Goal: Transaction & Acquisition: Purchase product/service

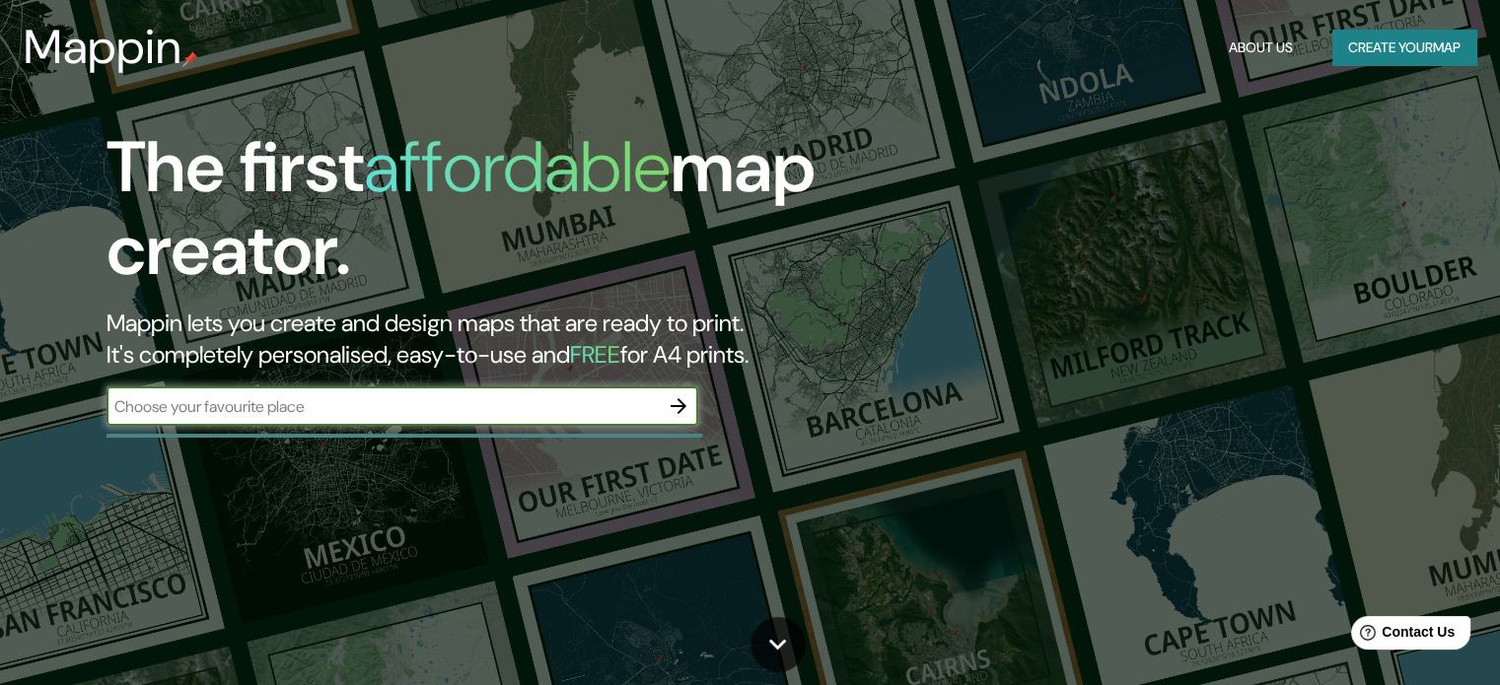
click at [245, 415] on input "text" at bounding box center [382, 406] width 552 height 23
type input "phrae"
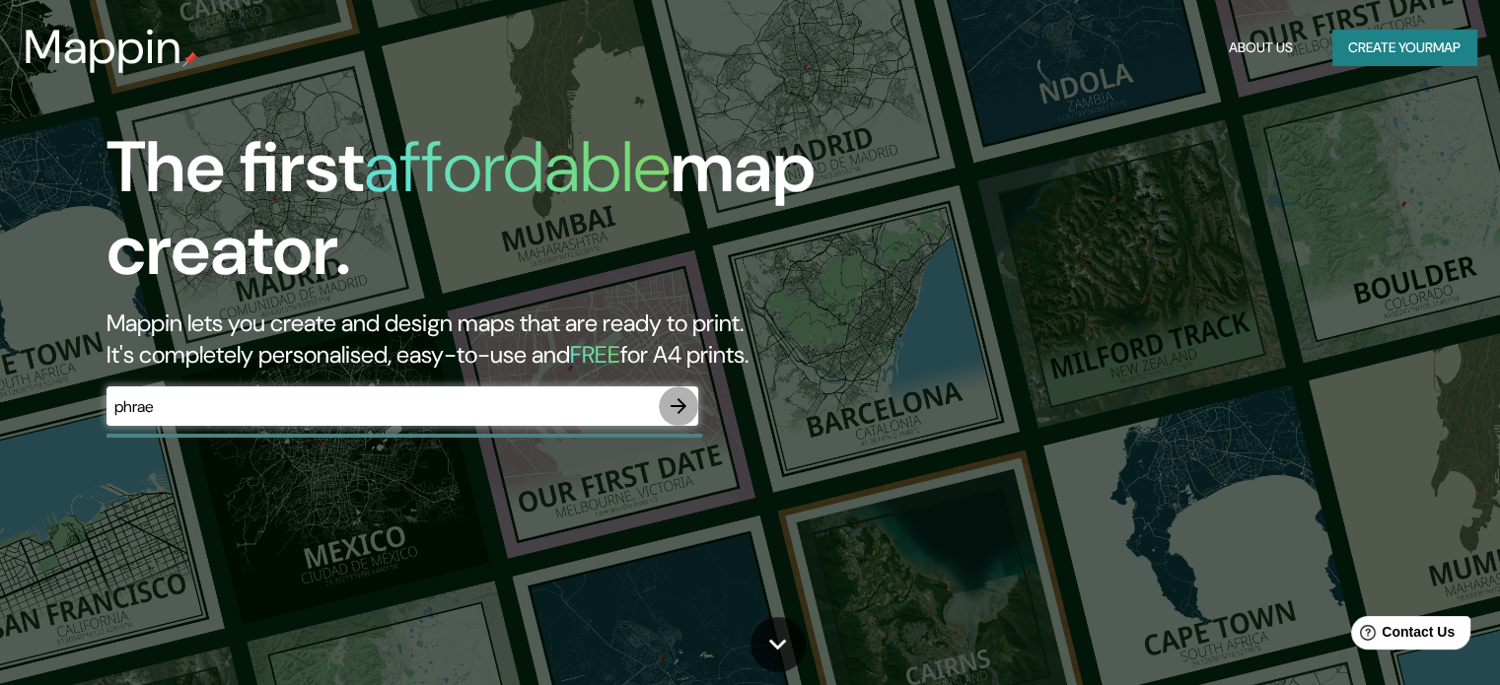
click at [679, 390] on button "button" at bounding box center [678, 406] width 39 height 39
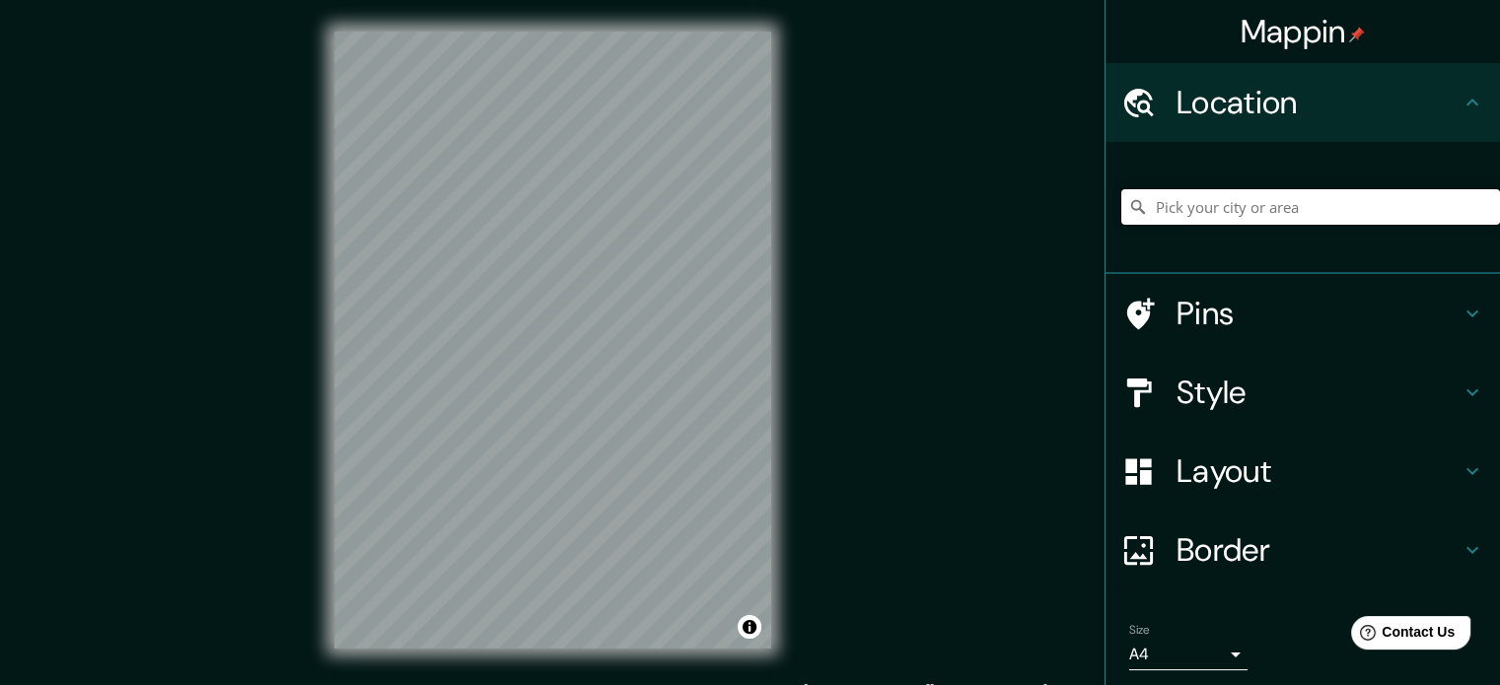
click at [1266, 213] on input "Pick your city or area" at bounding box center [1310, 206] width 379 height 35
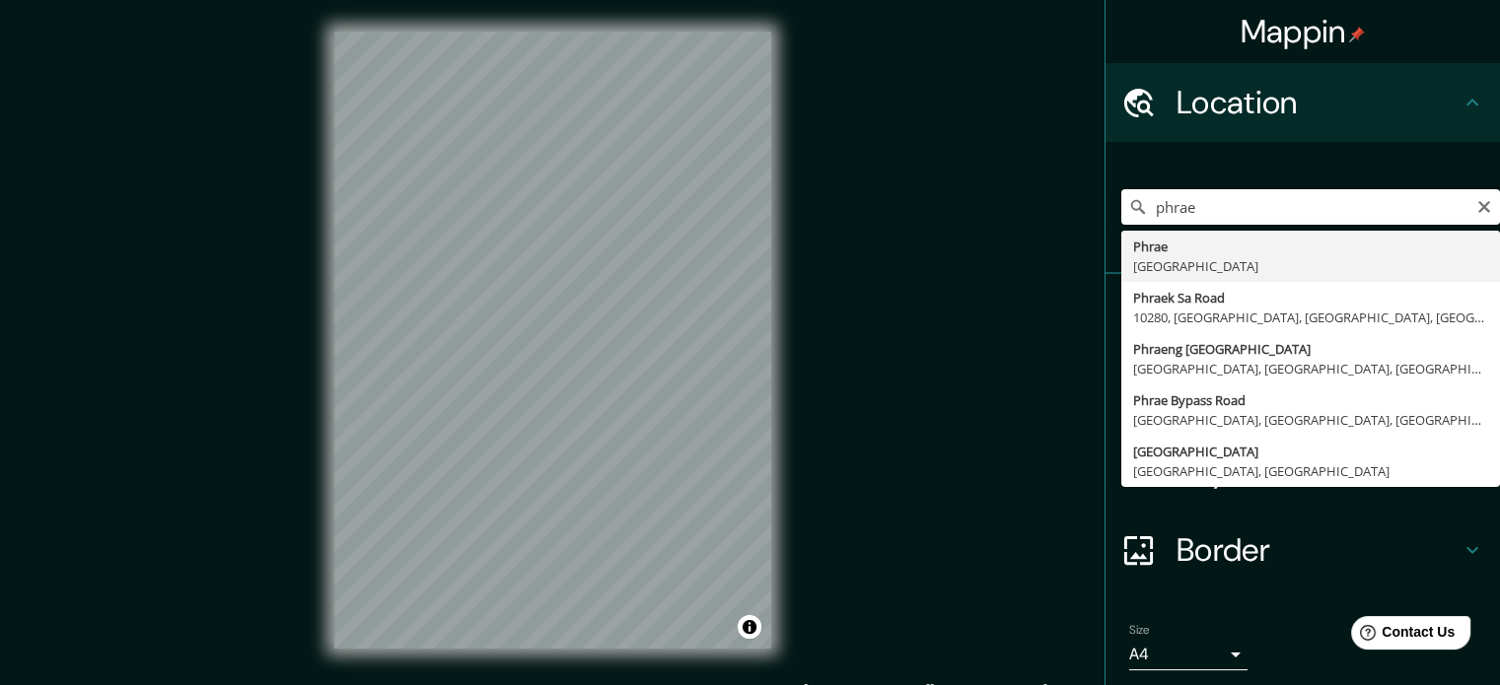
type input "[GEOGRAPHIC_DATA], [GEOGRAPHIC_DATA]"
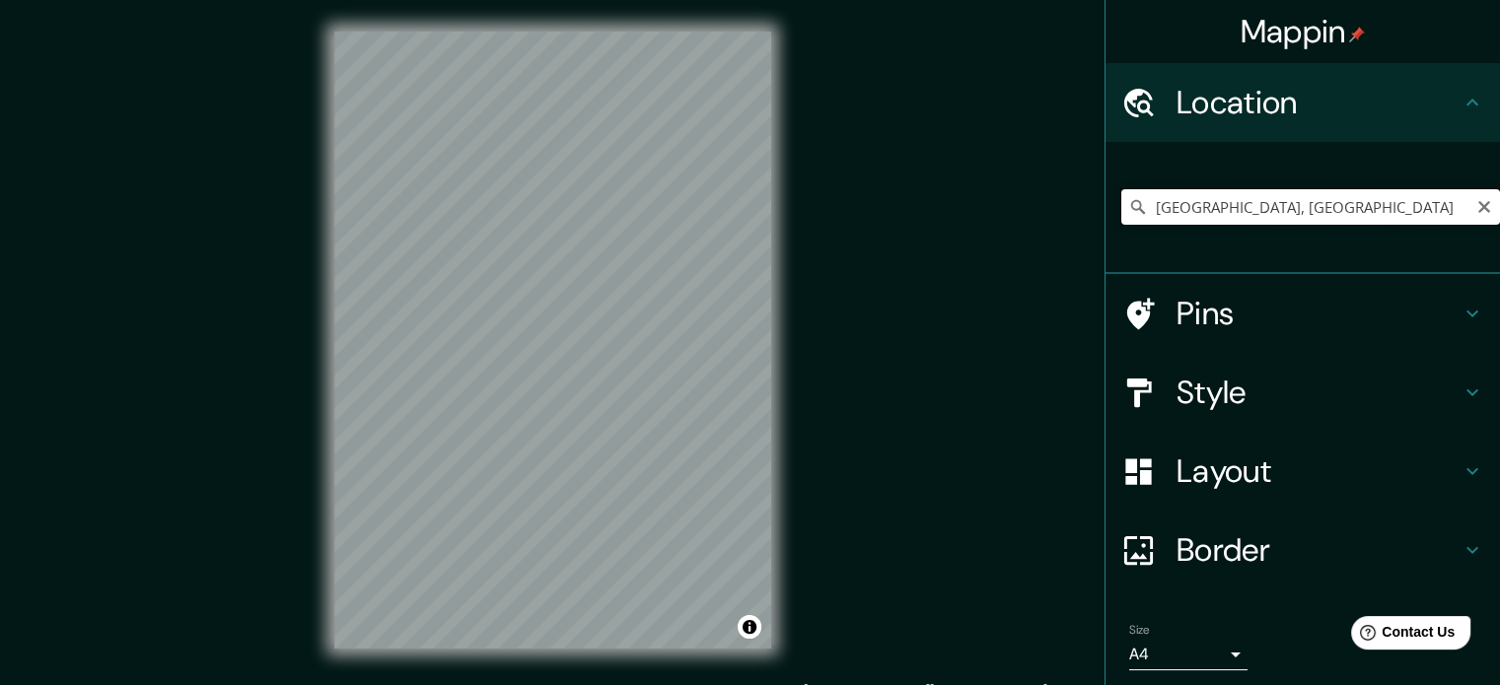
click at [1459, 211] on input "[GEOGRAPHIC_DATA], [GEOGRAPHIC_DATA]" at bounding box center [1310, 206] width 379 height 35
click at [1313, 210] on input "[GEOGRAPHIC_DATA], [GEOGRAPHIC_DATA]" at bounding box center [1310, 206] width 379 height 35
click at [1422, 211] on input "[GEOGRAPHIC_DATA], [GEOGRAPHIC_DATA]" at bounding box center [1310, 206] width 379 height 35
click at [1460, 400] on icon at bounding box center [1472, 393] width 24 height 24
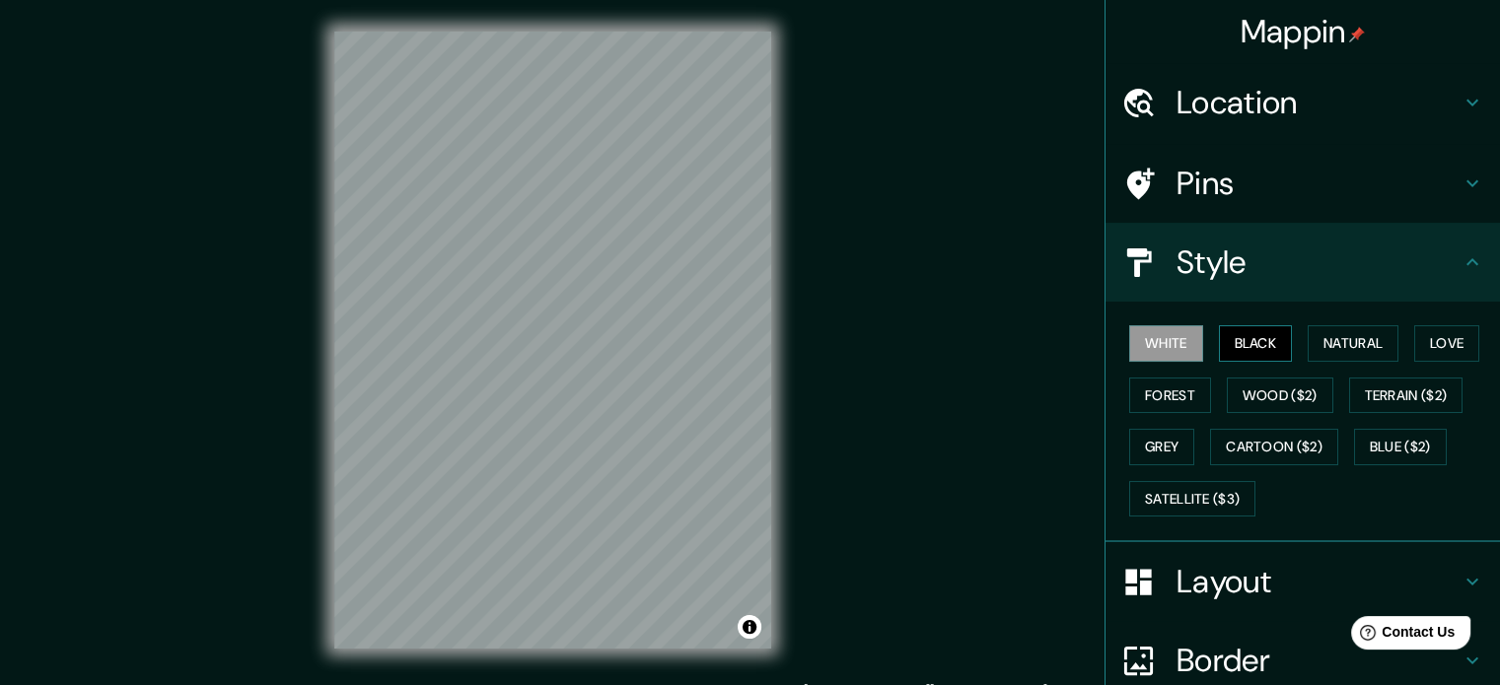
click at [1252, 344] on button "Black" at bounding box center [1256, 343] width 74 height 36
click at [1346, 345] on button "Natural" at bounding box center [1353, 343] width 91 height 36
click at [1254, 109] on h4 "Location" at bounding box center [1318, 102] width 284 height 39
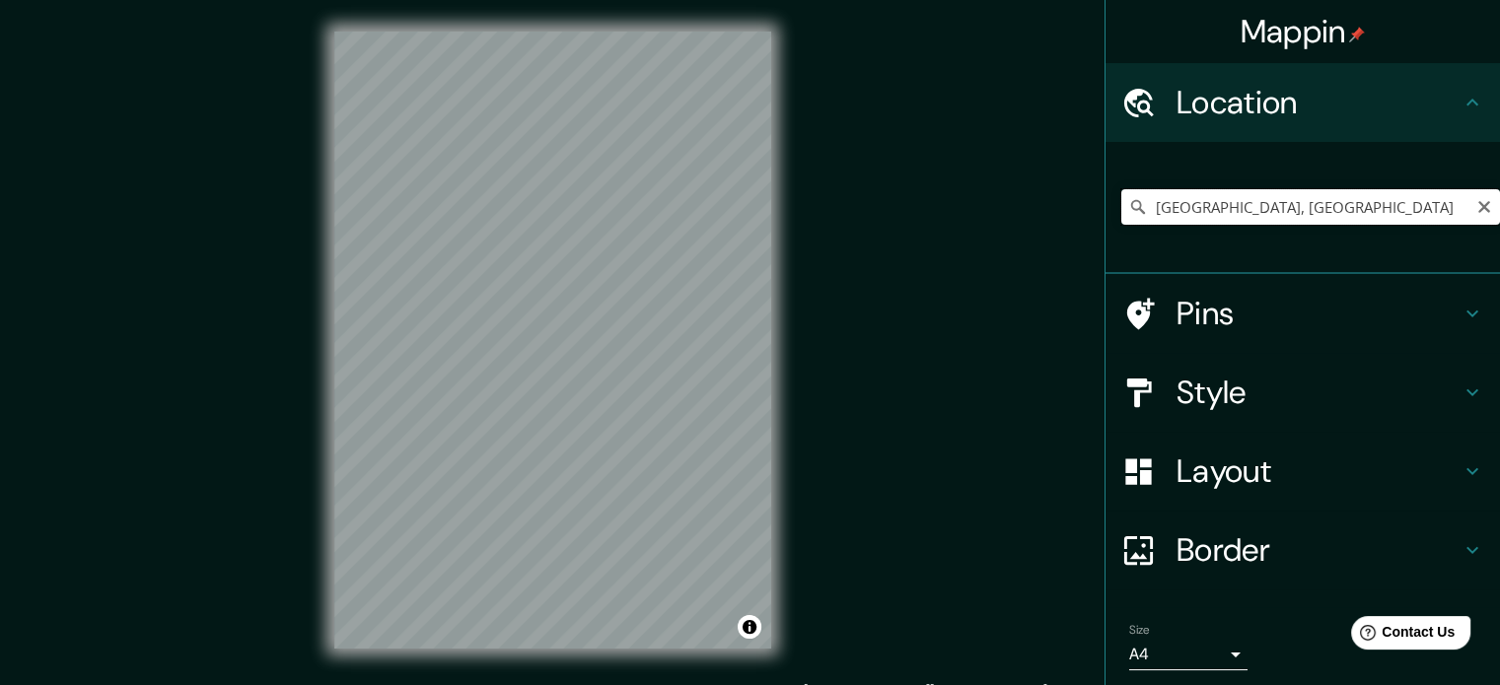
click at [1264, 209] on input "[GEOGRAPHIC_DATA], [GEOGRAPHIC_DATA]" at bounding box center [1310, 206] width 379 height 35
click at [1478, 204] on icon "Clear" at bounding box center [1484, 207] width 12 height 12
paste input "Auntie Ngiem Indigo Dyeing Learning Center"
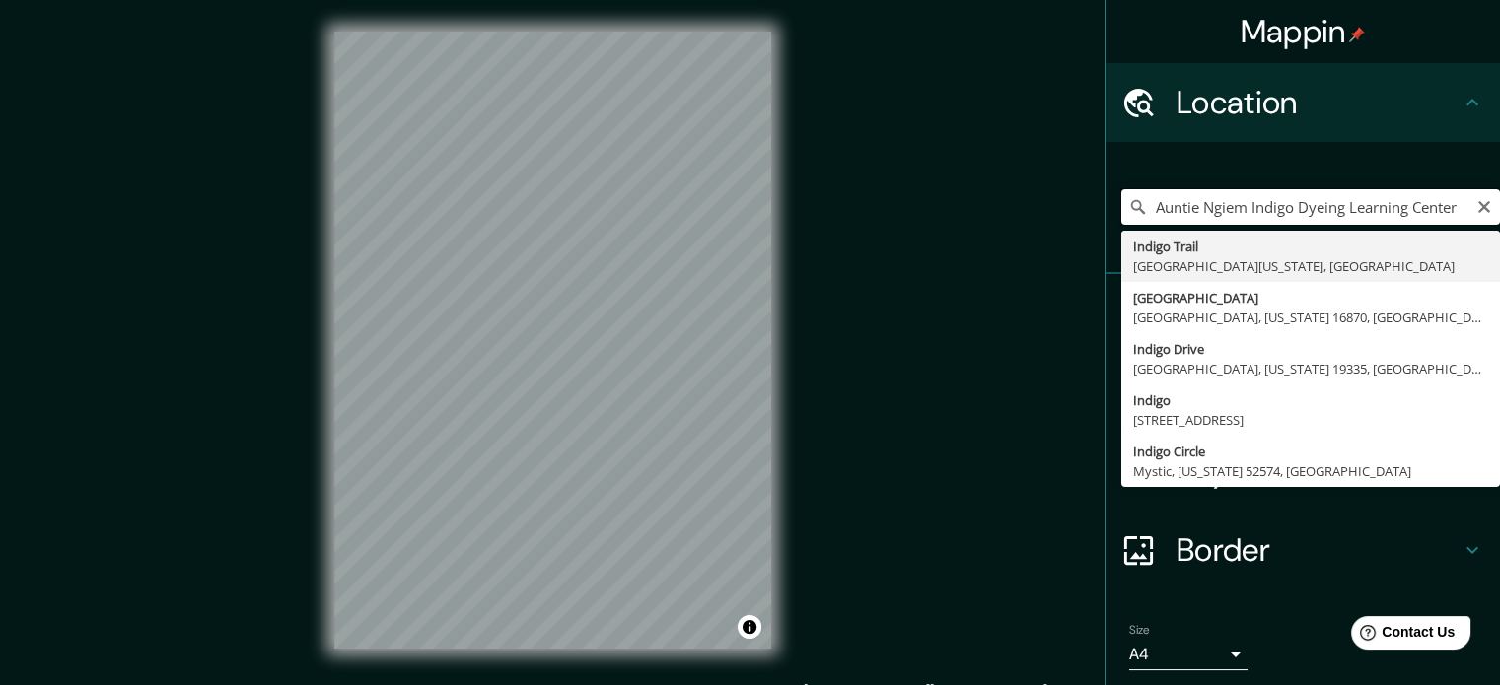
drag, startPoint x: 1432, startPoint y: 211, endPoint x: 1399, endPoint y: 216, distance: 32.9
click at [1399, 216] on input "Auntie Ngiem Indigo Dyeing Learning Center" at bounding box center [1310, 206] width 379 height 35
type input "Auntie Ngiem Indigo Dyeing Learning"
drag, startPoint x: 1404, startPoint y: 206, endPoint x: 1026, endPoint y: 64, distance: 404.4
click at [1121, 209] on div "Auntie Ngiem Indigo Dyeing Learning [GEOGRAPHIC_DATA][US_STATE][US_STATE][PERSO…" at bounding box center [1310, 206] width 379 height 35
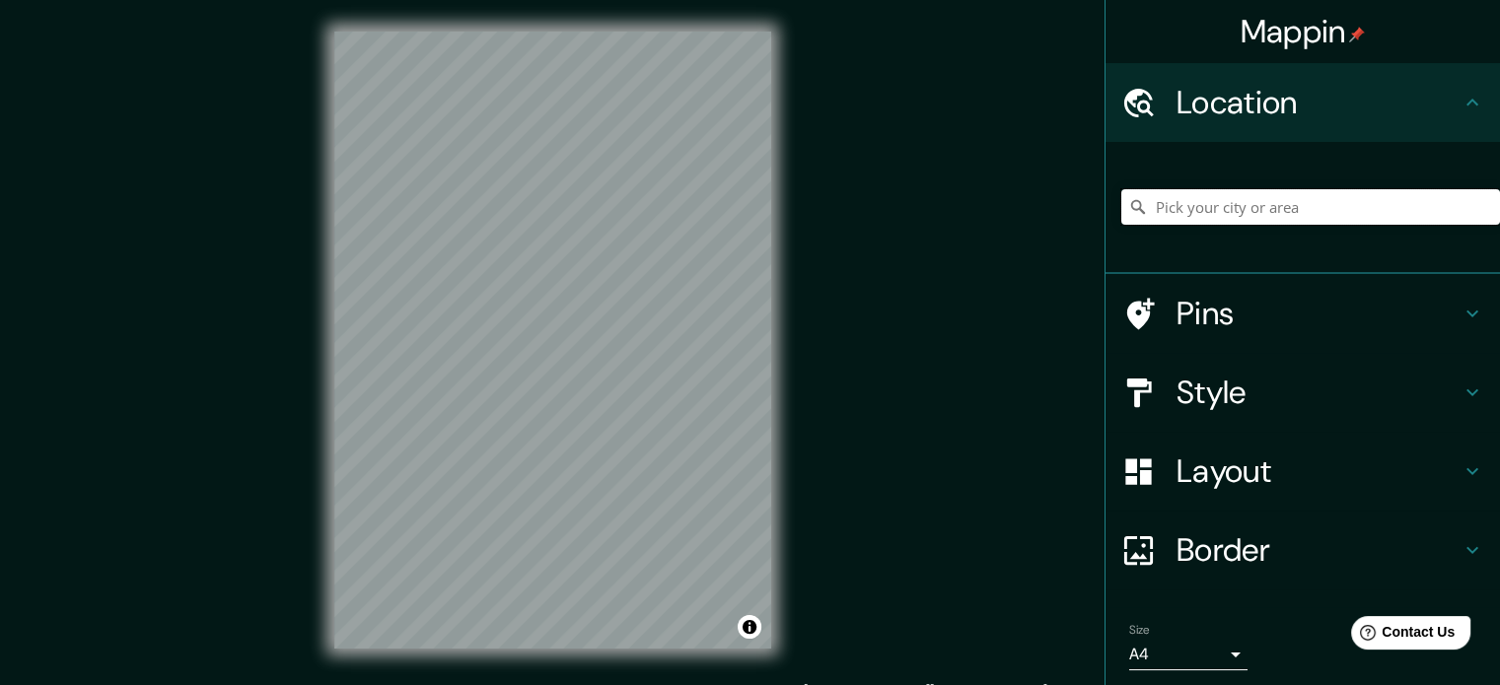
click at [1377, 194] on input "Pick your city or area" at bounding box center [1310, 206] width 379 height 35
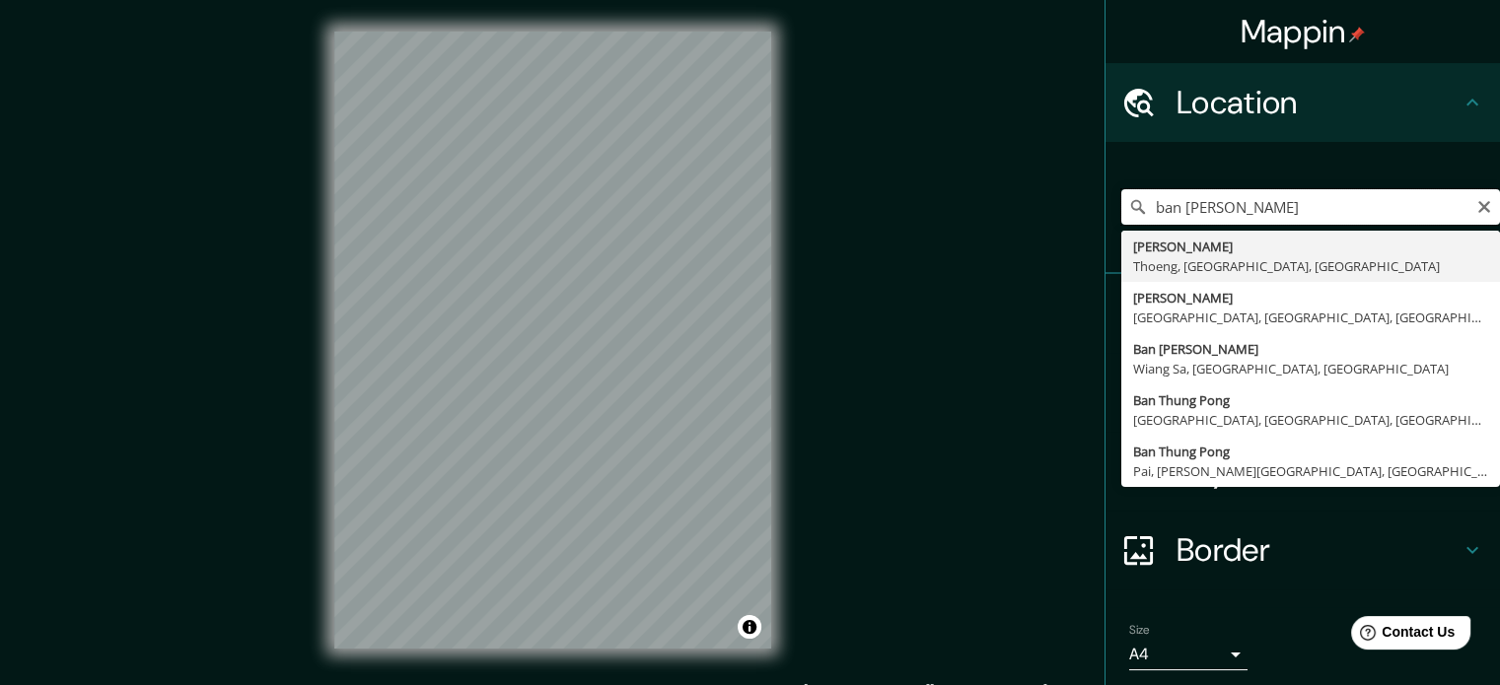
click at [1299, 196] on input "ban [PERSON_NAME]" at bounding box center [1310, 206] width 379 height 35
click at [1308, 205] on input "ban [PERSON_NAME]" at bounding box center [1310, 206] width 379 height 35
drag, startPoint x: 1289, startPoint y: 204, endPoint x: 1254, endPoint y: 209, distance: 34.9
click at [1254, 209] on input "ban [PERSON_NAME]" at bounding box center [1310, 206] width 379 height 35
type input "ban [PERSON_NAME]"
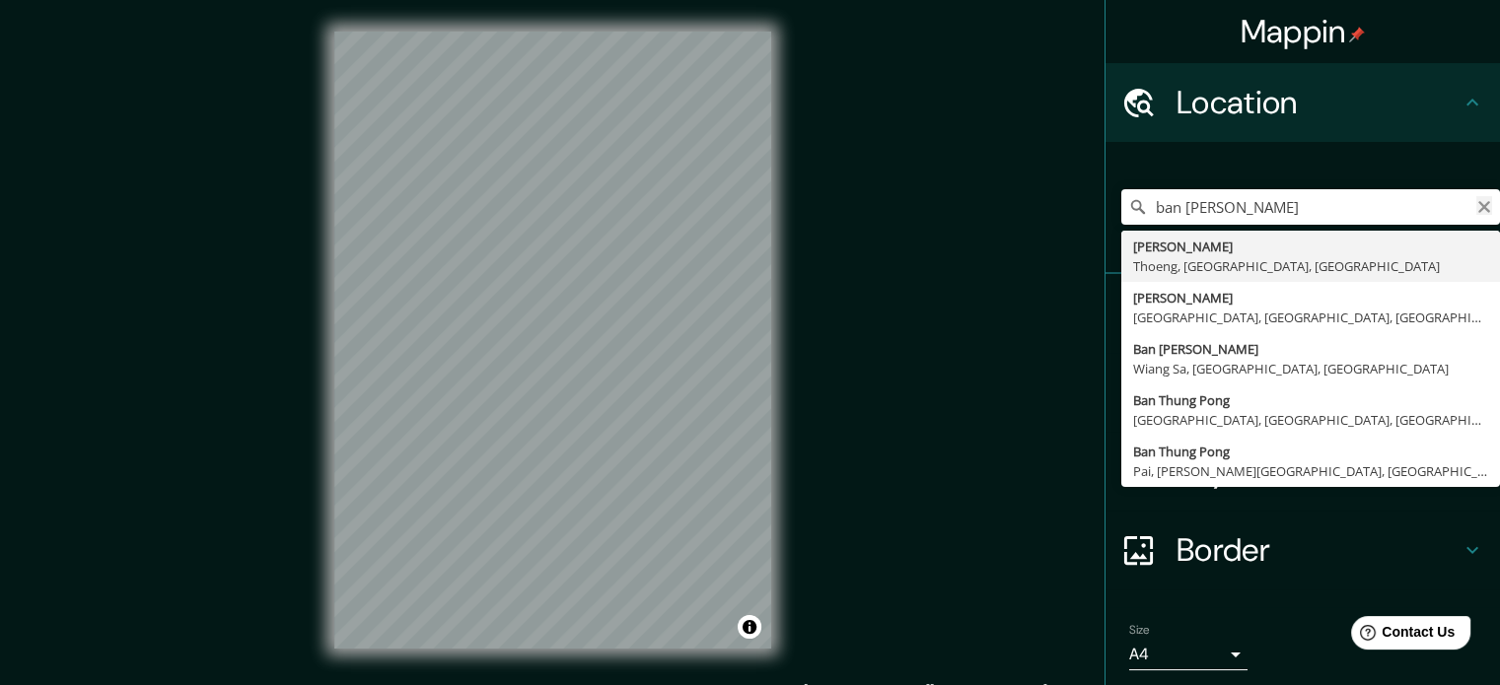
click at [1476, 213] on icon "Clear" at bounding box center [1484, 207] width 16 height 16
type input "wat [PERSON_NAME]"
click at [1455, 204] on input "wat [PERSON_NAME]" at bounding box center [1310, 206] width 379 height 35
click at [1476, 203] on icon "Clear" at bounding box center [1484, 207] width 16 height 16
type input "o"
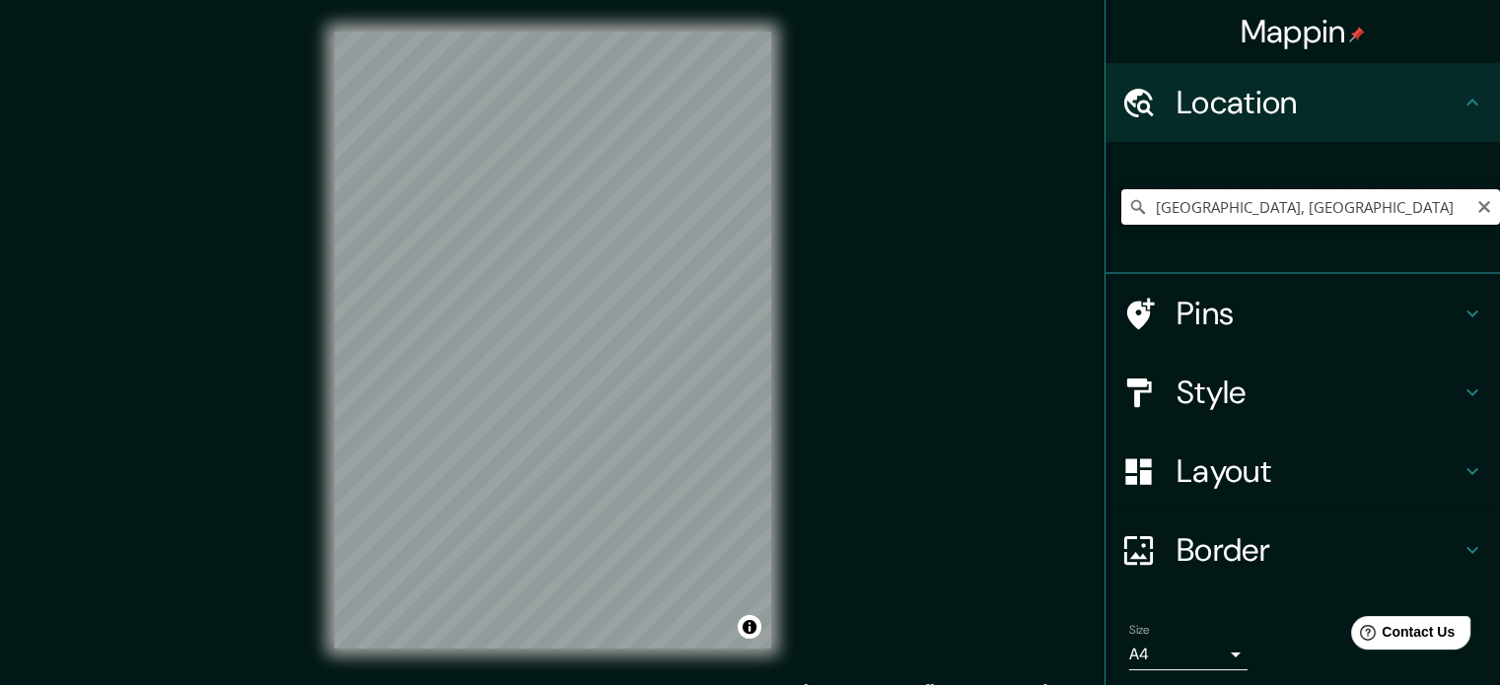
click at [1268, 203] on input "[GEOGRAPHIC_DATA], [GEOGRAPHIC_DATA]" at bounding box center [1310, 206] width 379 height 35
drag, startPoint x: 1300, startPoint y: 208, endPoint x: 1178, endPoint y: 224, distance: 122.3
click at [1178, 224] on input "[GEOGRAPHIC_DATA], [GEOGRAPHIC_DATA]" at bounding box center [1310, 206] width 379 height 35
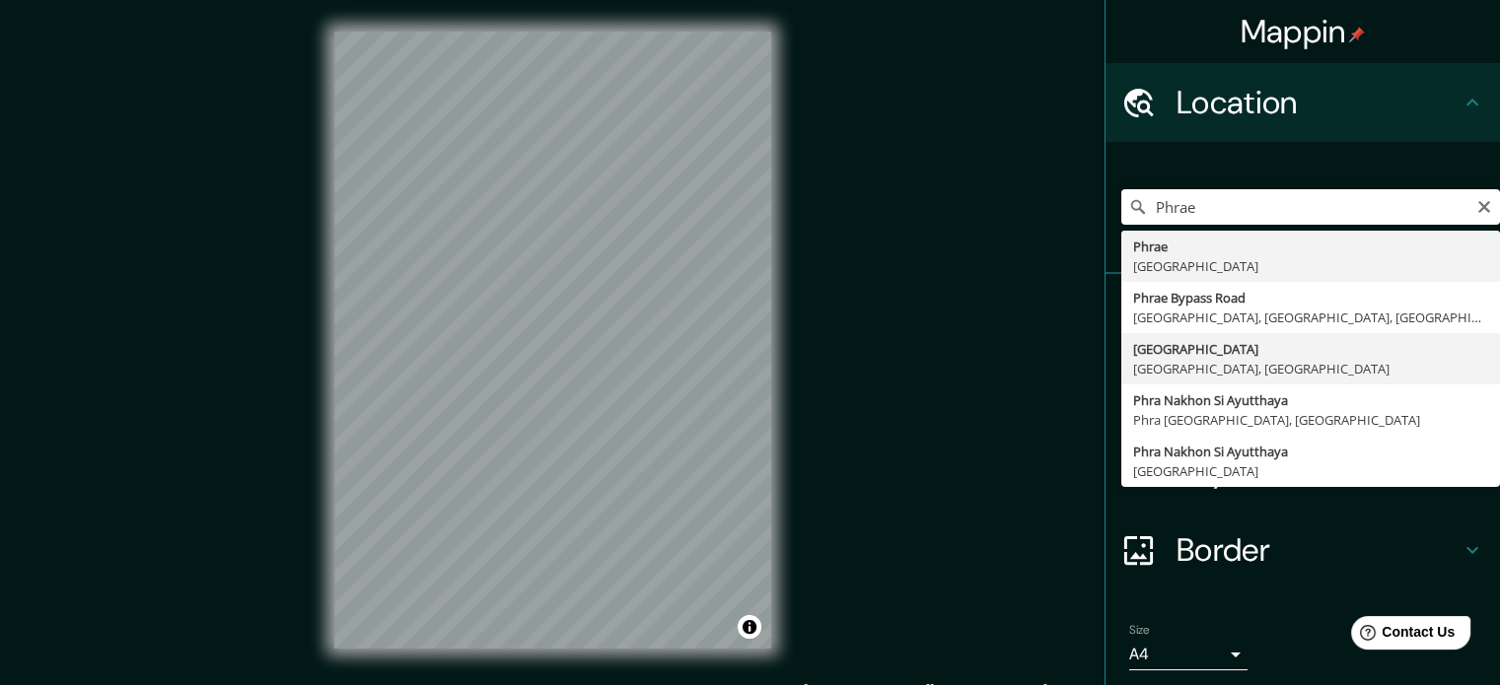
type input "[GEOGRAPHIC_DATA], [GEOGRAPHIC_DATA], [GEOGRAPHIC_DATA]"
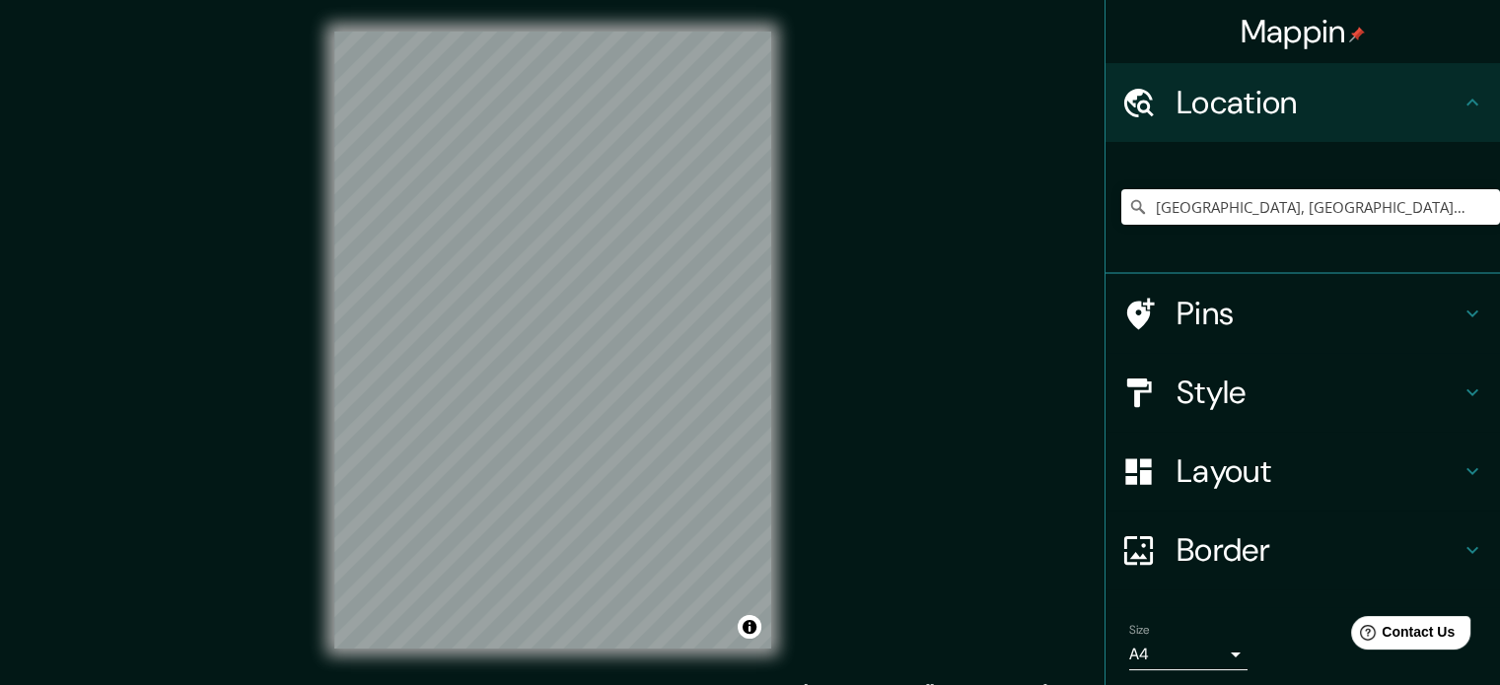
click at [1243, 409] on h4 "Style" at bounding box center [1318, 392] width 284 height 39
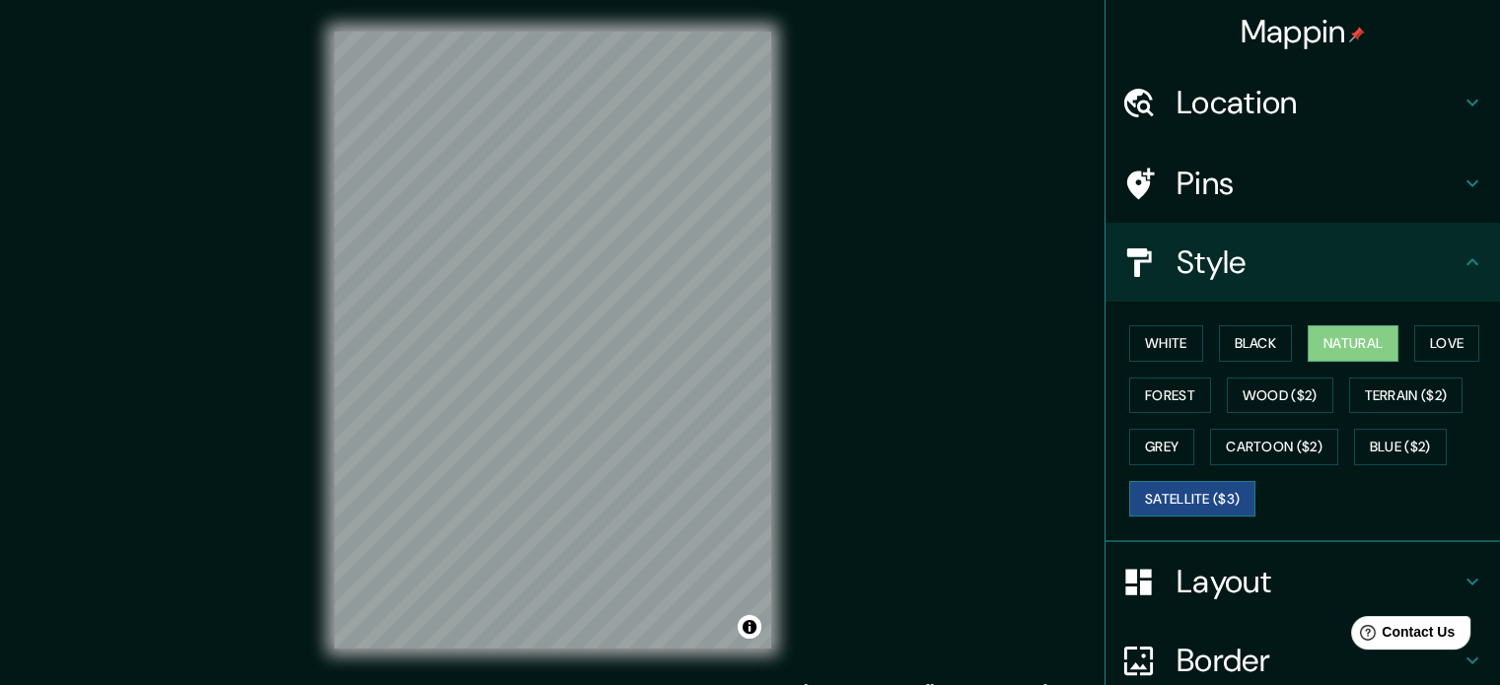
click at [1239, 500] on button "Satellite ($3)" at bounding box center [1192, 499] width 126 height 36
click at [1366, 445] on button "Blue ($2)" at bounding box center [1400, 447] width 93 height 36
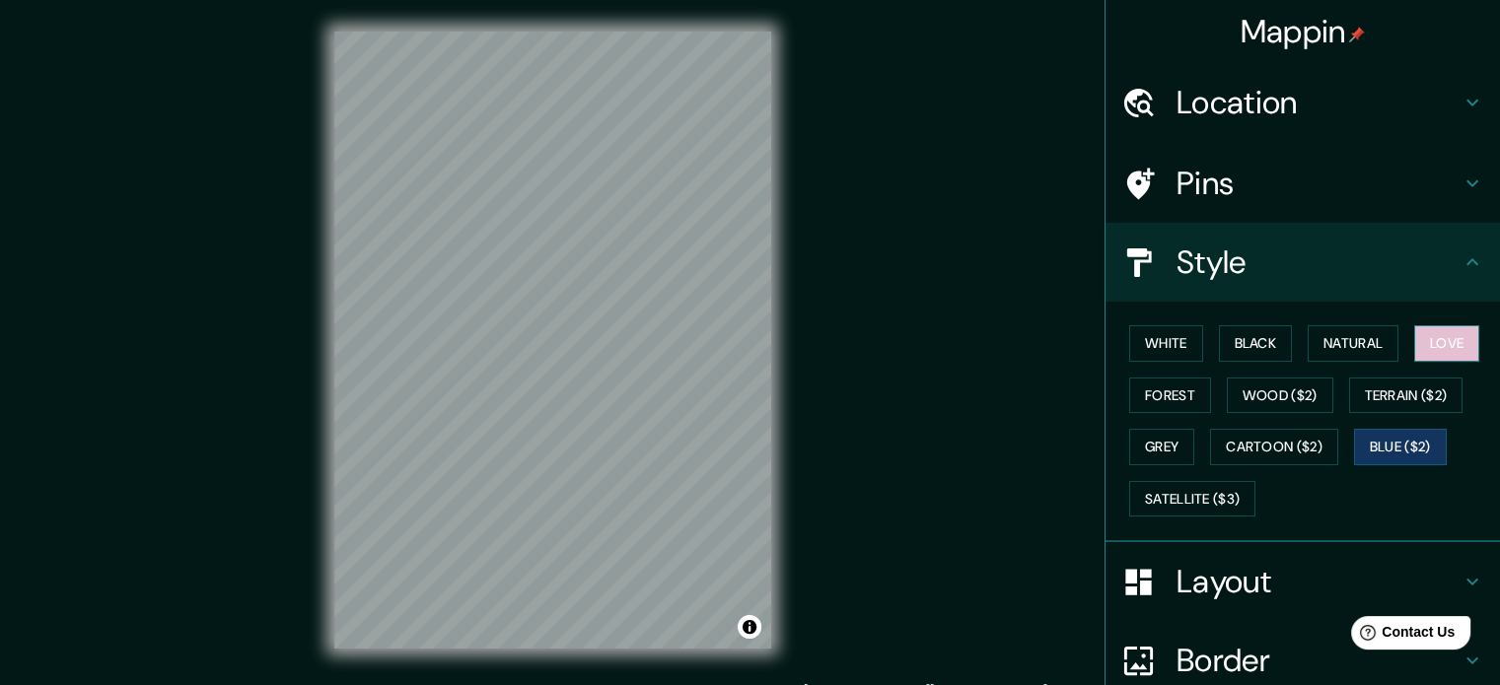
click at [1437, 339] on button "Love" at bounding box center [1446, 343] width 65 height 36
click at [1160, 393] on button "Forest" at bounding box center [1170, 396] width 82 height 36
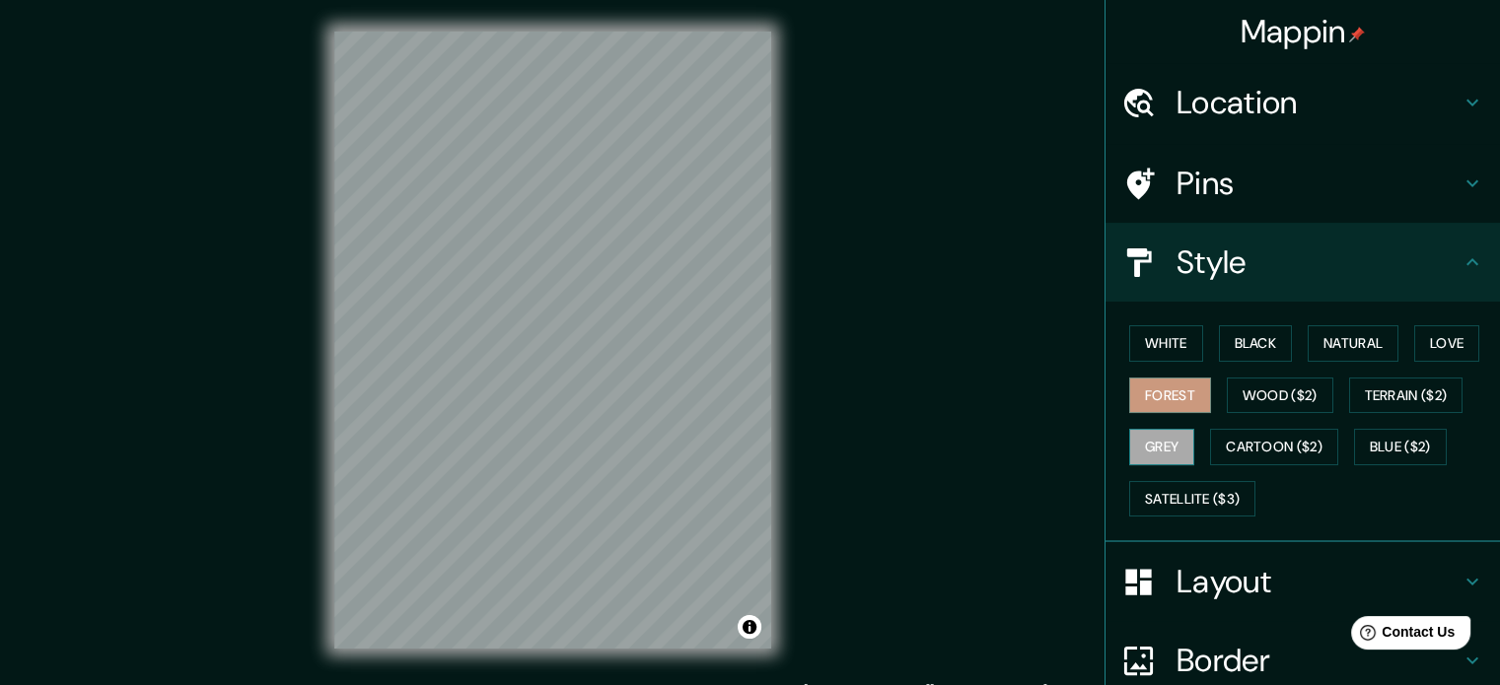
click at [1156, 451] on button "Grey" at bounding box center [1161, 447] width 65 height 36
click at [1266, 445] on button "Cartoon ($2)" at bounding box center [1274, 447] width 128 height 36
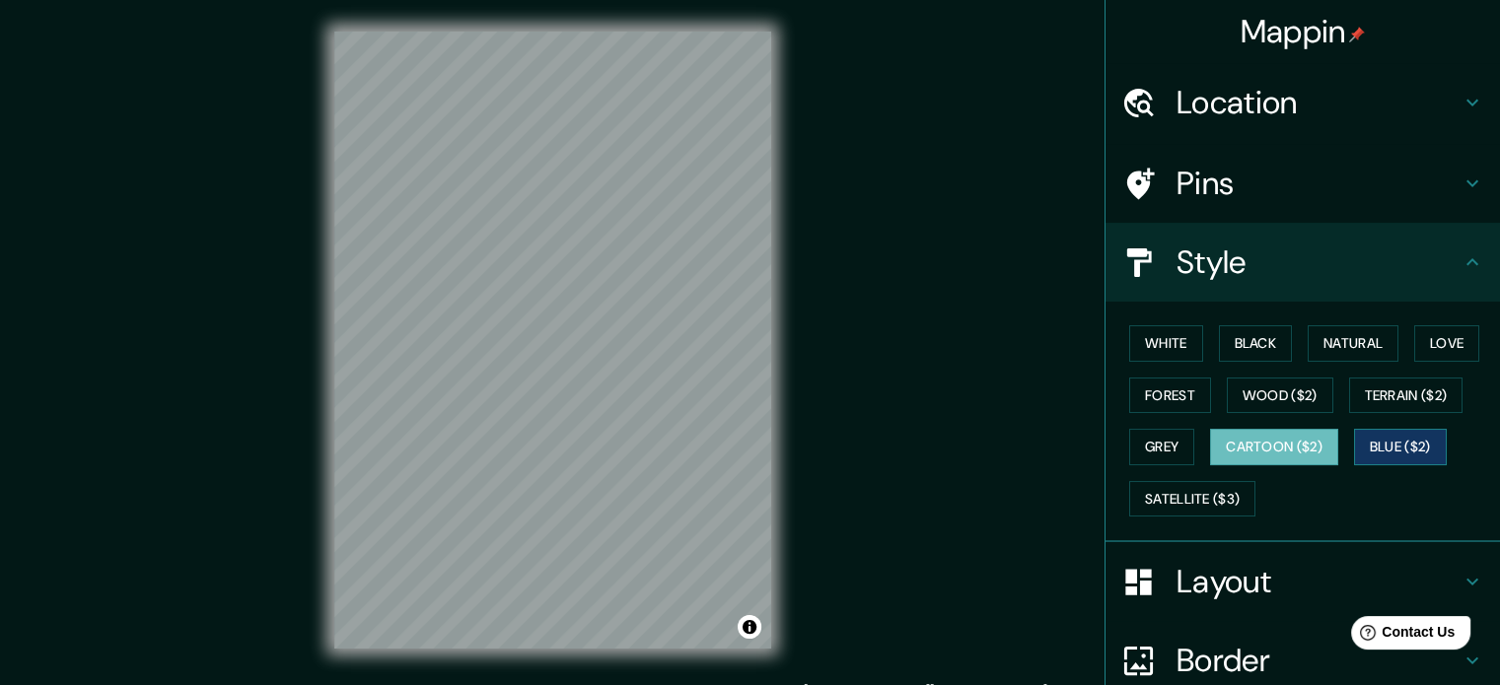
click at [1406, 457] on button "Blue ($2)" at bounding box center [1400, 447] width 93 height 36
click at [1235, 336] on button "Black" at bounding box center [1256, 343] width 74 height 36
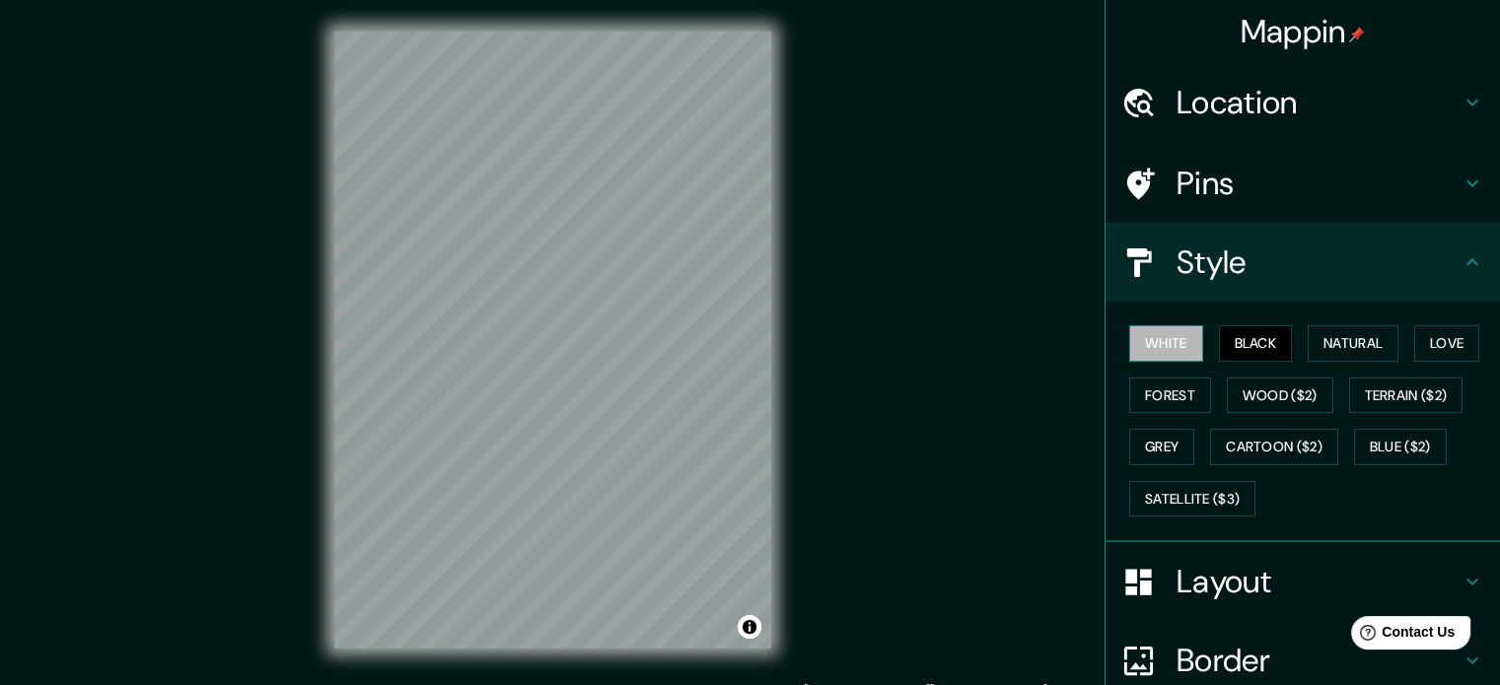
click at [1156, 330] on button "White" at bounding box center [1166, 343] width 74 height 36
click at [1435, 340] on button "Love" at bounding box center [1446, 343] width 65 height 36
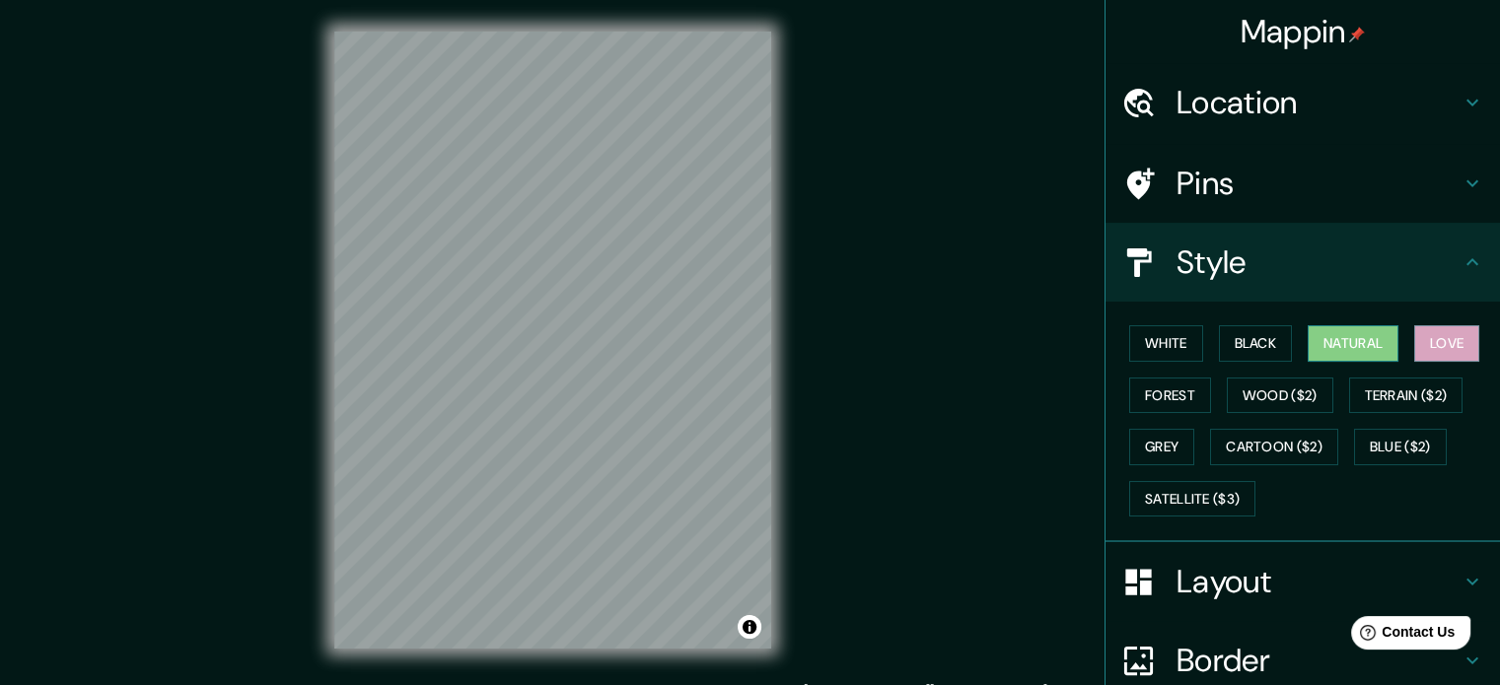
click at [1341, 346] on button "Natural" at bounding box center [1353, 343] width 91 height 36
click at [1424, 331] on button "Love" at bounding box center [1446, 343] width 65 height 36
click at [1167, 336] on button "White" at bounding box center [1166, 343] width 74 height 36
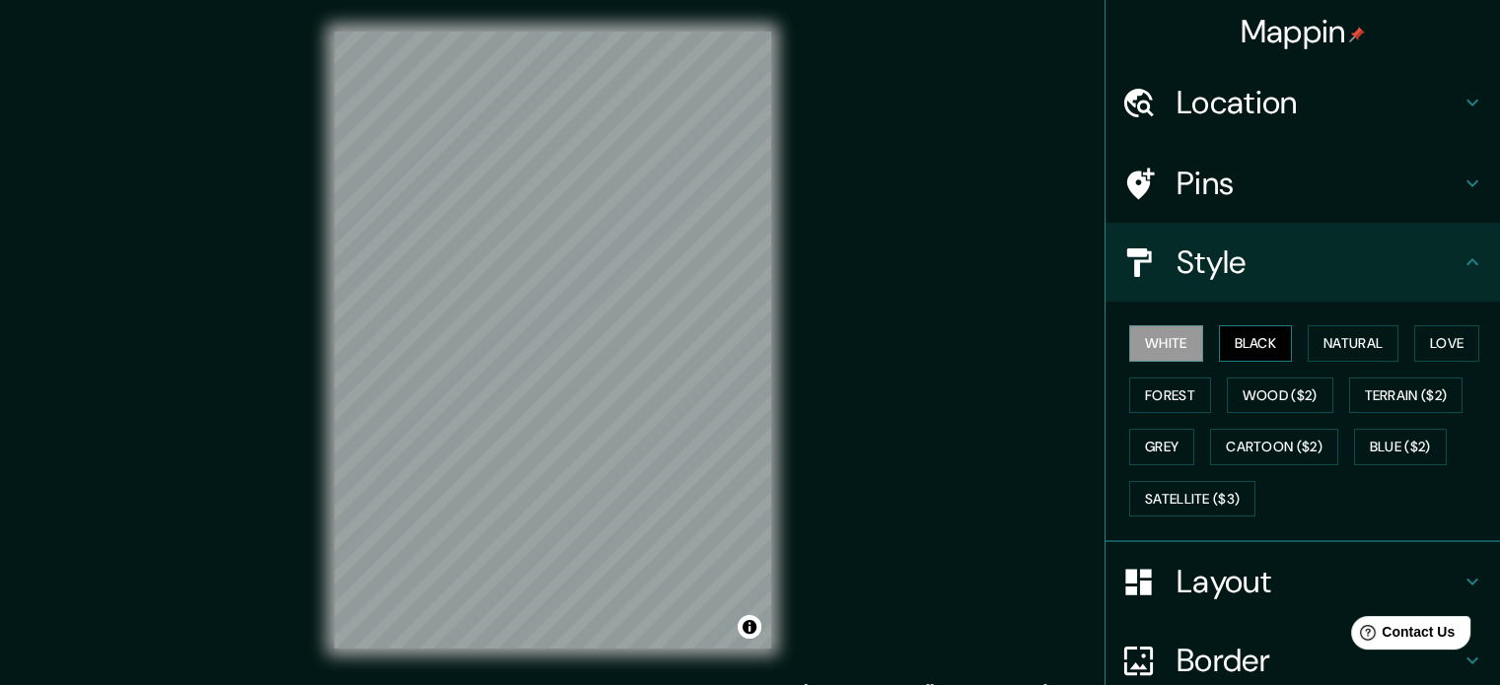
click at [1250, 350] on button "Black" at bounding box center [1256, 343] width 74 height 36
click at [1351, 342] on button "Natural" at bounding box center [1353, 343] width 91 height 36
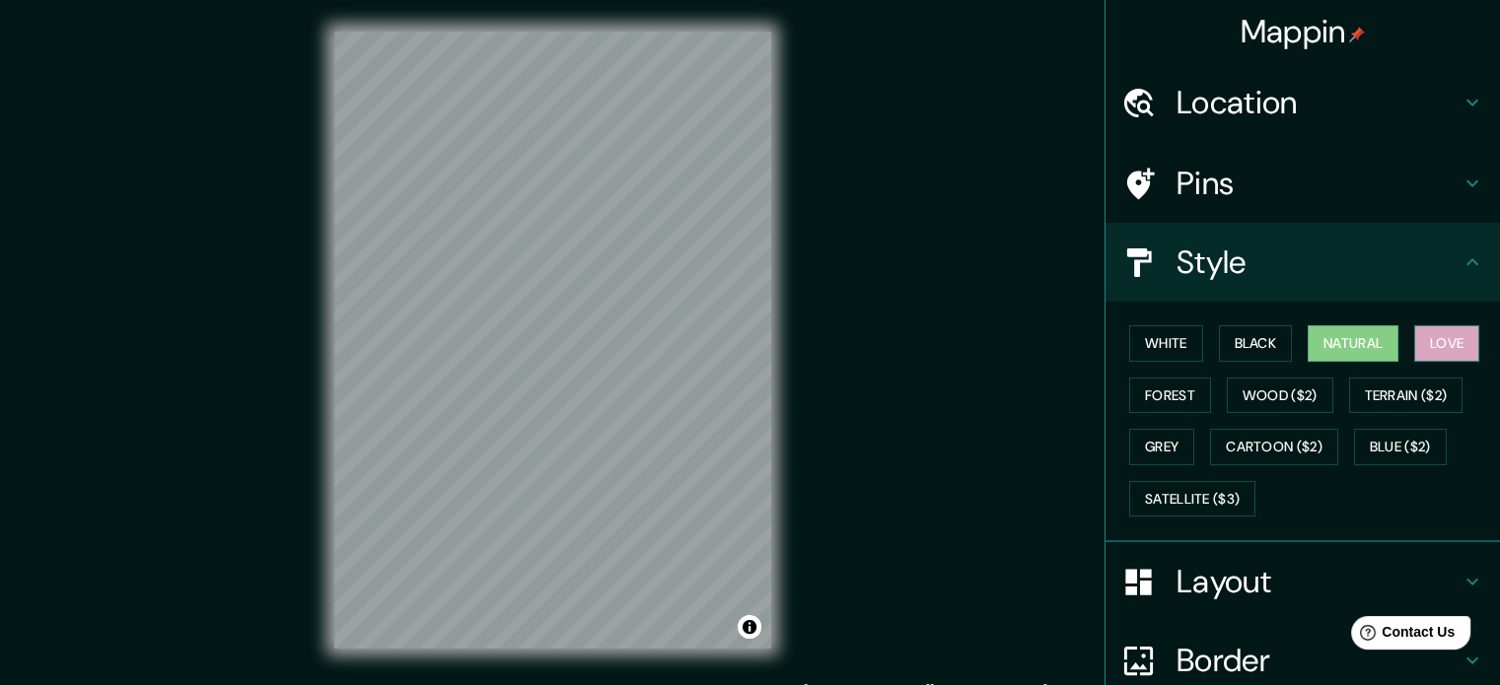
click at [1433, 342] on button "Love" at bounding box center [1446, 343] width 65 height 36
click at [1168, 382] on button "Forest" at bounding box center [1170, 396] width 82 height 36
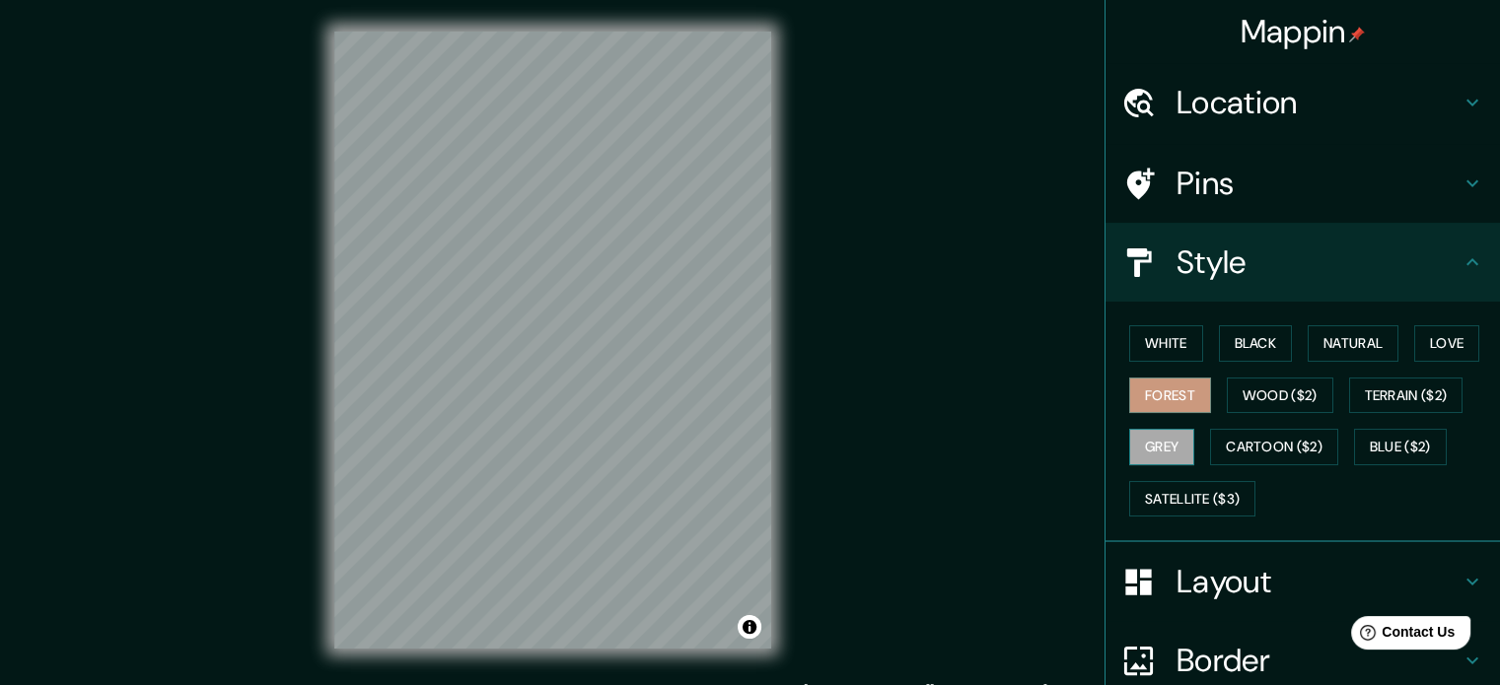
click at [1160, 429] on button "Grey" at bounding box center [1161, 447] width 65 height 36
click at [1377, 94] on h4 "Location" at bounding box center [1318, 102] width 284 height 39
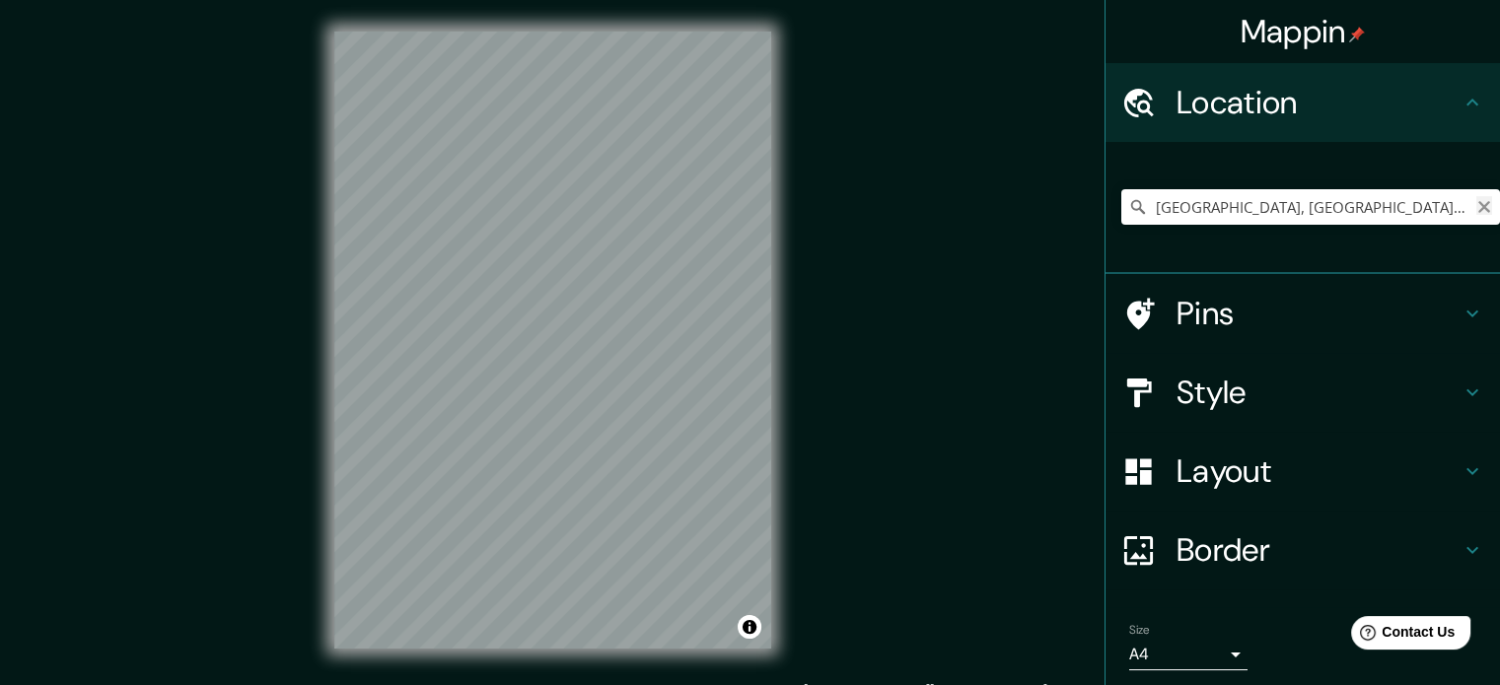
click at [1476, 202] on icon "Clear" at bounding box center [1484, 207] width 16 height 16
paste input "Khum [GEOGRAPHIC_DATA]"
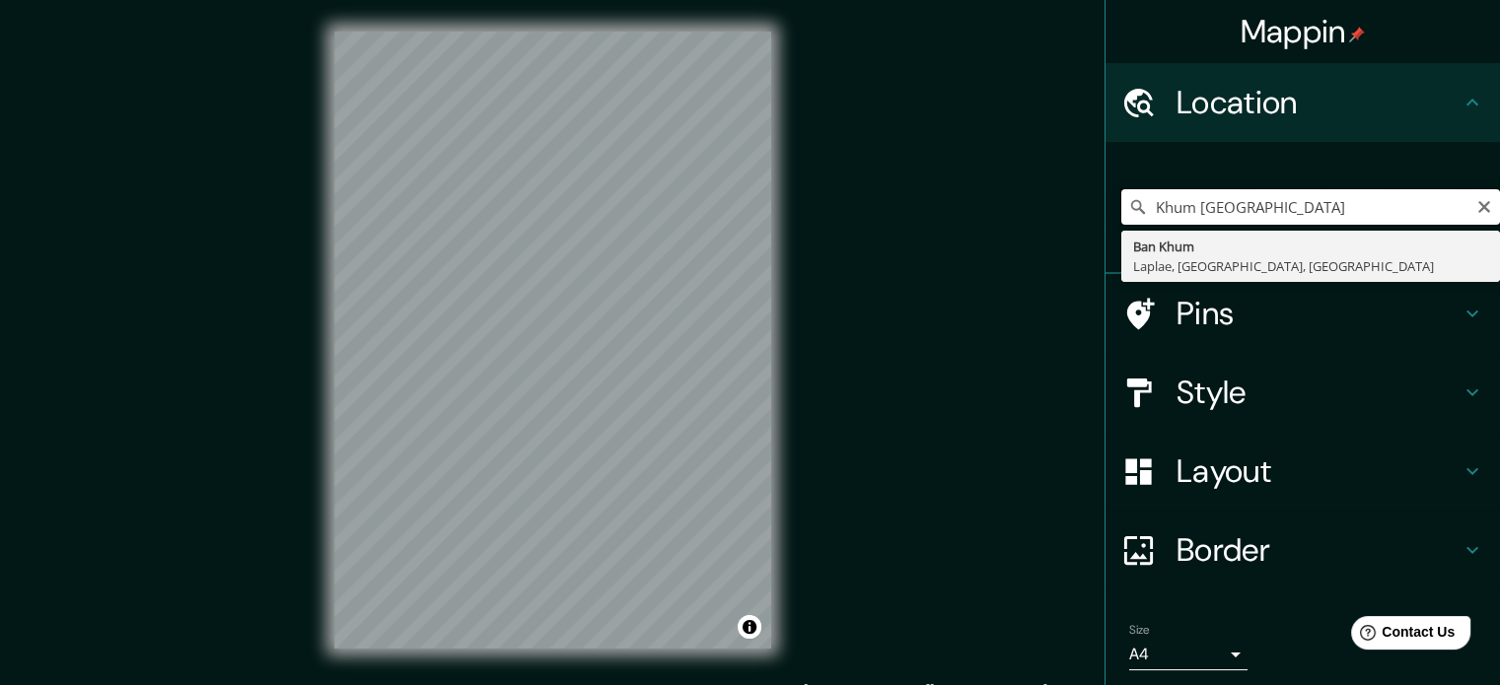
click at [1341, 208] on input "Khum [GEOGRAPHIC_DATA]" at bounding box center [1310, 206] width 379 height 35
drag, startPoint x: 1306, startPoint y: 207, endPoint x: 1251, endPoint y: 214, distance: 54.7
click at [1251, 214] on input "Khum [GEOGRAPHIC_DATA]" at bounding box center [1310, 206] width 379 height 35
type input "[PERSON_NAME]"
click at [1478, 204] on icon "Clear" at bounding box center [1484, 207] width 12 height 12
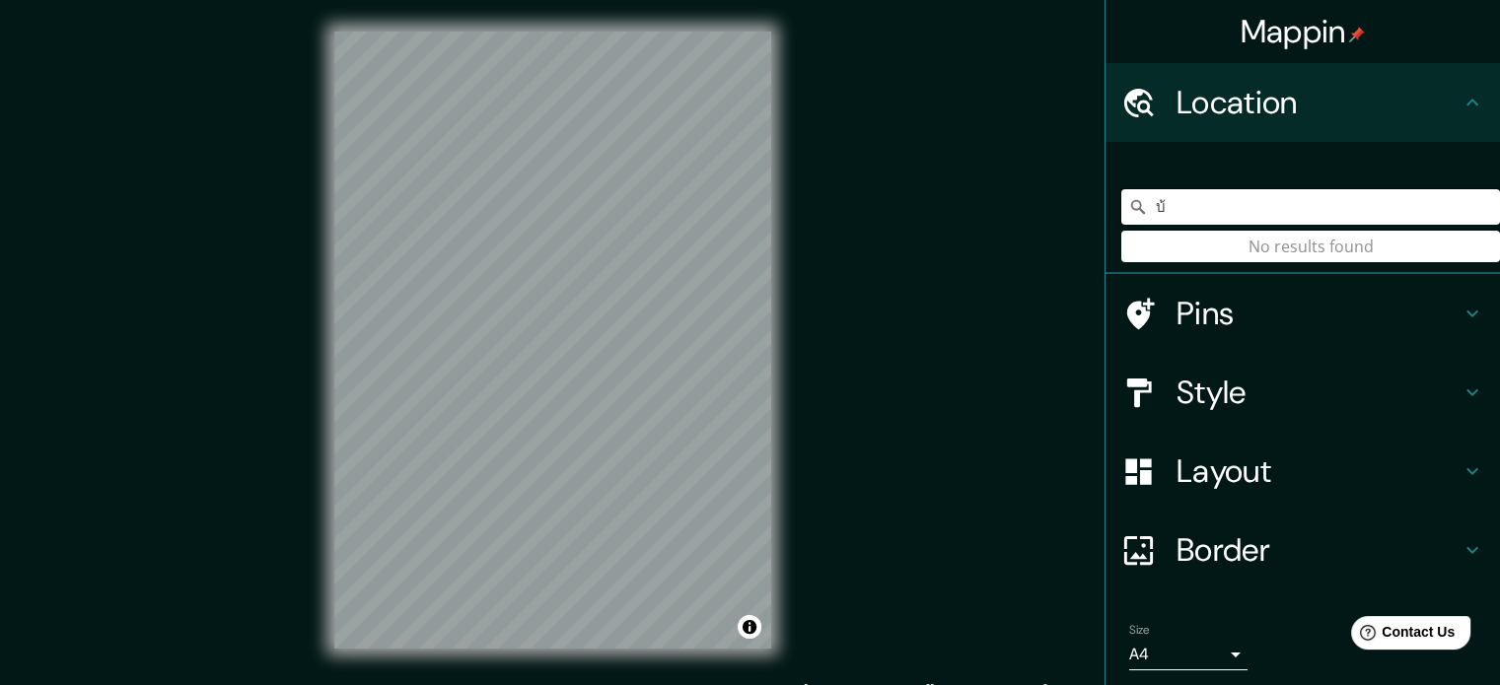
type input "บ"
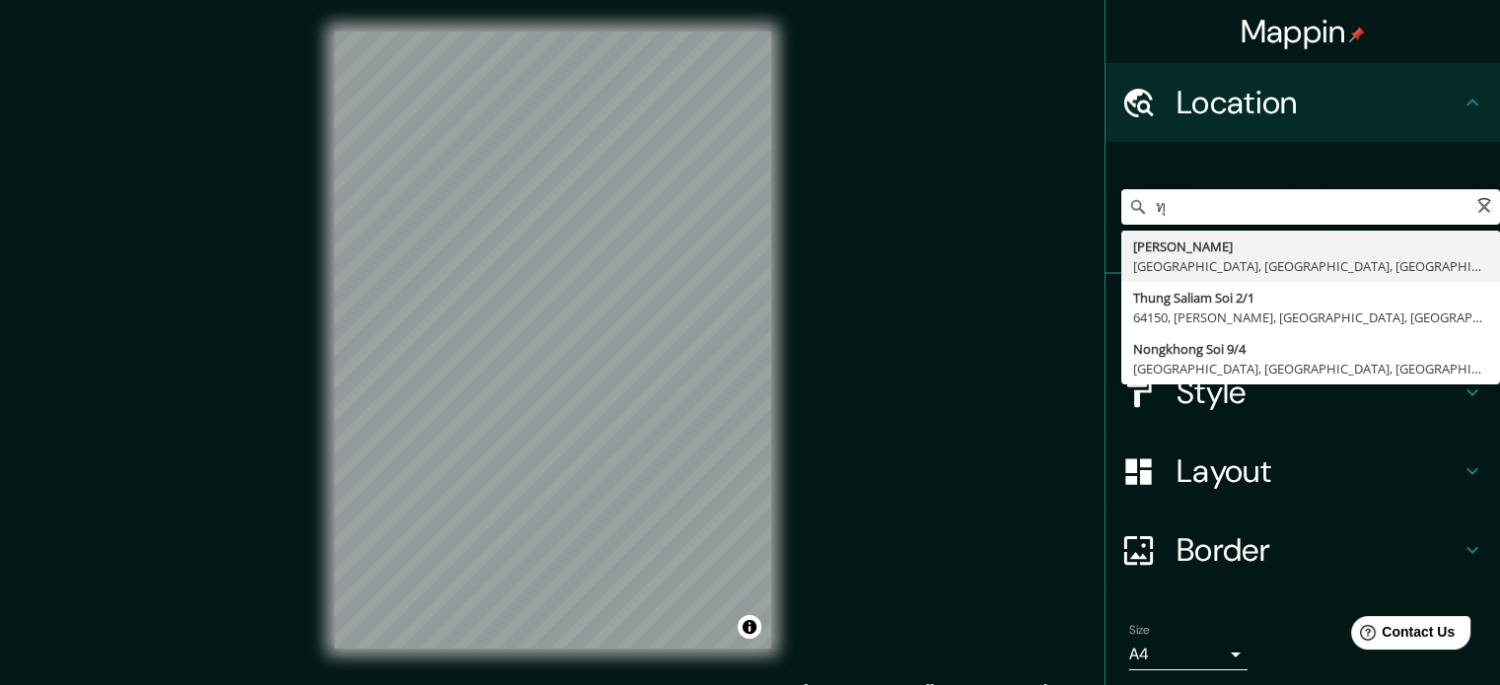
type input "ท"
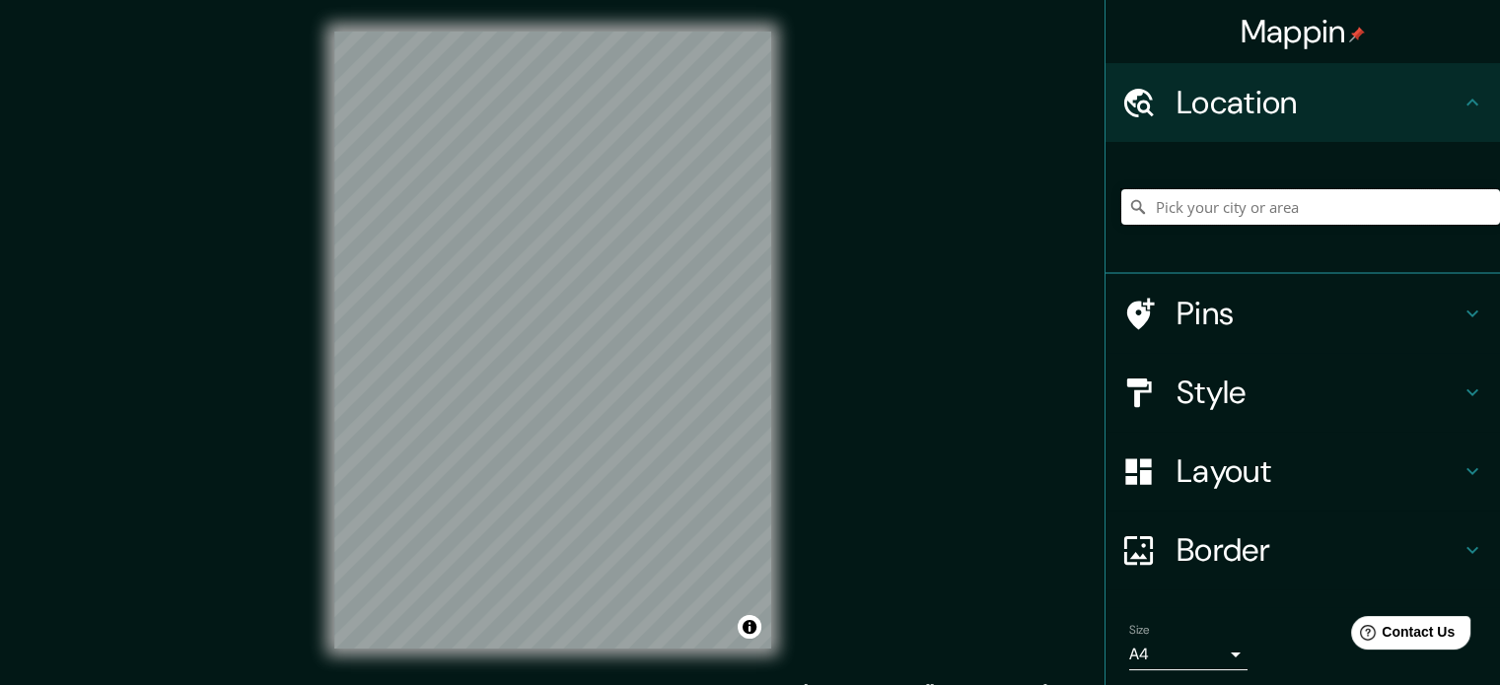
click at [1231, 204] on input "Pick your city or area" at bounding box center [1310, 206] width 379 height 35
click at [1324, 207] on input "Pick your city or area" at bounding box center [1310, 206] width 379 height 35
paste input "[PERSON_NAME]"
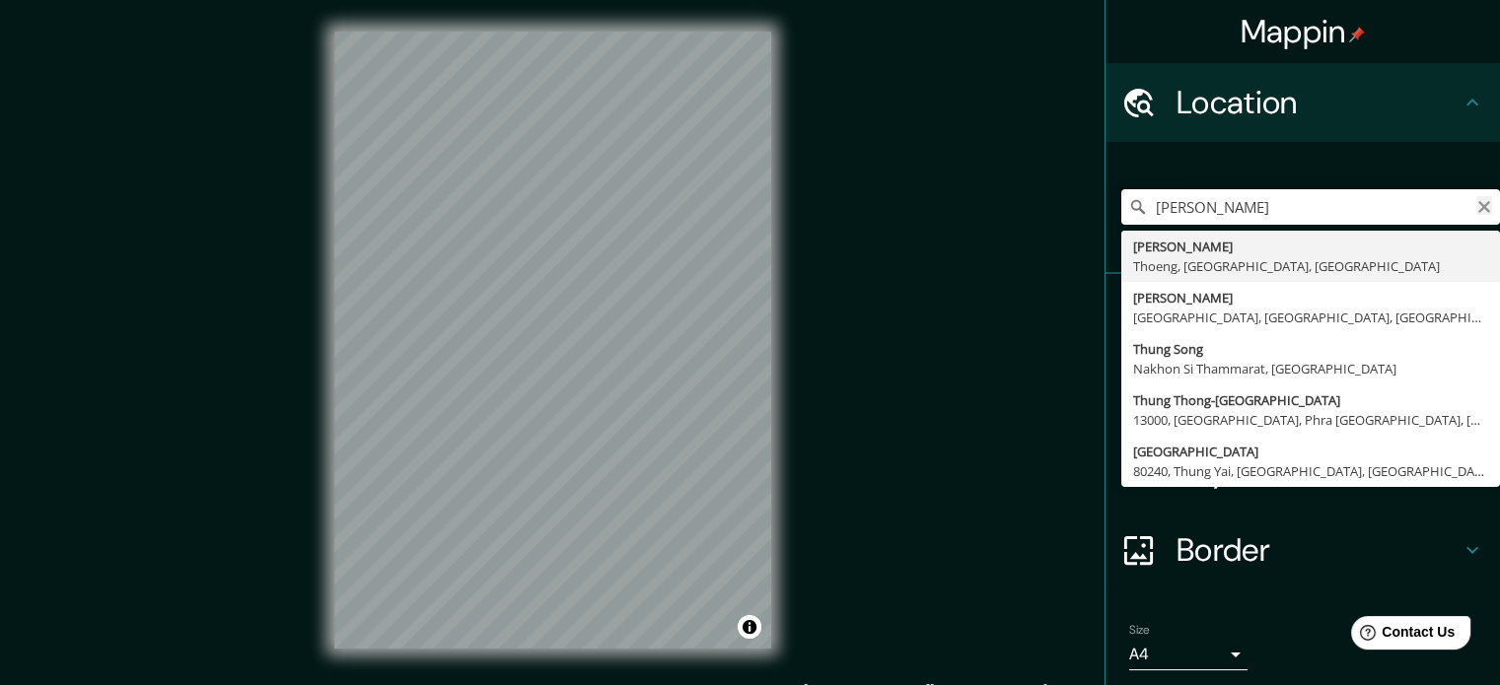
type input "[PERSON_NAME]"
click at [1476, 210] on icon "Clear" at bounding box center [1484, 207] width 16 height 16
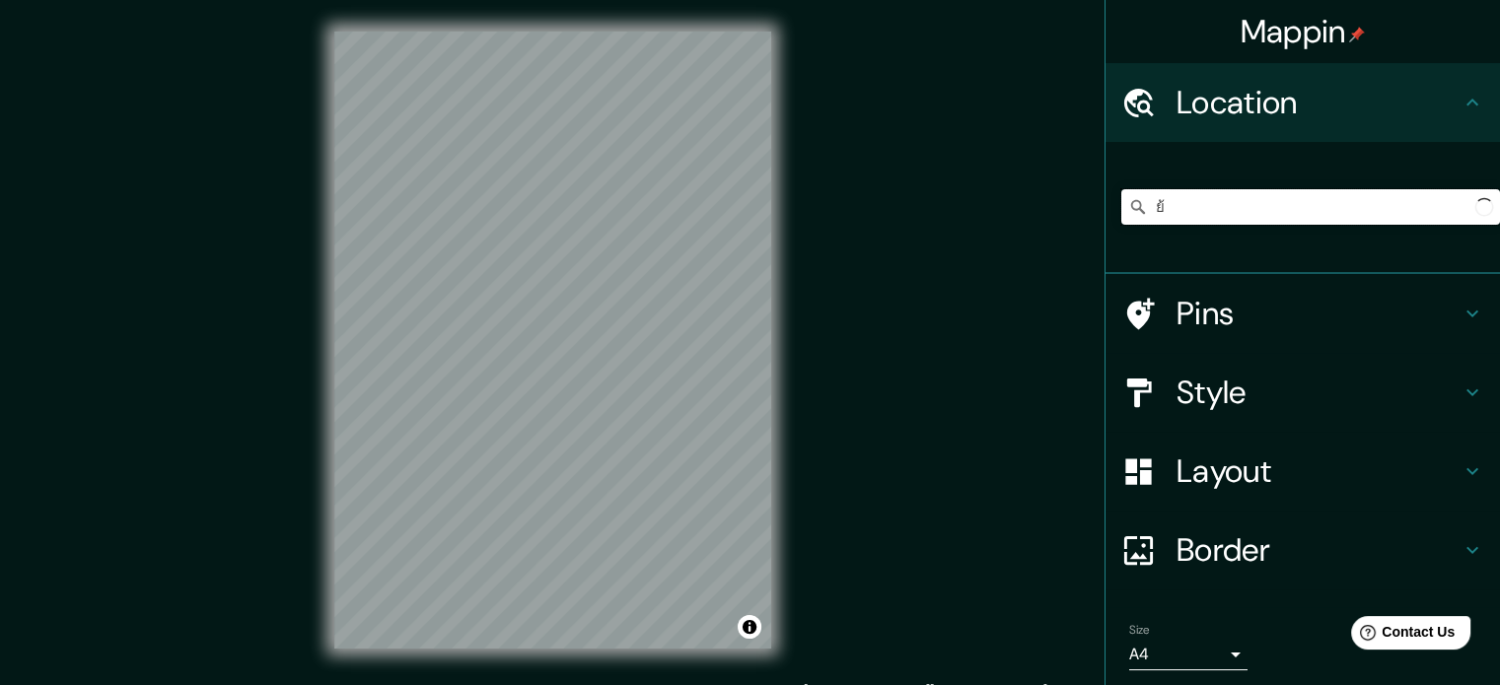
type input "ย"
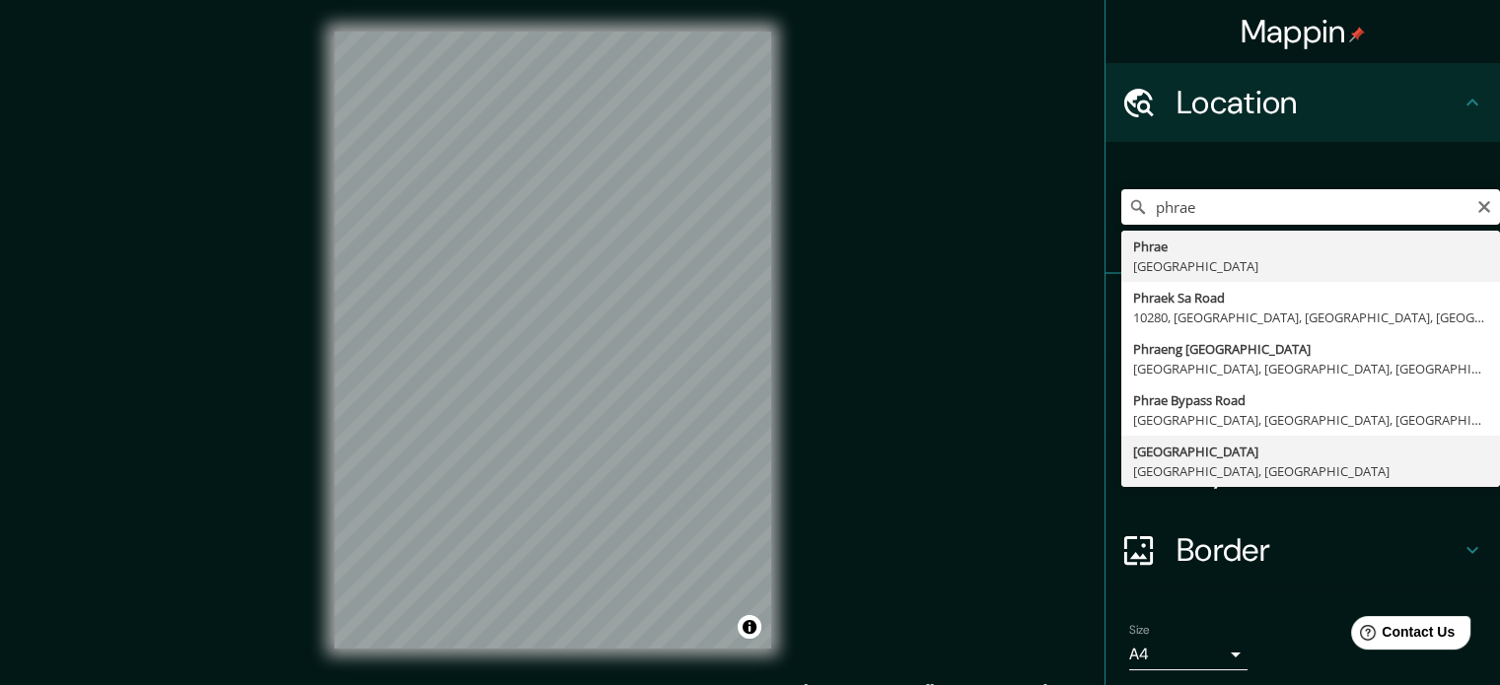
type input "[GEOGRAPHIC_DATA], [GEOGRAPHIC_DATA], [GEOGRAPHIC_DATA]"
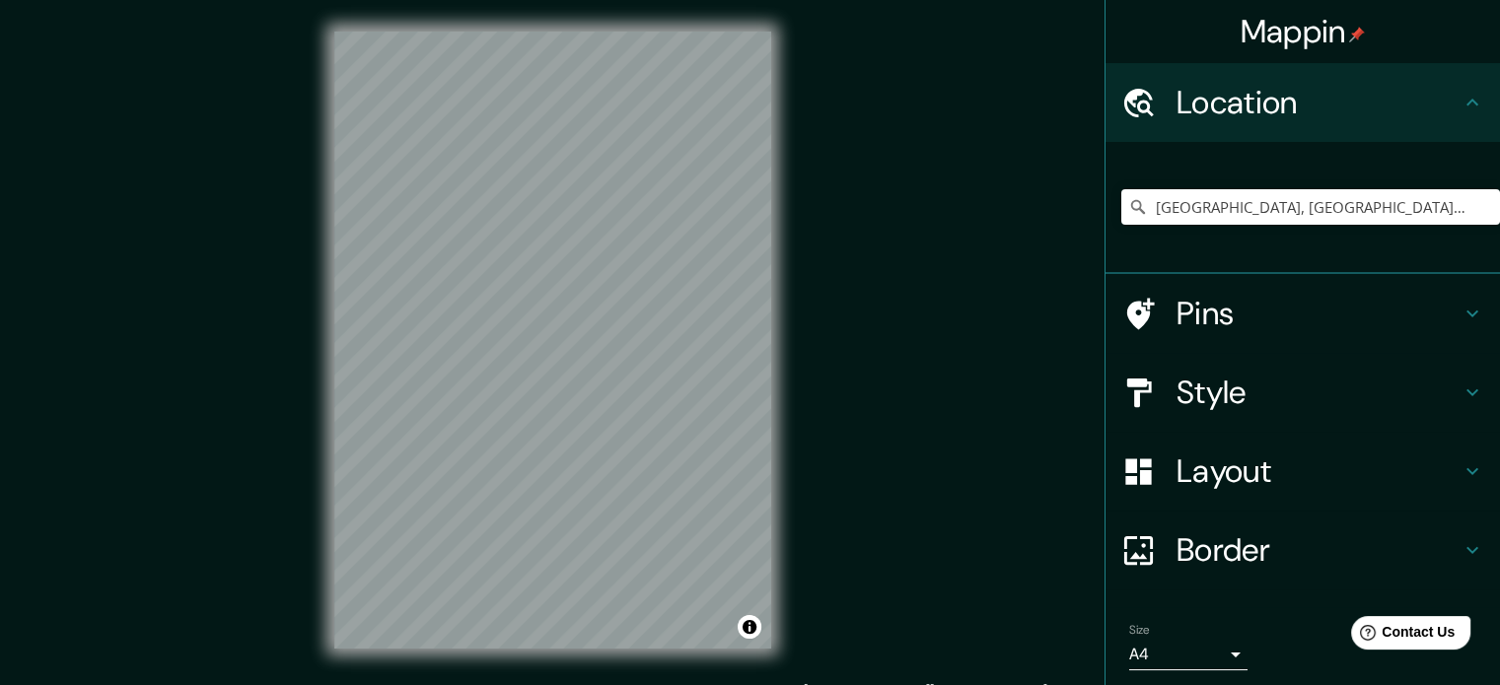
click at [1471, 98] on div "Location" at bounding box center [1302, 102] width 394 height 79
click at [1428, 314] on h4 "Pins" at bounding box center [1318, 313] width 284 height 39
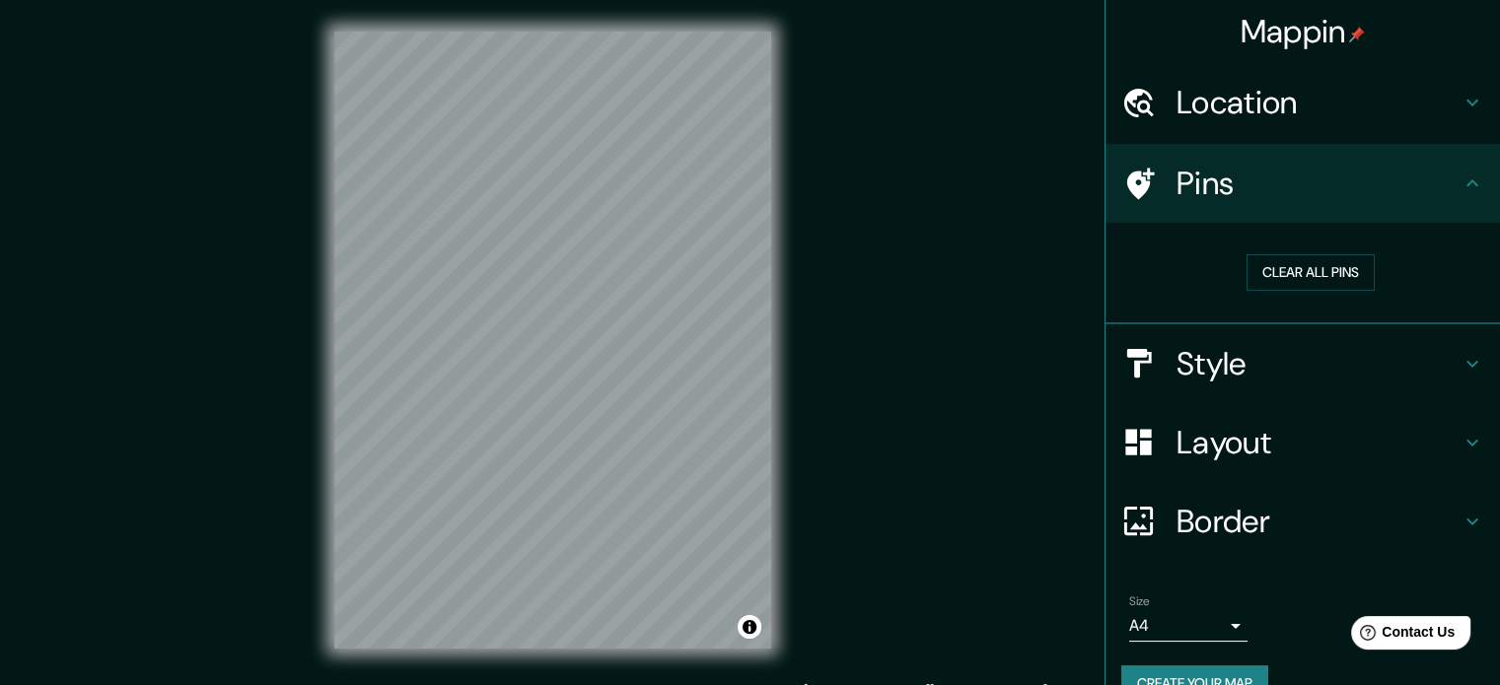
click at [1459, 195] on div "Pins" at bounding box center [1302, 183] width 394 height 79
click at [1176, 177] on h4 "Pins" at bounding box center [1318, 183] width 284 height 39
click at [1311, 270] on button "Clear all pins" at bounding box center [1310, 272] width 128 height 36
click at [1460, 175] on icon at bounding box center [1472, 184] width 24 height 24
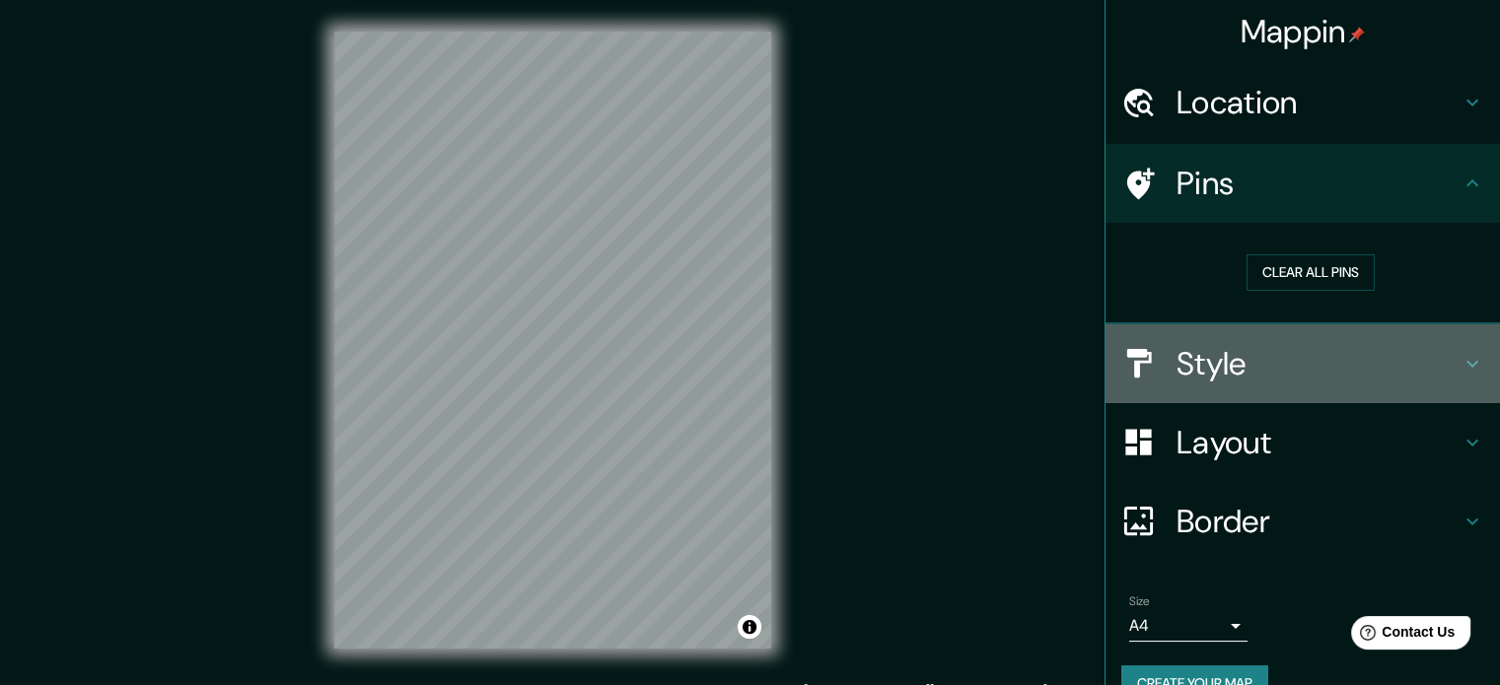
click at [1460, 358] on icon at bounding box center [1472, 364] width 24 height 24
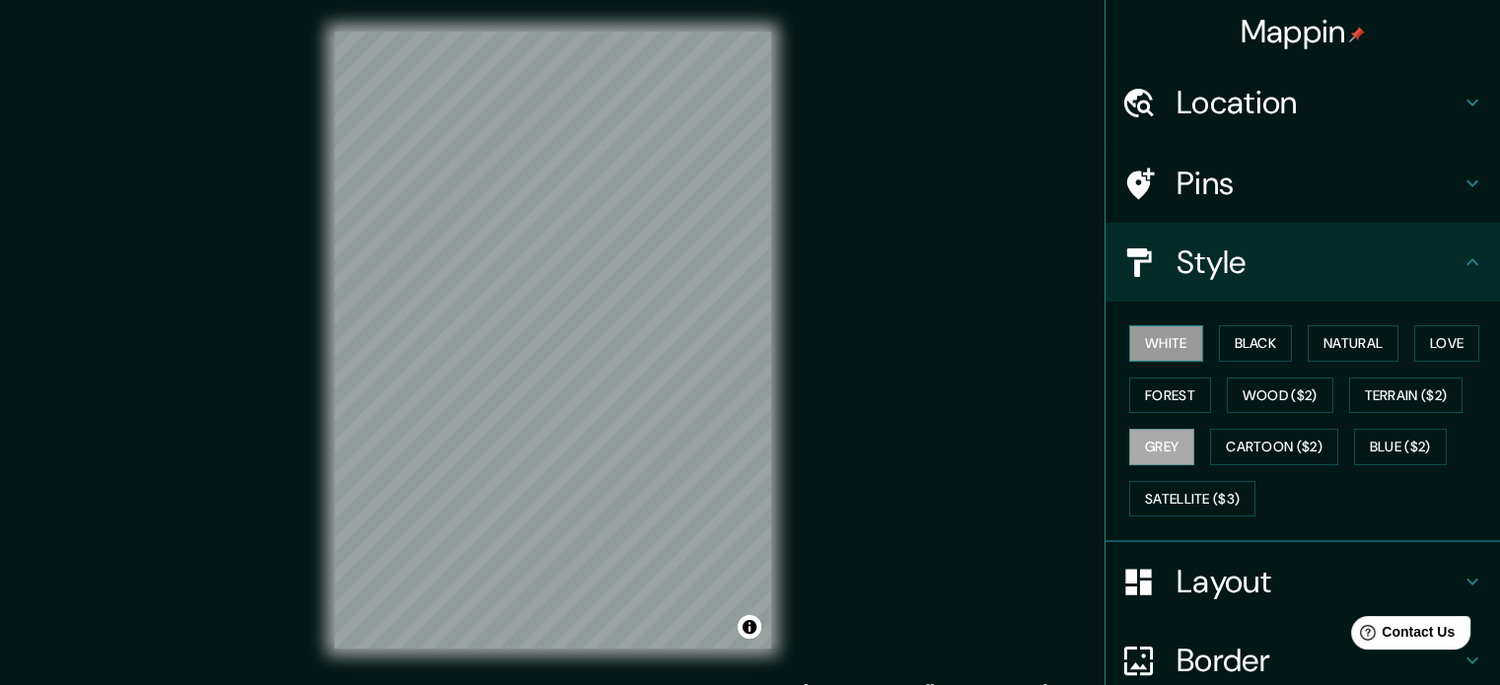
click at [1148, 330] on button "White" at bounding box center [1166, 343] width 74 height 36
click at [1268, 353] on button "Black" at bounding box center [1256, 343] width 74 height 36
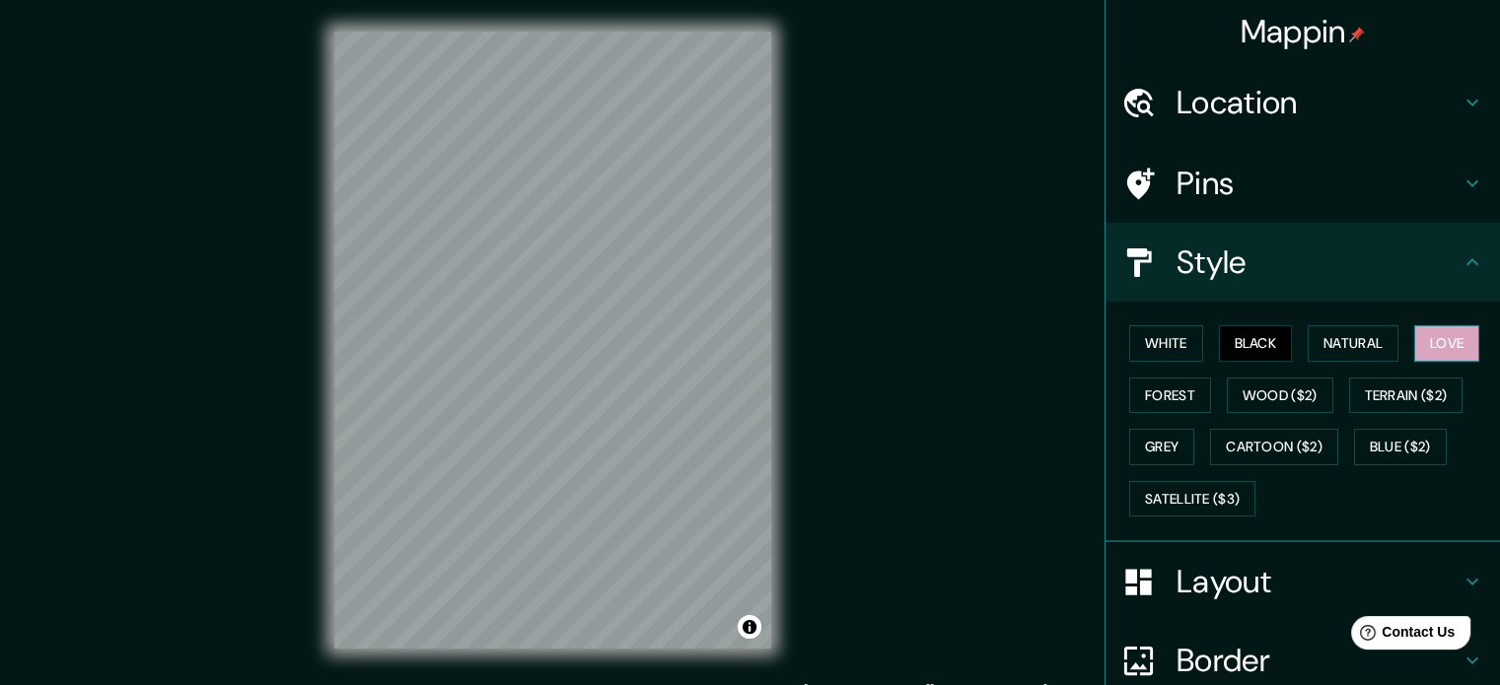
drag, startPoint x: 1337, startPoint y: 354, endPoint x: 1429, endPoint y: 354, distance: 91.7
click at [1341, 354] on button "Natural" at bounding box center [1353, 343] width 91 height 36
click at [1436, 354] on button "Love" at bounding box center [1446, 343] width 65 height 36
click at [1155, 397] on button "Forest" at bounding box center [1170, 396] width 82 height 36
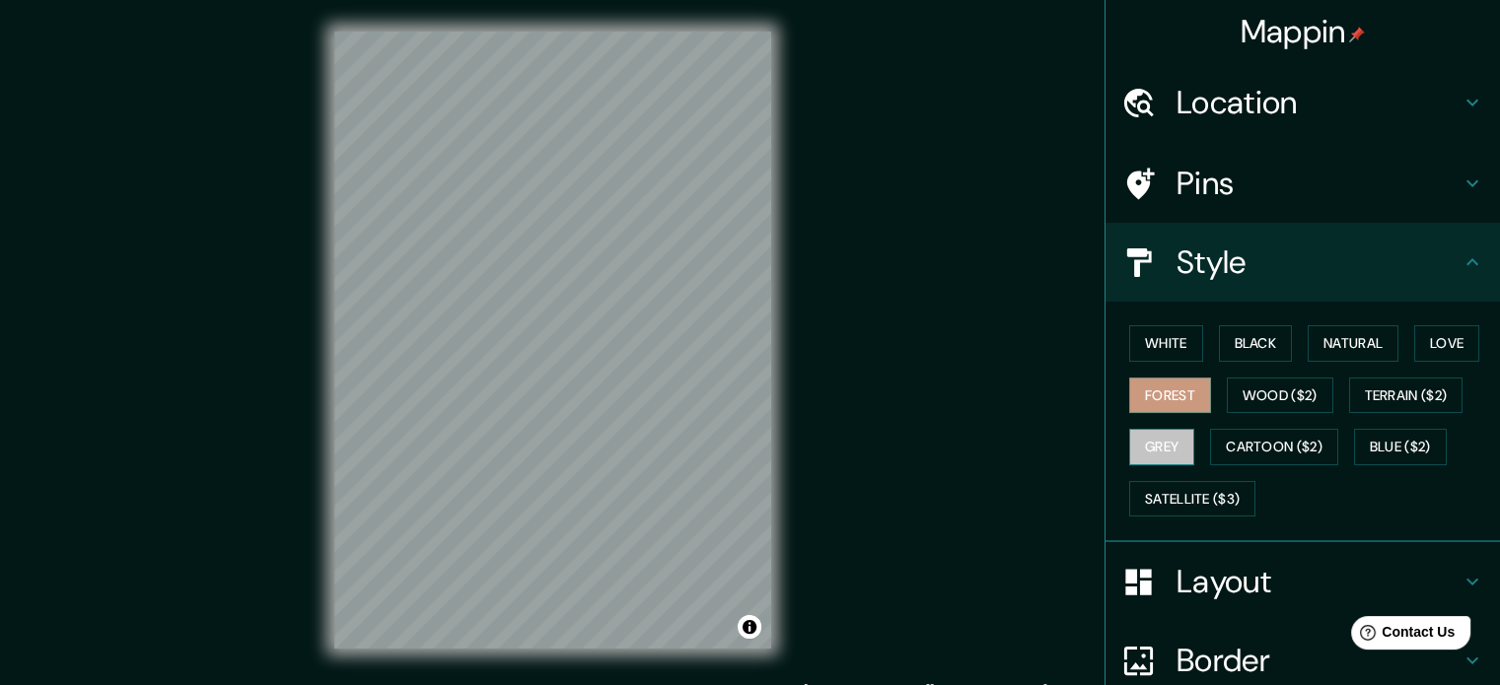
click at [1152, 442] on button "Grey" at bounding box center [1161, 447] width 65 height 36
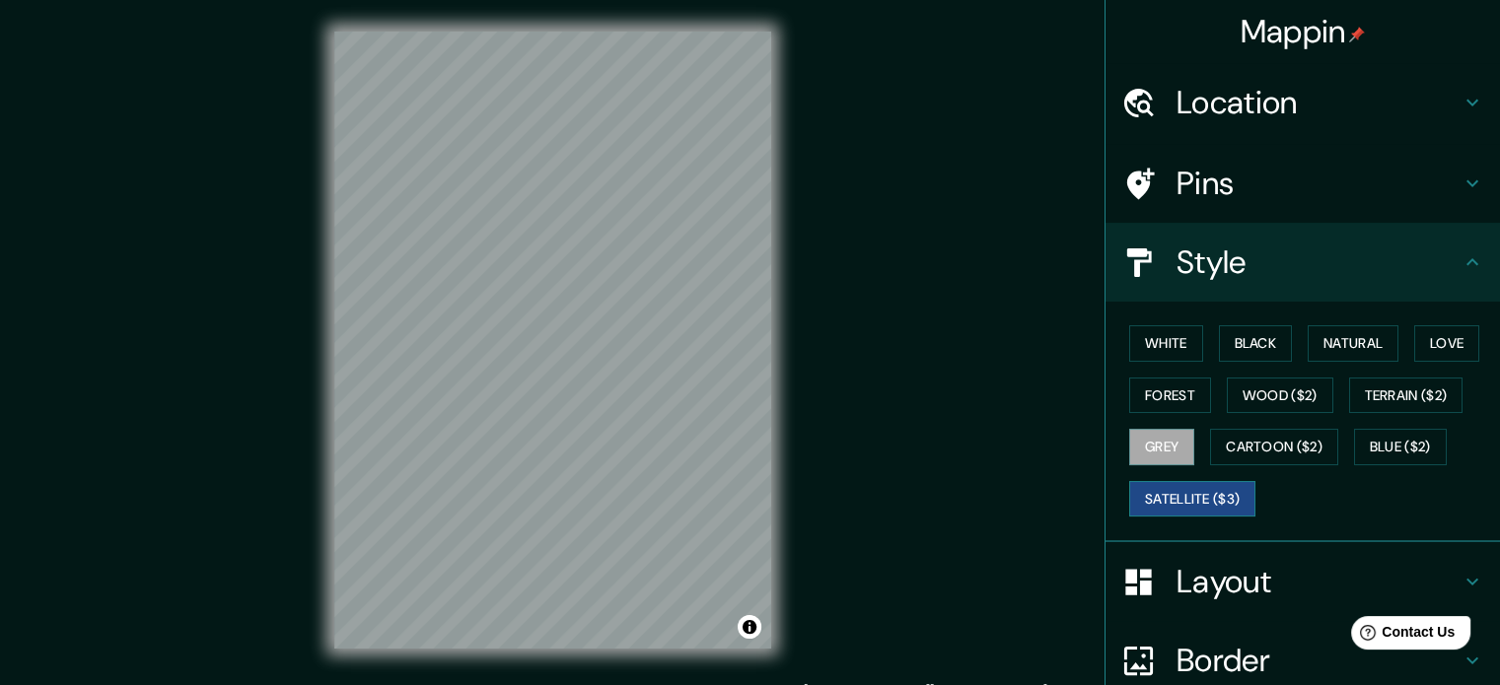
click at [1171, 507] on button "Satellite ($3)" at bounding box center [1192, 499] width 126 height 36
click at [1227, 466] on div "White Black Natural Love Forest Wood ($2) Terrain ($2) Grey Cartoon ($2) Blue (…" at bounding box center [1310, 421] width 379 height 207
click at [1386, 437] on button "Blue ($2)" at bounding box center [1400, 447] width 93 height 36
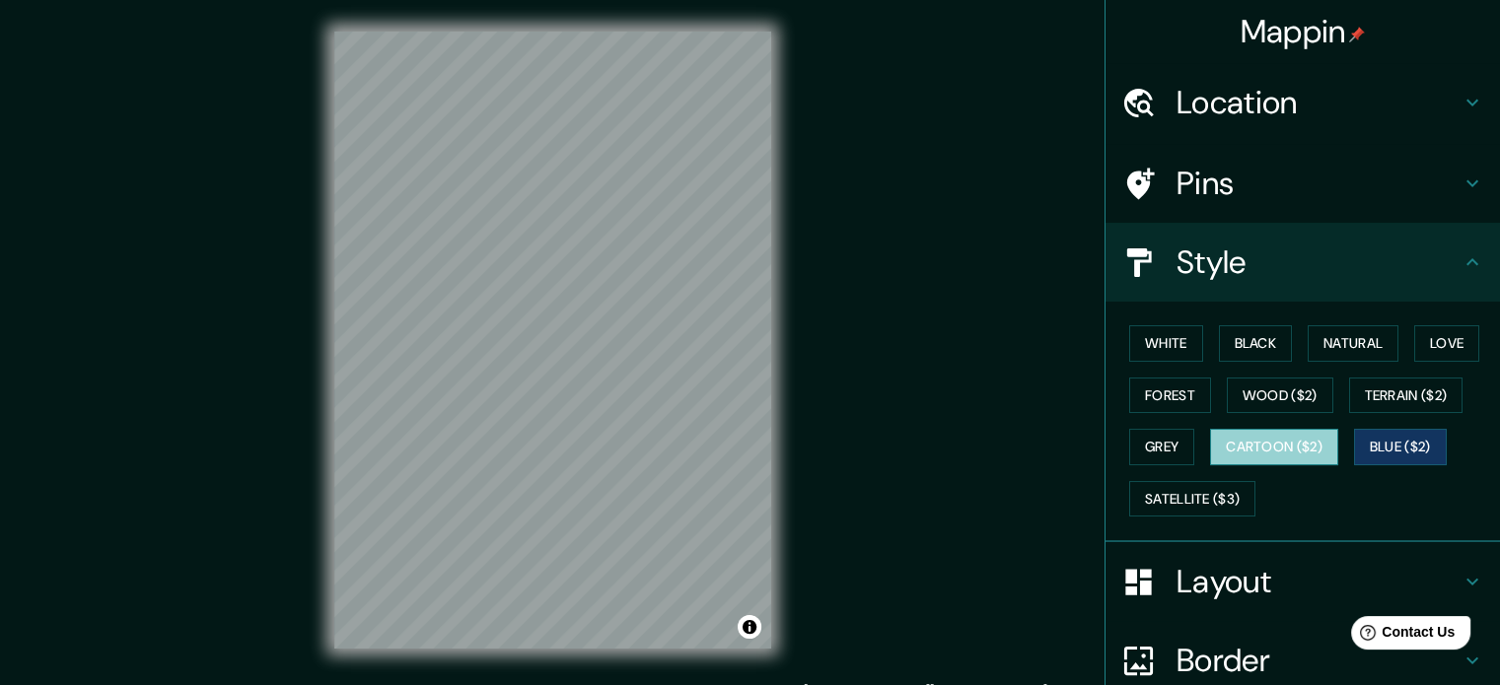
click at [1276, 445] on button "Cartoon ($2)" at bounding box center [1274, 447] width 128 height 36
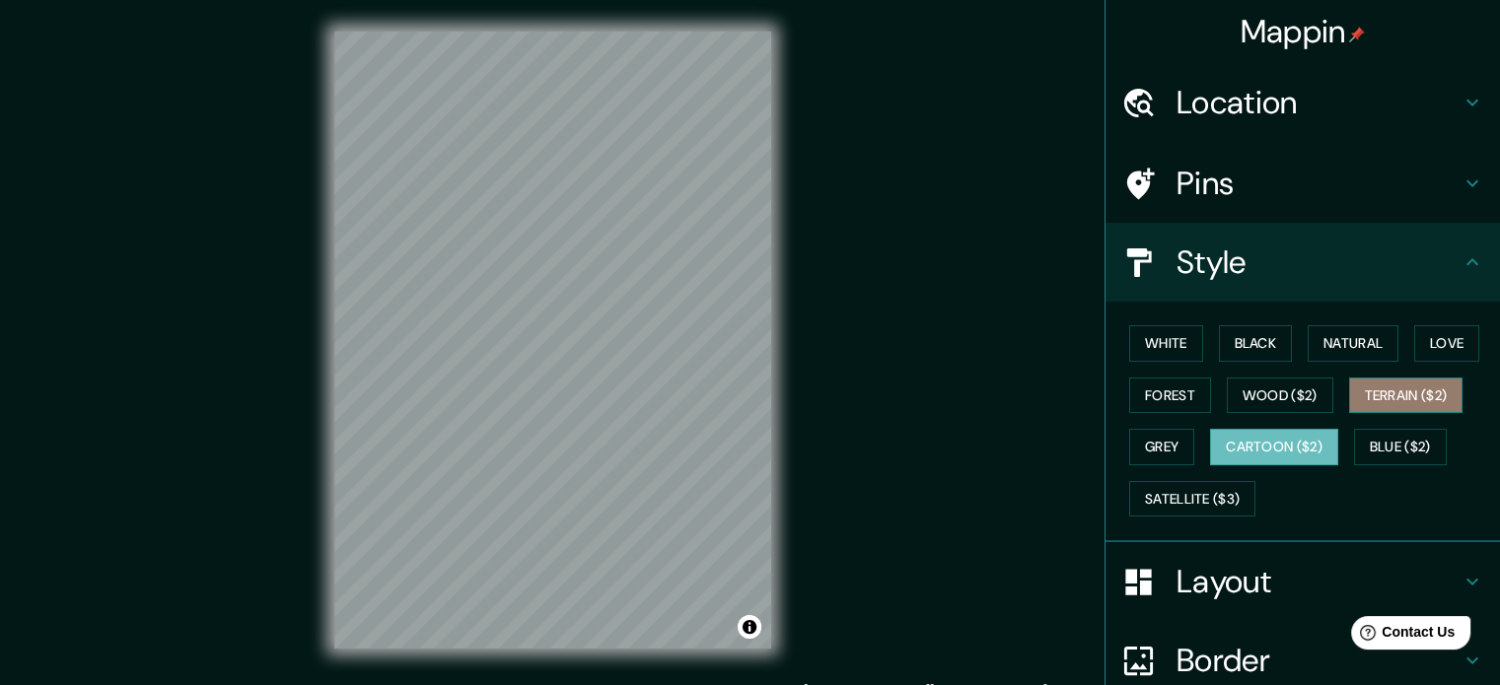
click at [1362, 401] on button "Terrain ($2)" at bounding box center [1406, 396] width 114 height 36
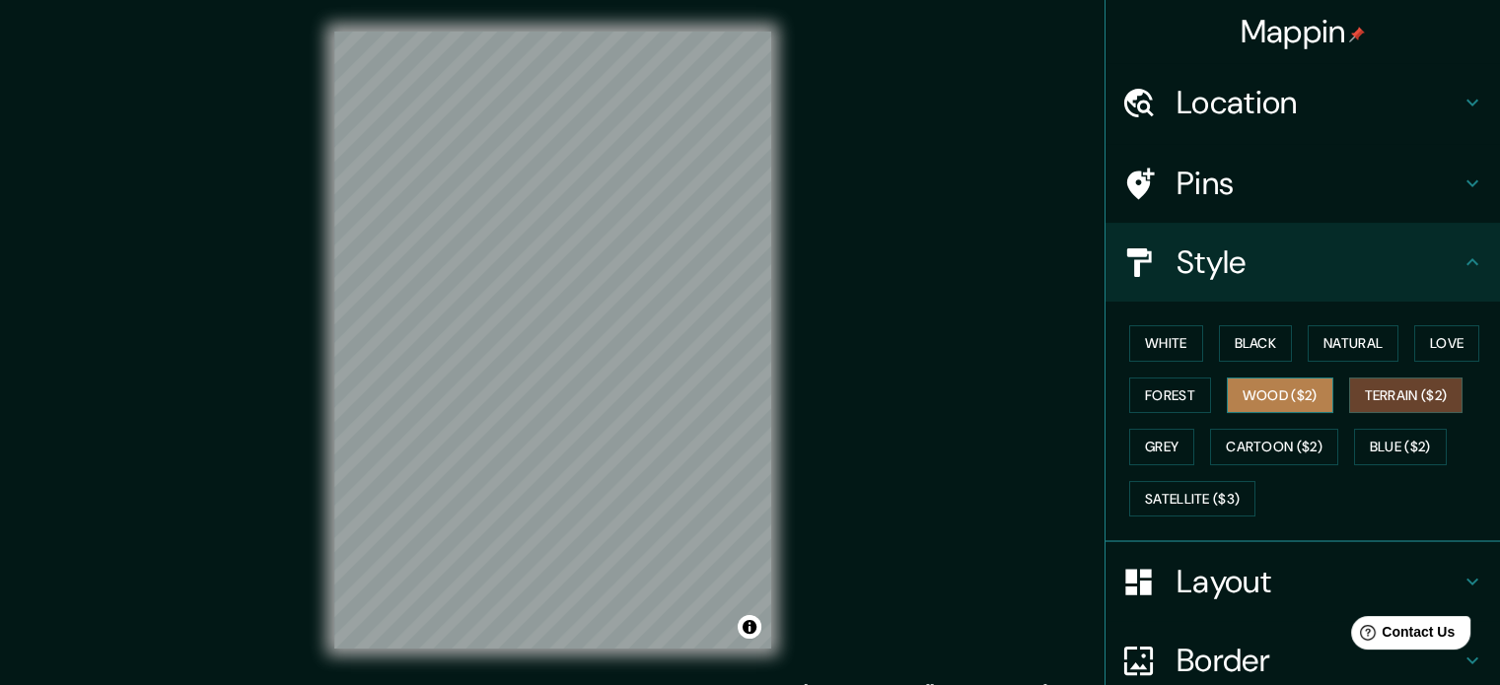
click at [1262, 389] on button "Wood ($2)" at bounding box center [1280, 396] width 106 height 36
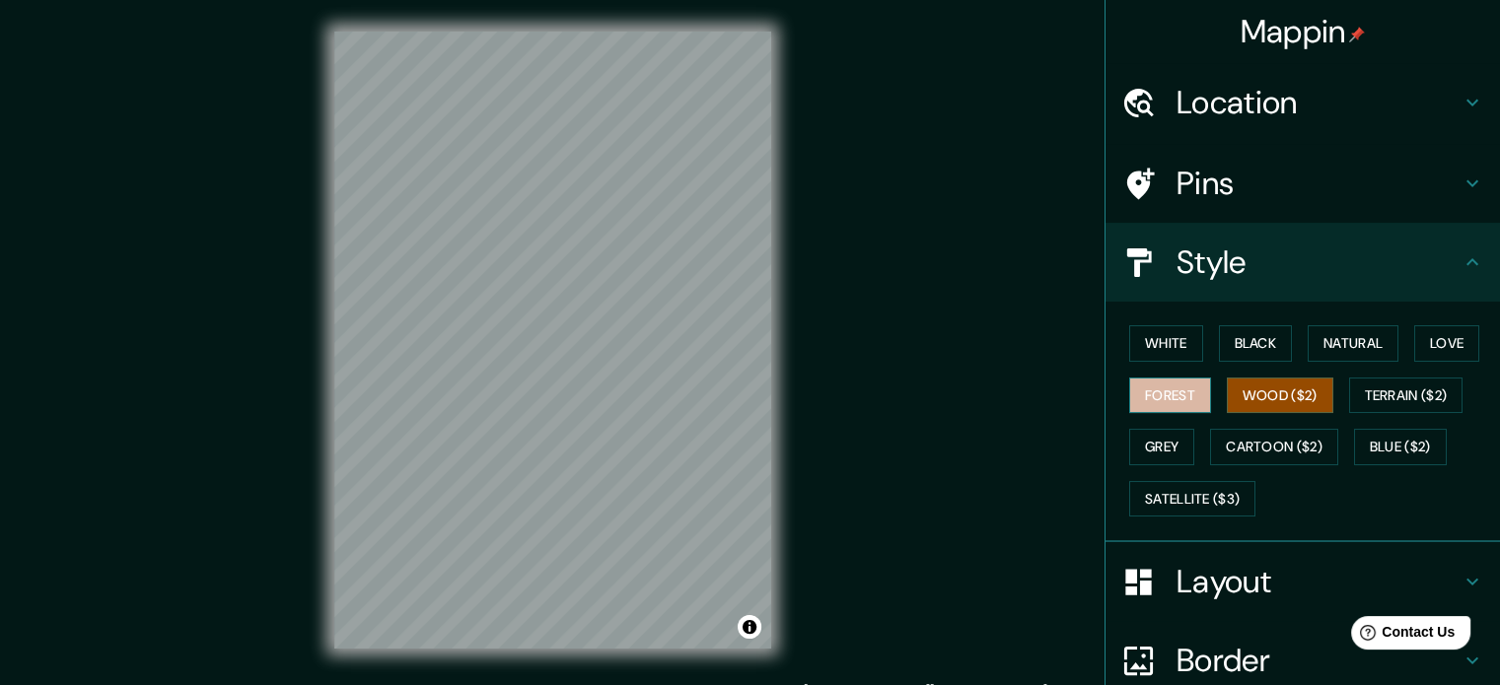
click at [1161, 398] on button "Forest" at bounding box center [1170, 396] width 82 height 36
click at [1152, 446] on button "Grey" at bounding box center [1161, 447] width 65 height 36
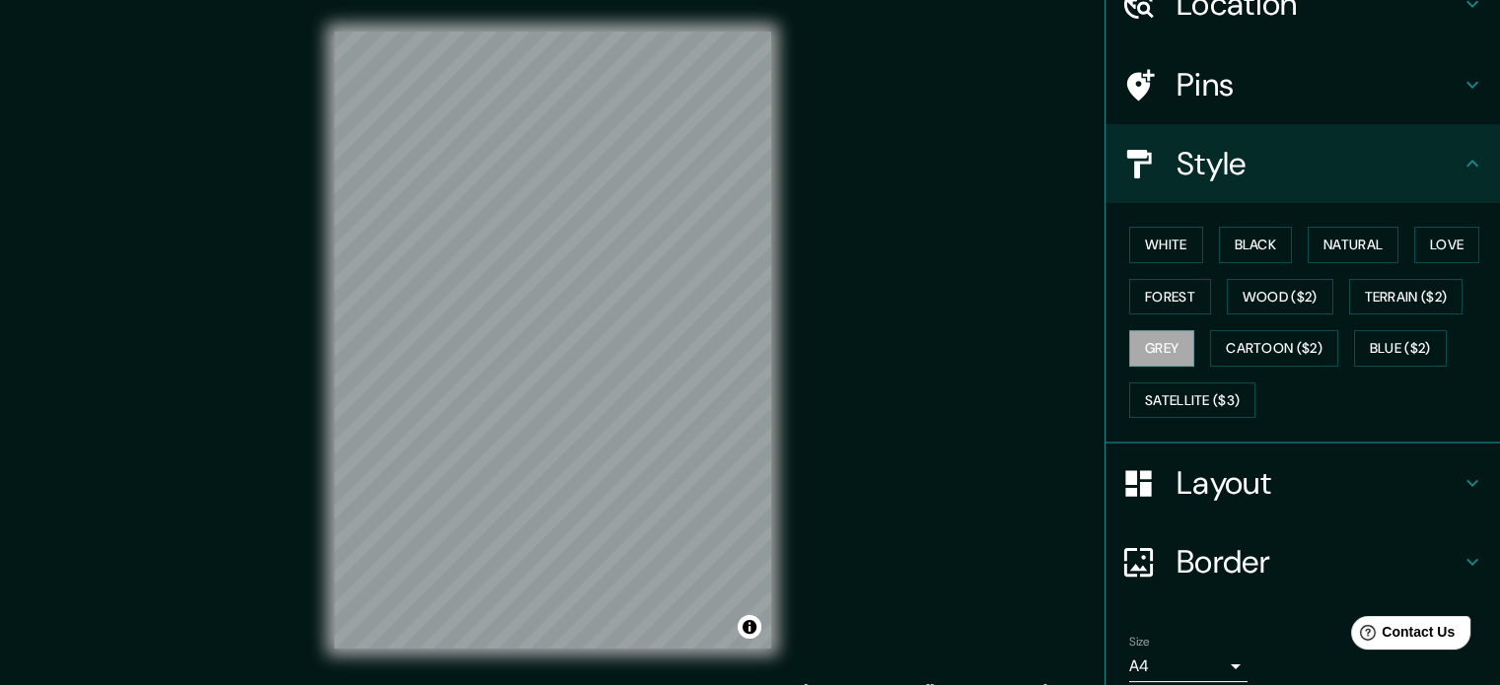
click at [1369, 474] on h4 "Layout" at bounding box center [1318, 482] width 284 height 39
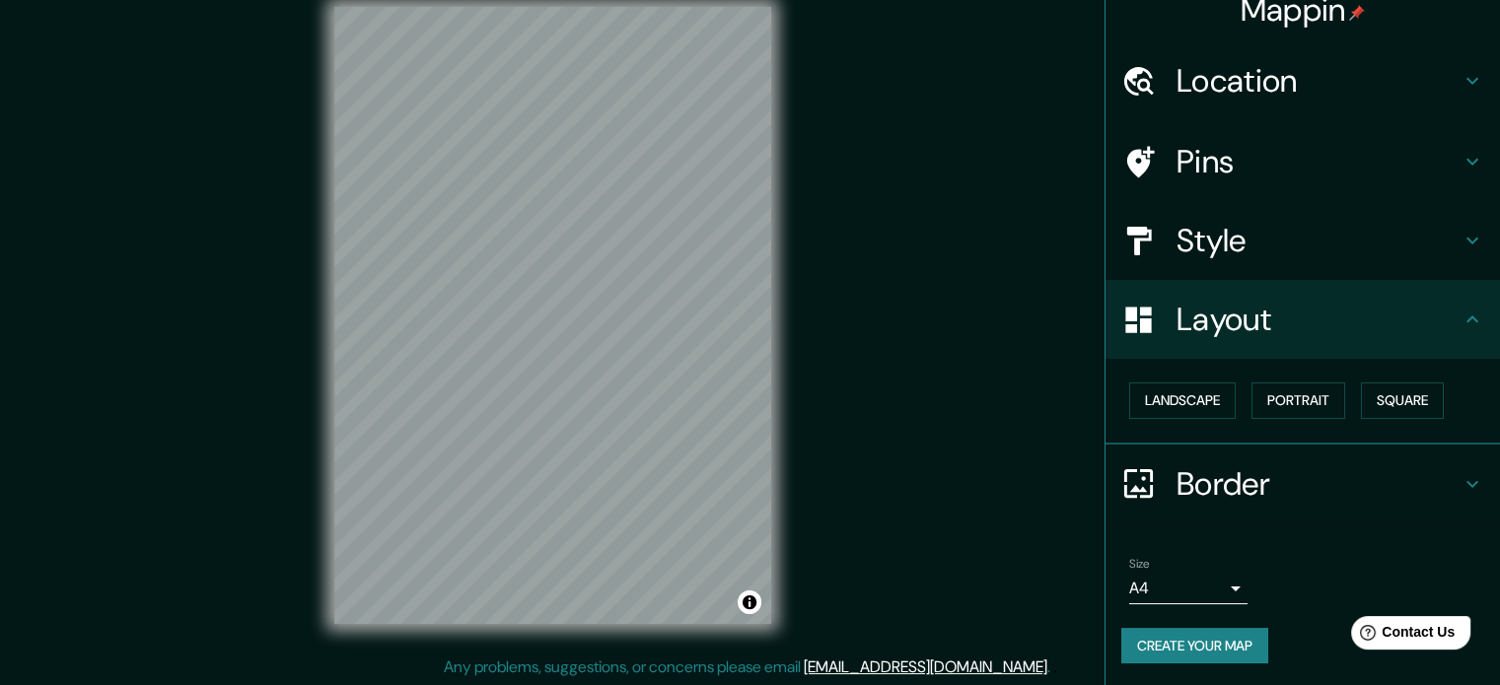
scroll to position [26, 0]
click at [1200, 397] on button "Landscape" at bounding box center [1182, 401] width 106 height 36
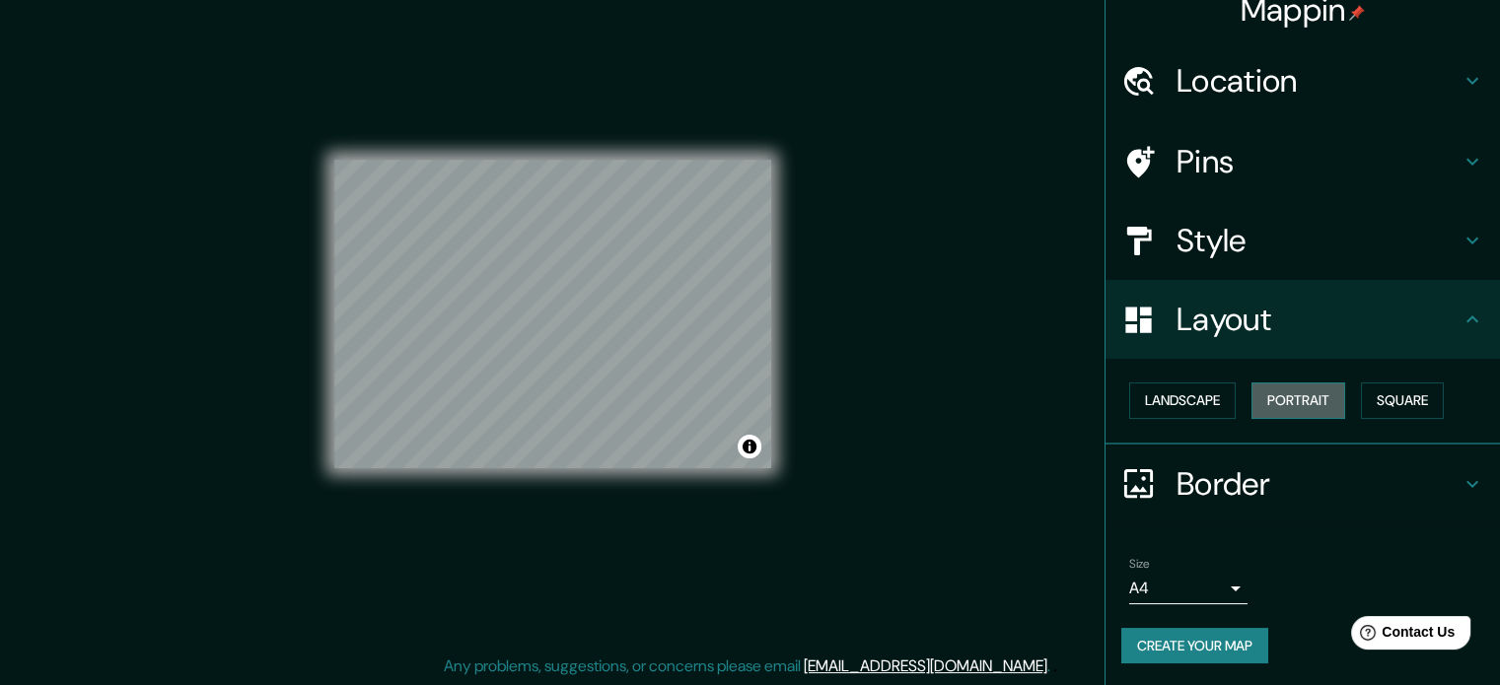
click at [1306, 400] on button "Portrait" at bounding box center [1298, 401] width 94 height 36
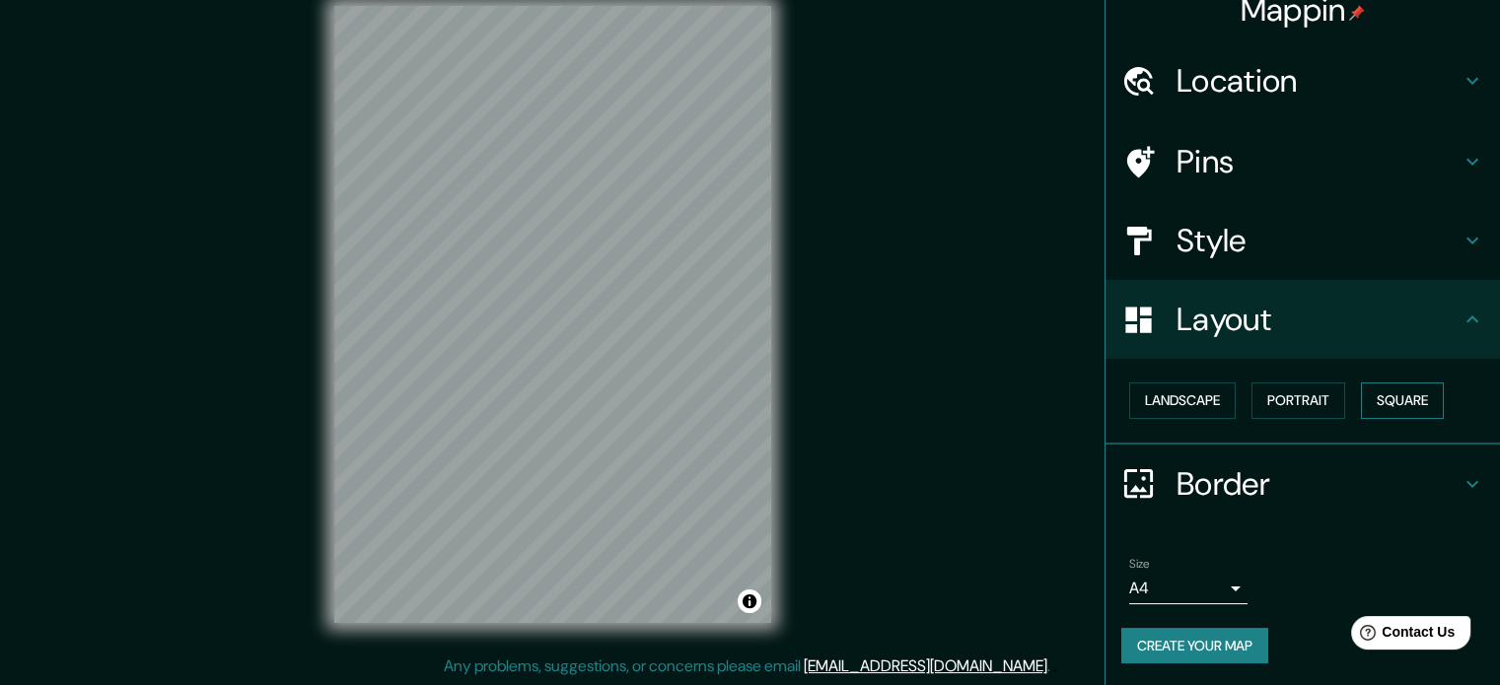
click at [1373, 397] on button "Square" at bounding box center [1402, 401] width 83 height 36
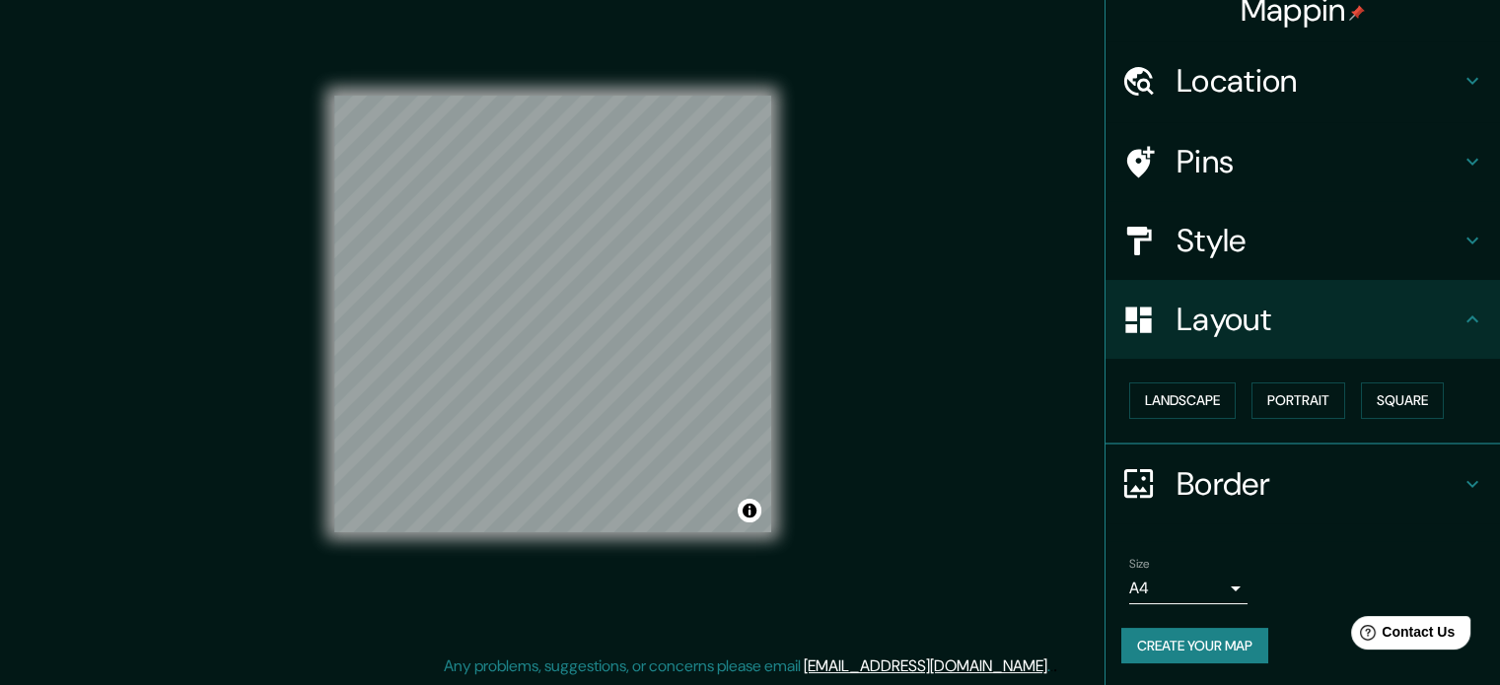
click at [1236, 397] on div "Landscape [GEOGRAPHIC_DATA]" at bounding box center [1310, 401] width 379 height 52
click at [1138, 385] on button "Landscape" at bounding box center [1182, 401] width 106 height 36
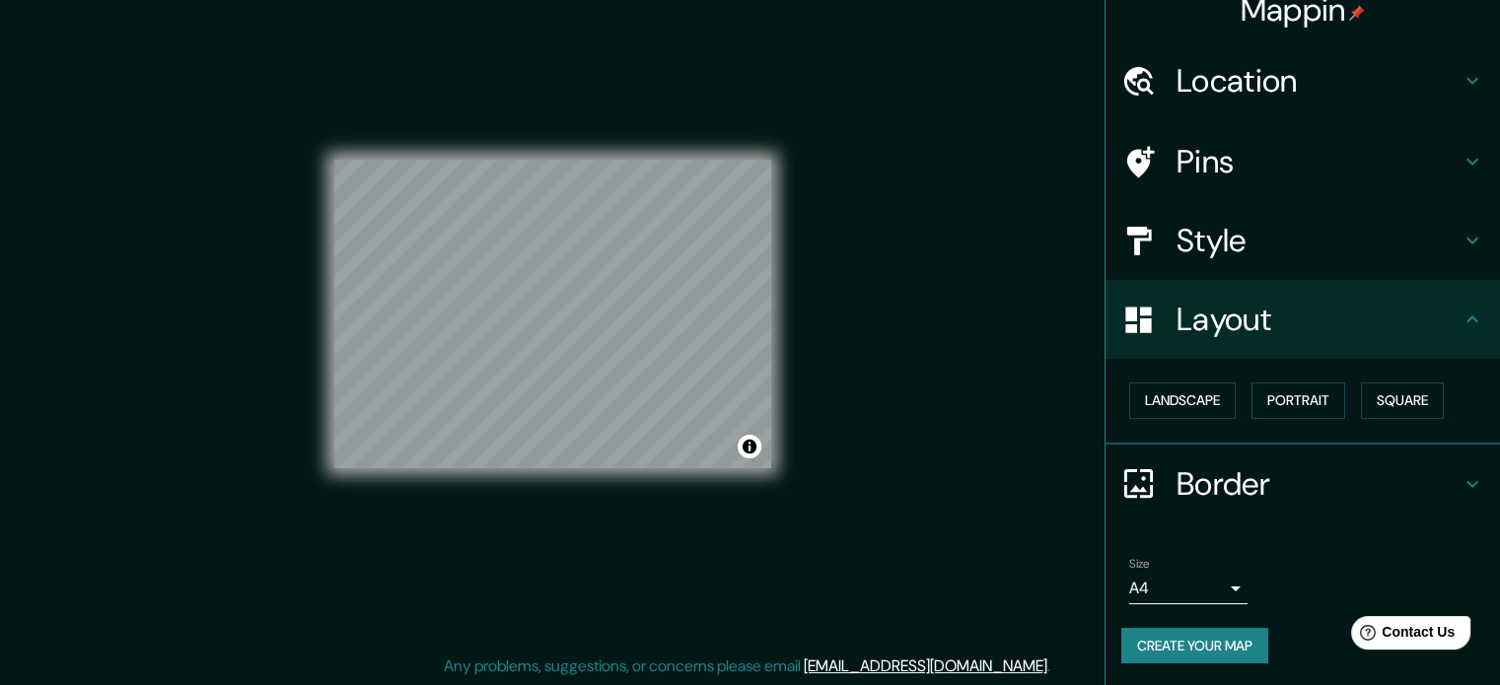
click at [1374, 327] on h4 "Layout" at bounding box center [1318, 319] width 284 height 39
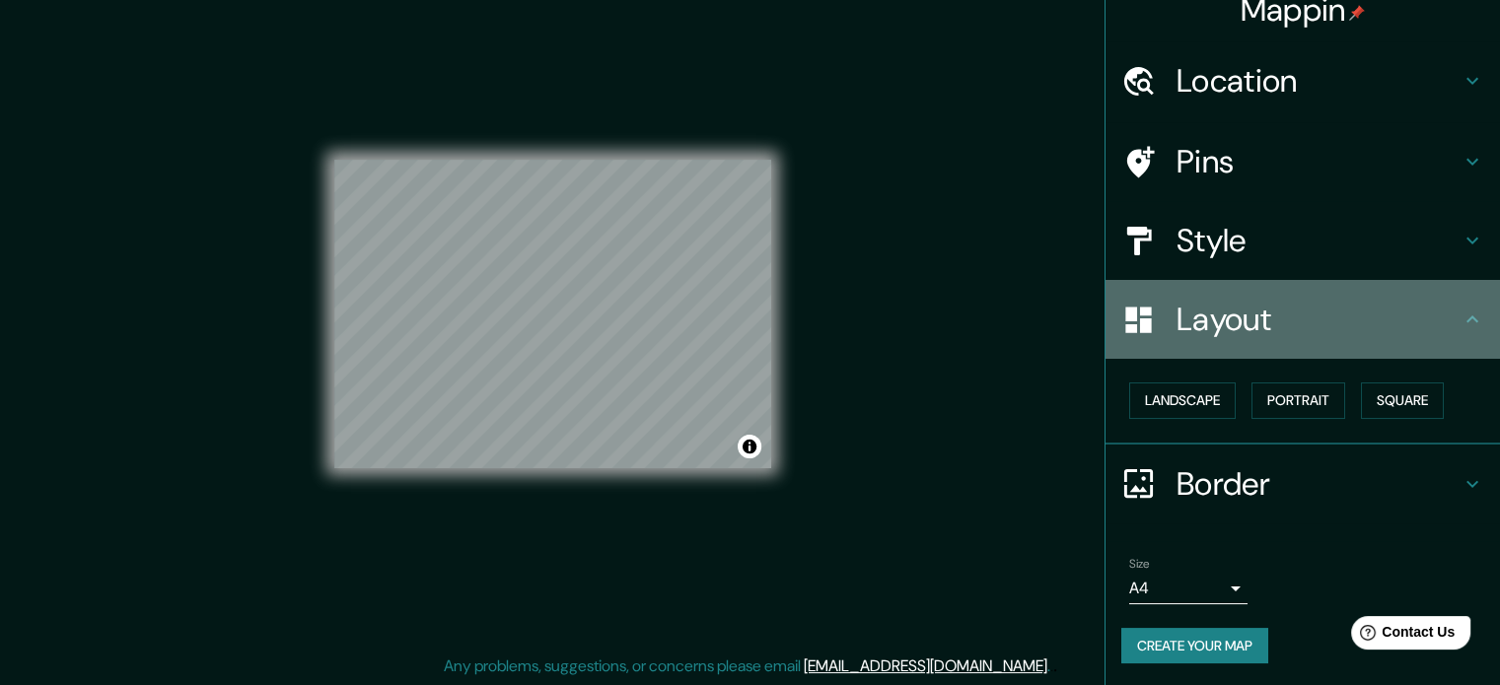
click at [1460, 325] on icon at bounding box center [1472, 320] width 24 height 24
click at [1442, 322] on h4 "Layout" at bounding box center [1318, 319] width 284 height 39
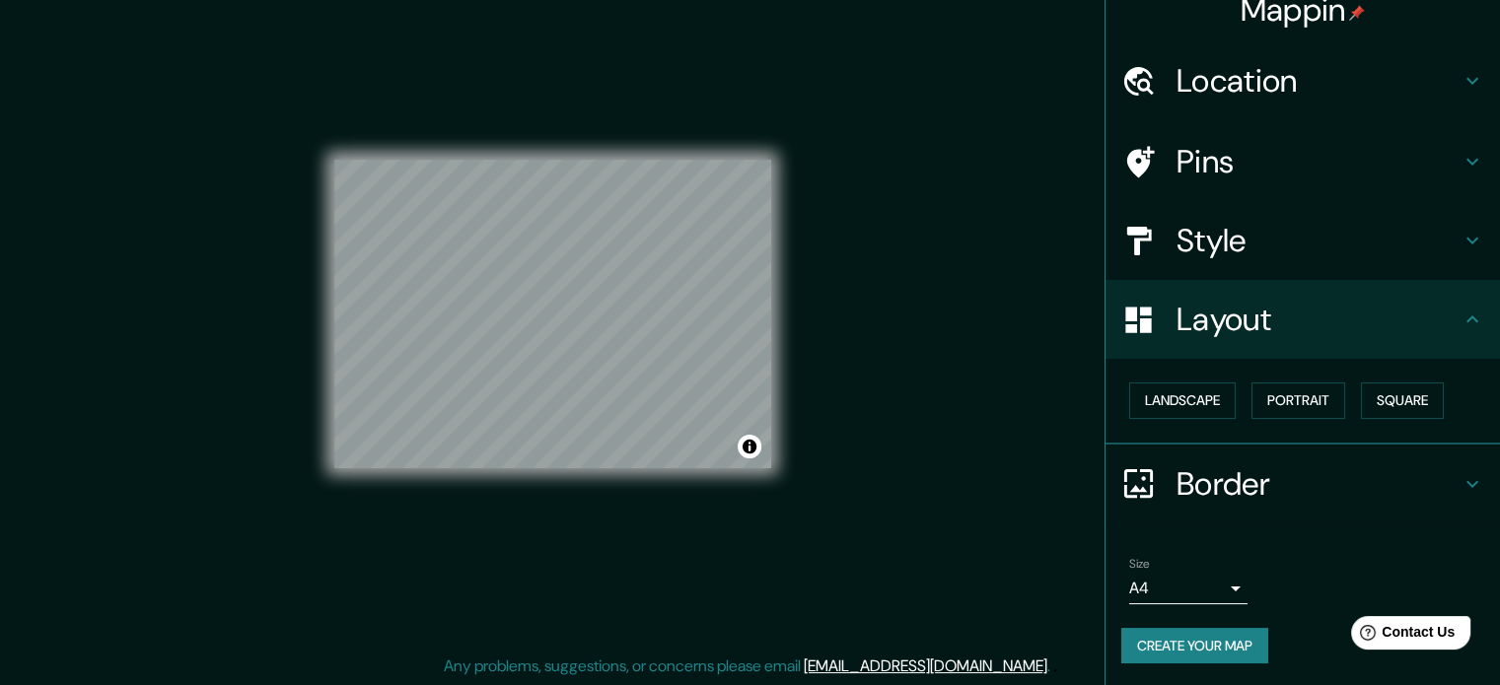
click at [1460, 478] on icon at bounding box center [1472, 484] width 24 height 24
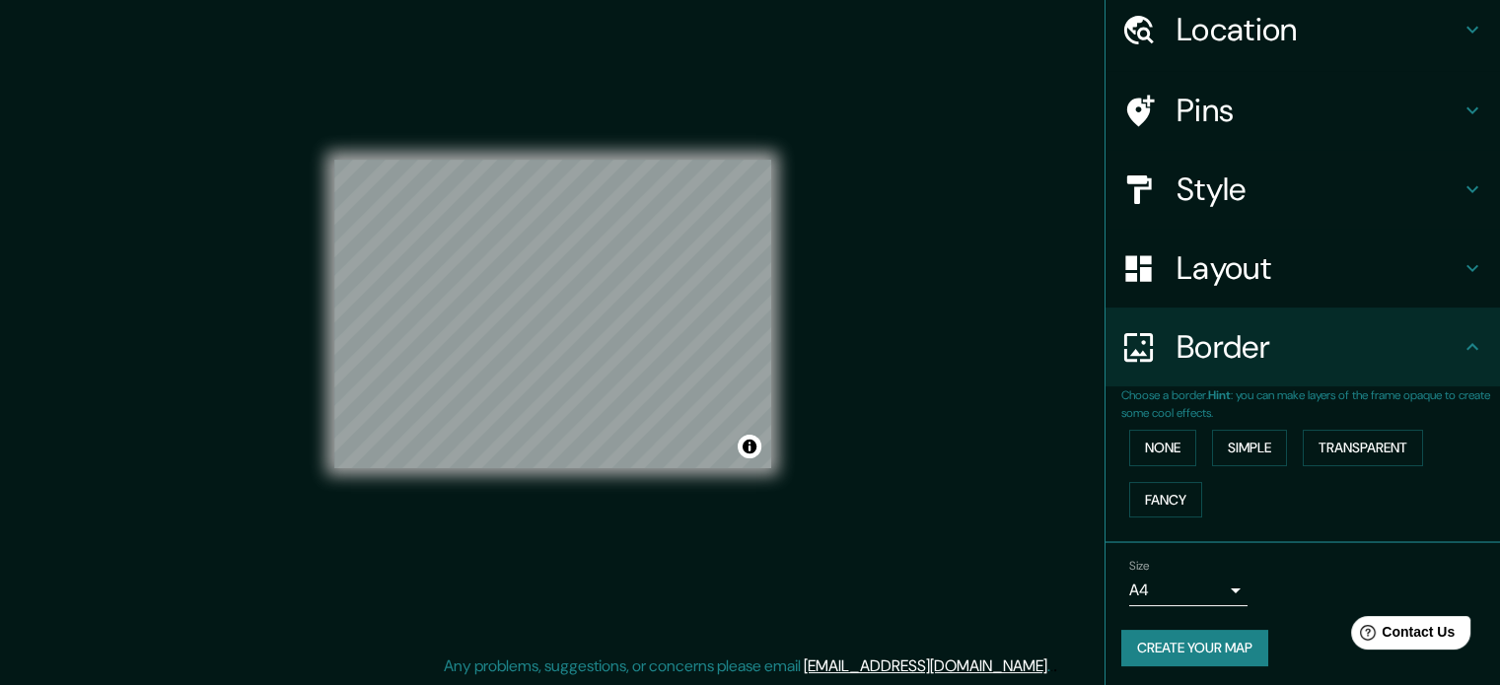
scroll to position [75, 0]
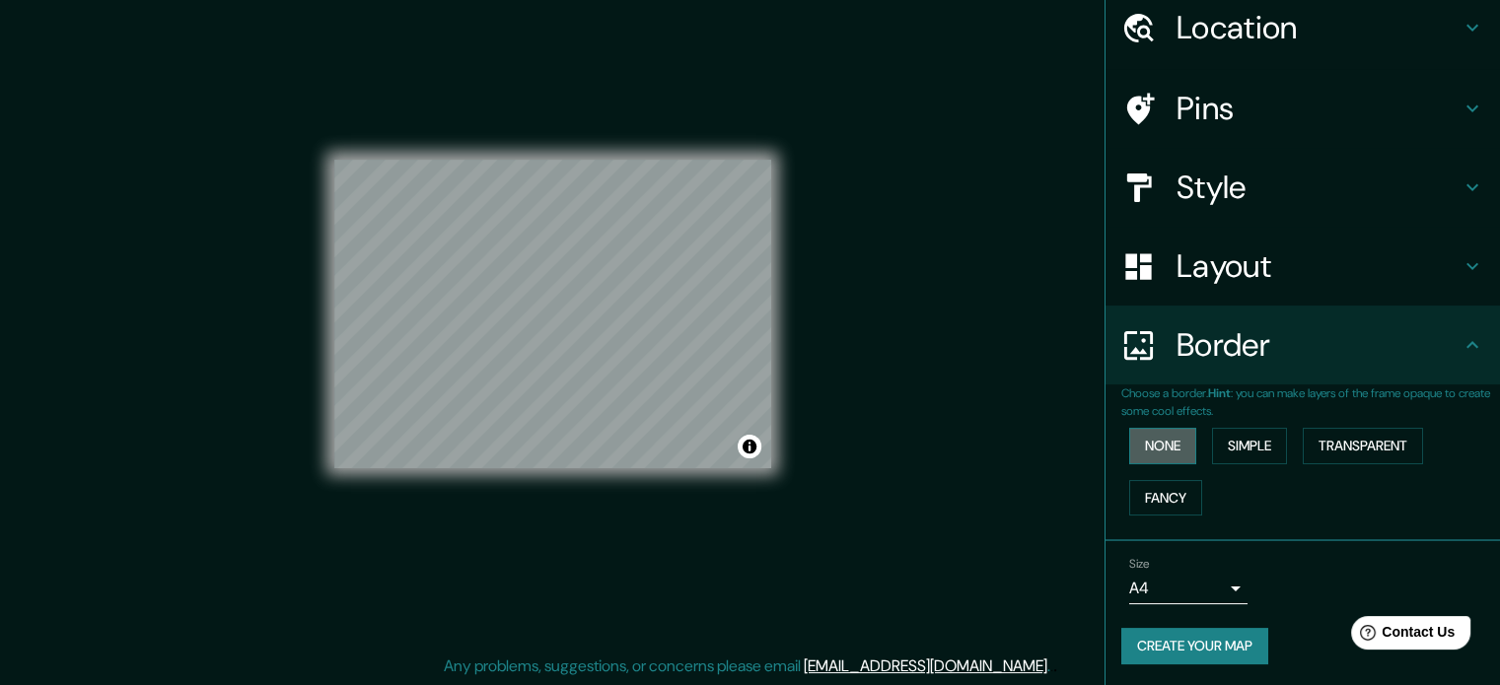
click at [1168, 445] on button "None" at bounding box center [1162, 446] width 67 height 36
click at [1239, 441] on button "Simple" at bounding box center [1249, 446] width 75 height 36
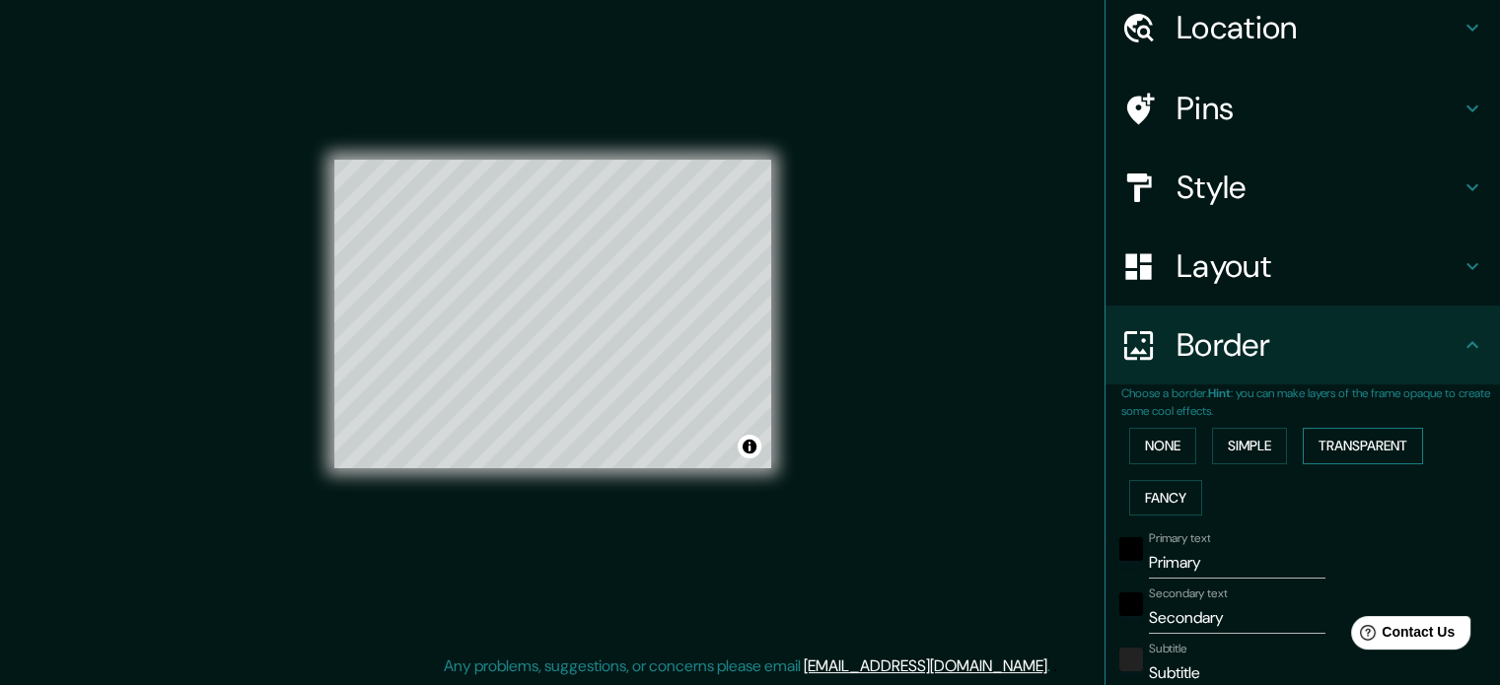
click at [1349, 434] on button "Transparent" at bounding box center [1363, 446] width 120 height 36
click at [1168, 496] on button "Fancy" at bounding box center [1165, 498] width 73 height 36
click at [1149, 453] on button "None" at bounding box center [1162, 446] width 67 height 36
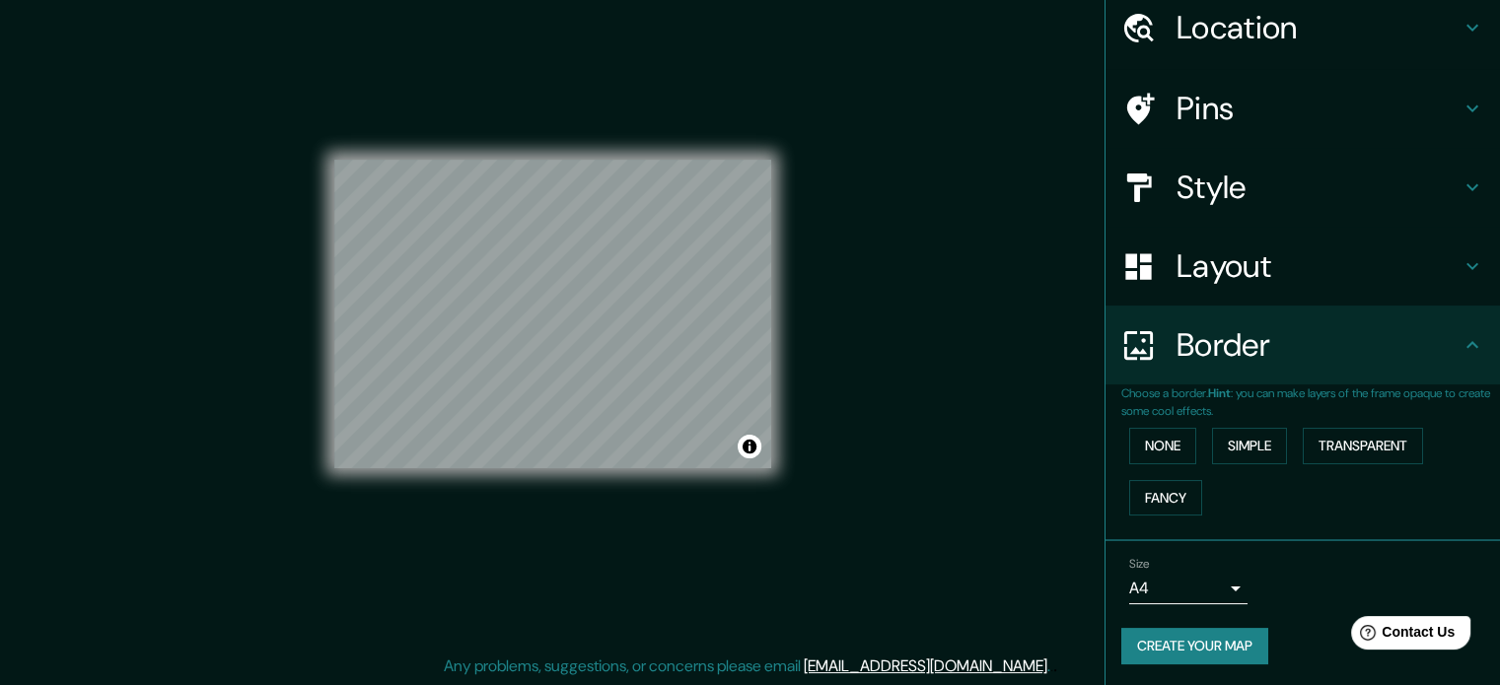
click at [1460, 348] on icon at bounding box center [1472, 345] width 24 height 24
click at [1206, 579] on body "Mappin Location [GEOGRAPHIC_DATA], [GEOGRAPHIC_DATA], [GEOGRAPHIC_DATA] Pins St…" at bounding box center [750, 316] width 1500 height 685
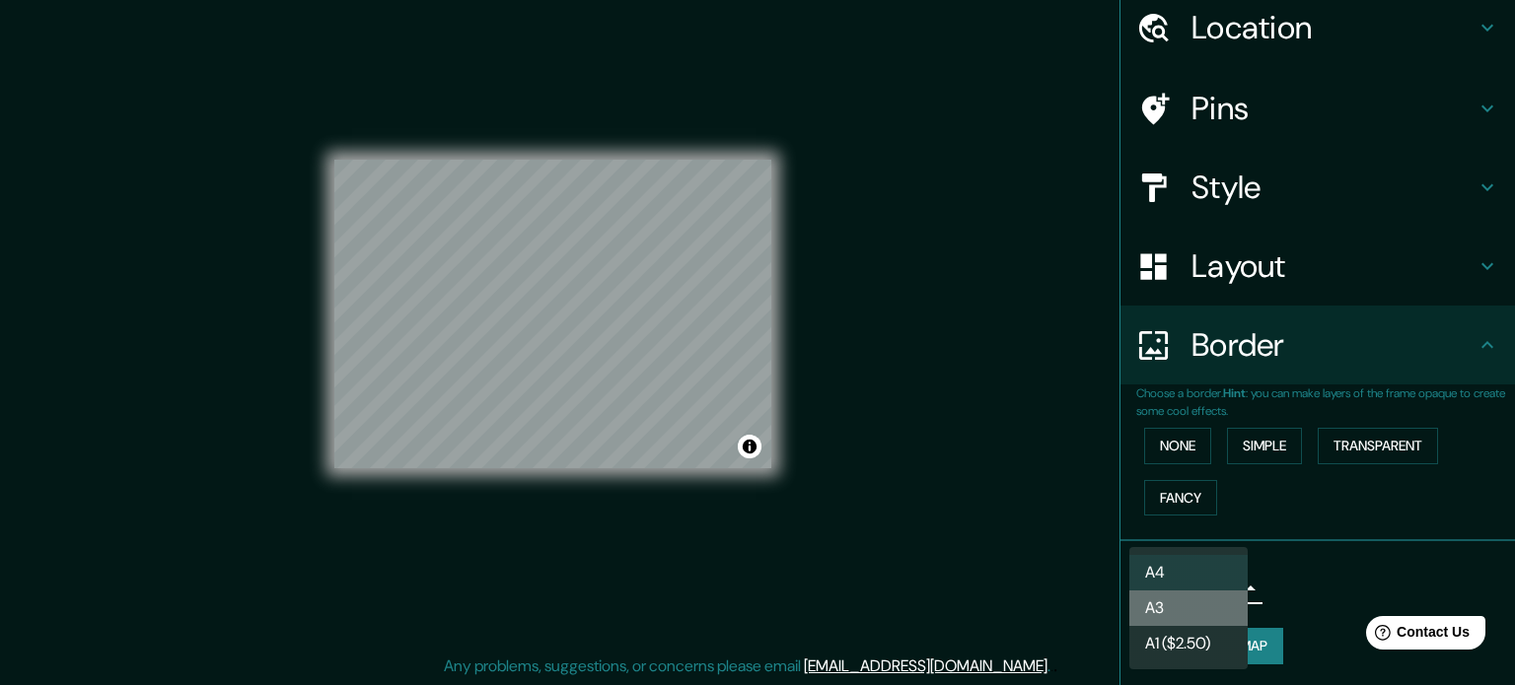
click at [1183, 602] on li "A3" at bounding box center [1188, 608] width 118 height 35
type input "a4"
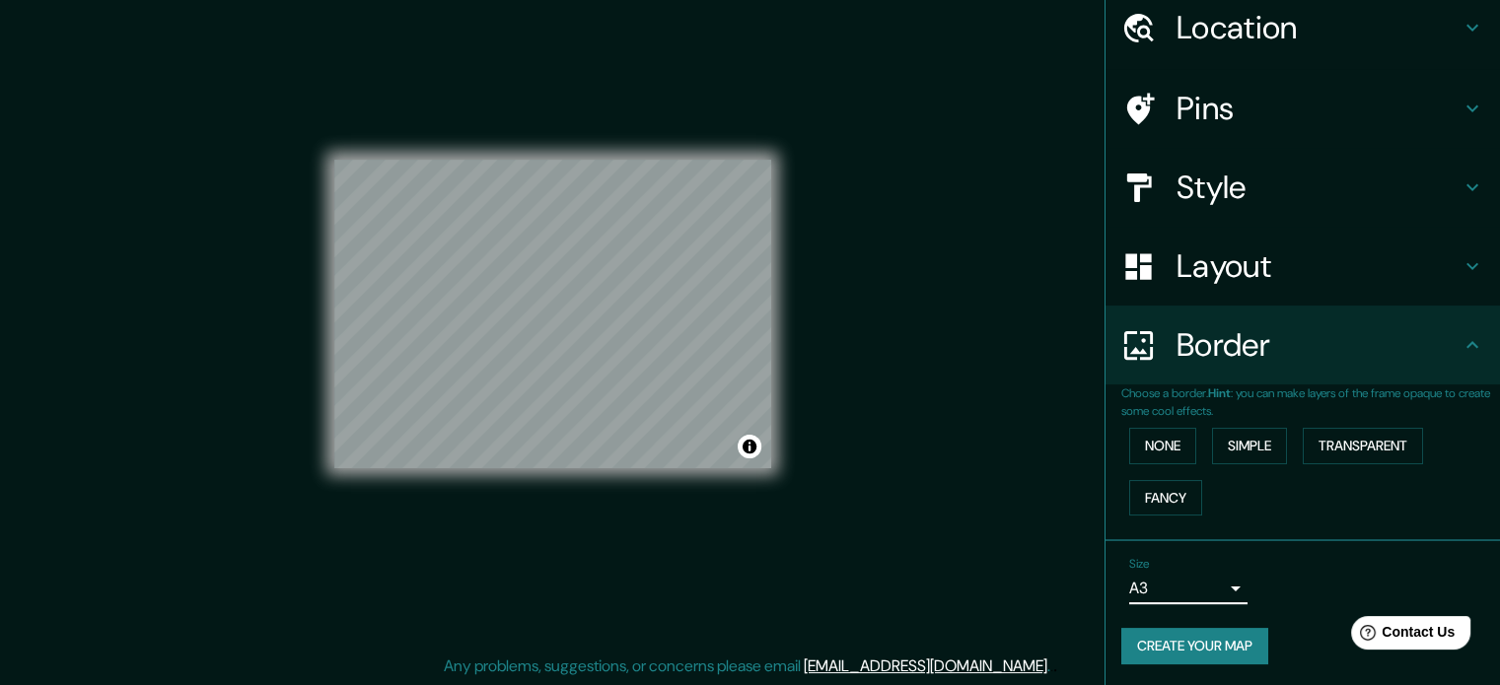
click at [1212, 584] on body "Mappin Location [GEOGRAPHIC_DATA], [GEOGRAPHIC_DATA], [GEOGRAPHIC_DATA] Pins St…" at bounding box center [750, 316] width 1500 height 685
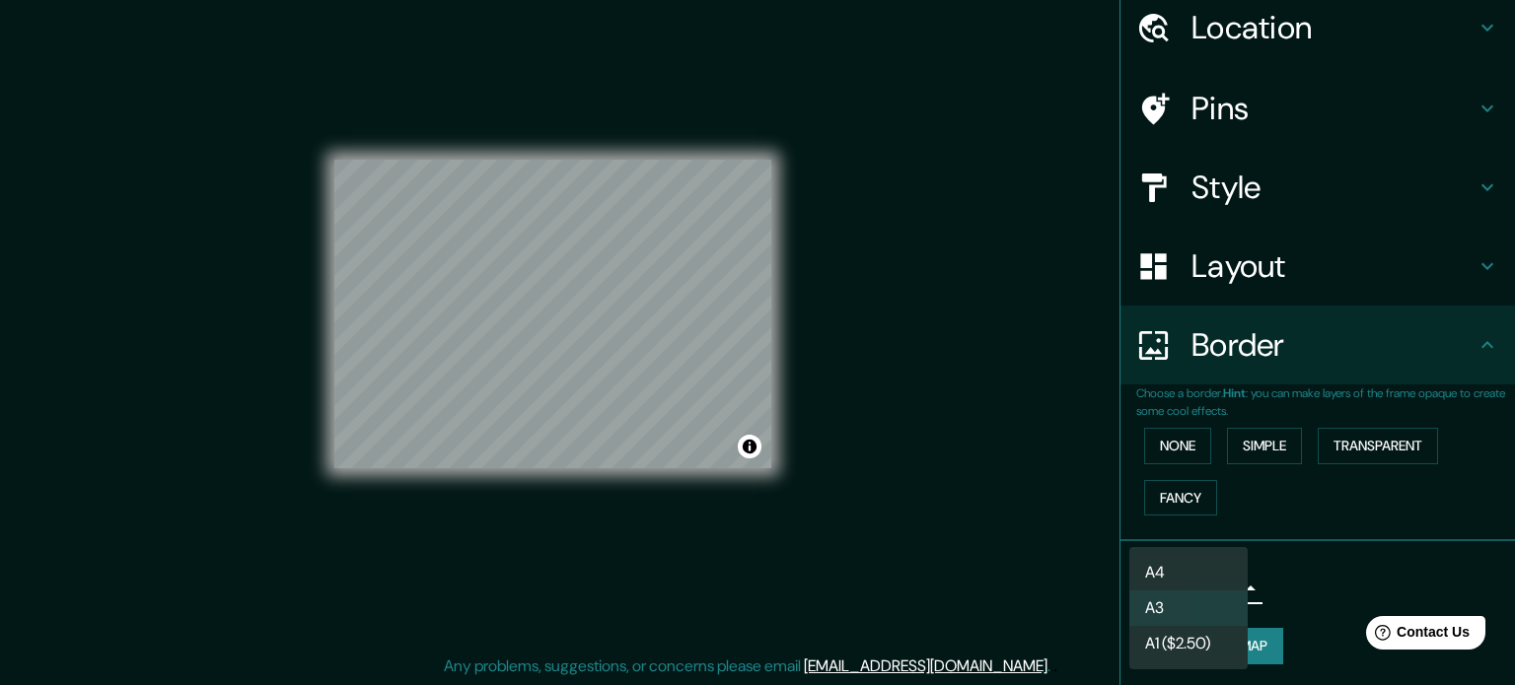
click at [1337, 587] on div at bounding box center [757, 342] width 1515 height 685
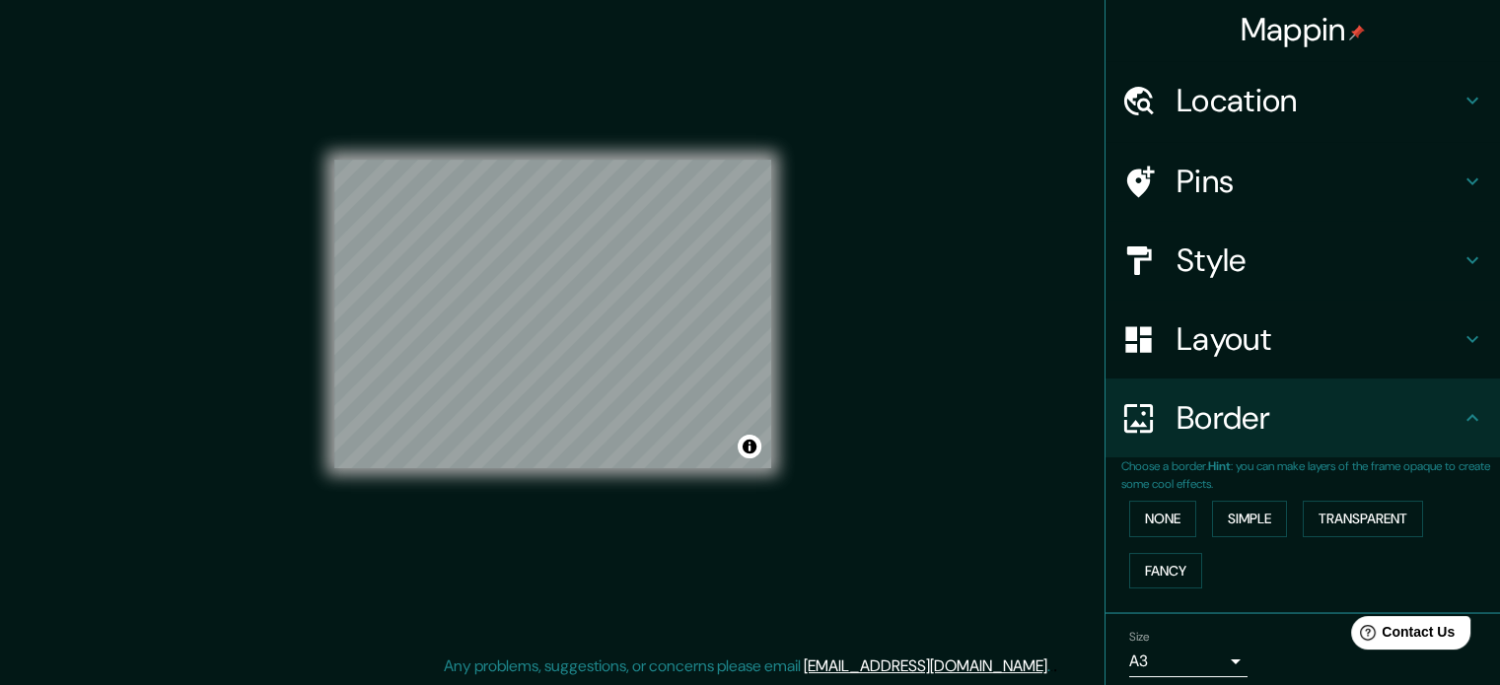
scroll to position [0, 0]
click at [1293, 263] on h4 "Style" at bounding box center [1318, 262] width 284 height 39
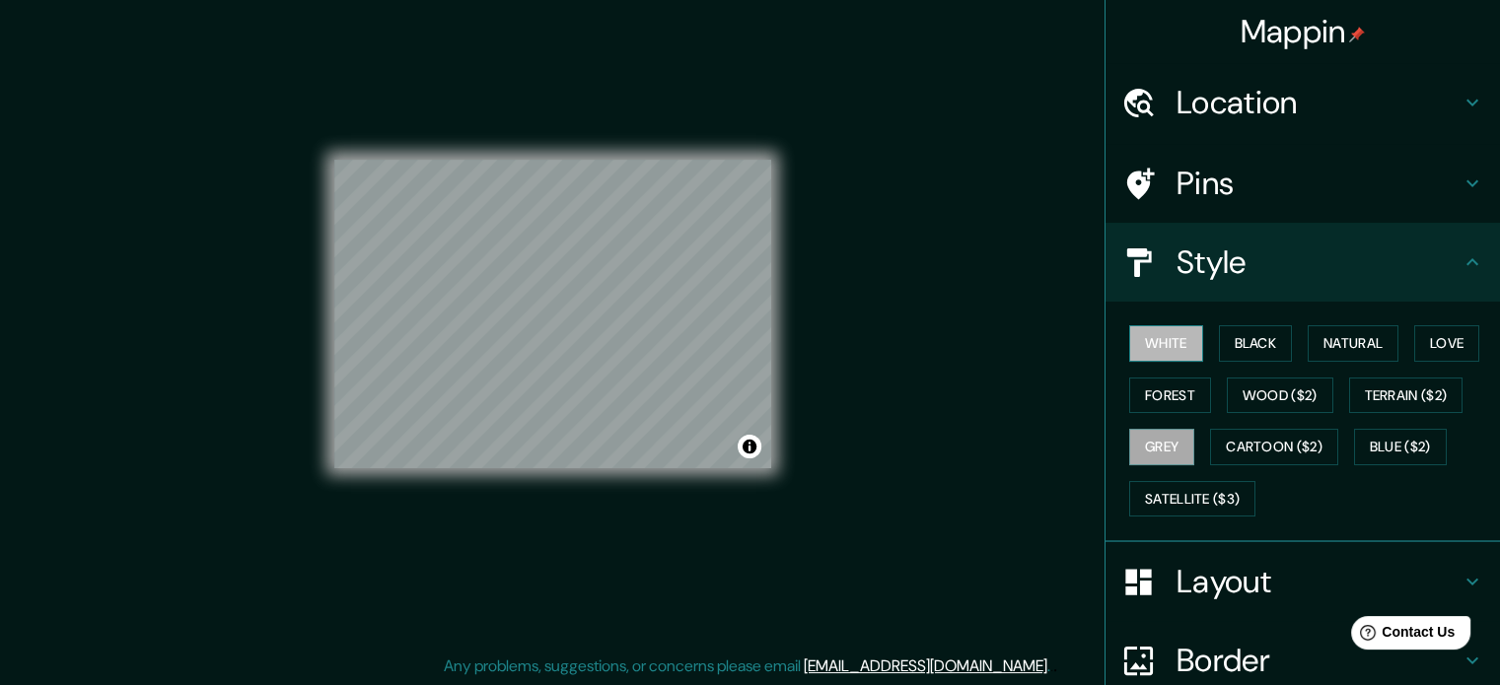
click at [1152, 330] on button "White" at bounding box center [1166, 343] width 74 height 36
click at [1235, 334] on button "Black" at bounding box center [1256, 343] width 74 height 36
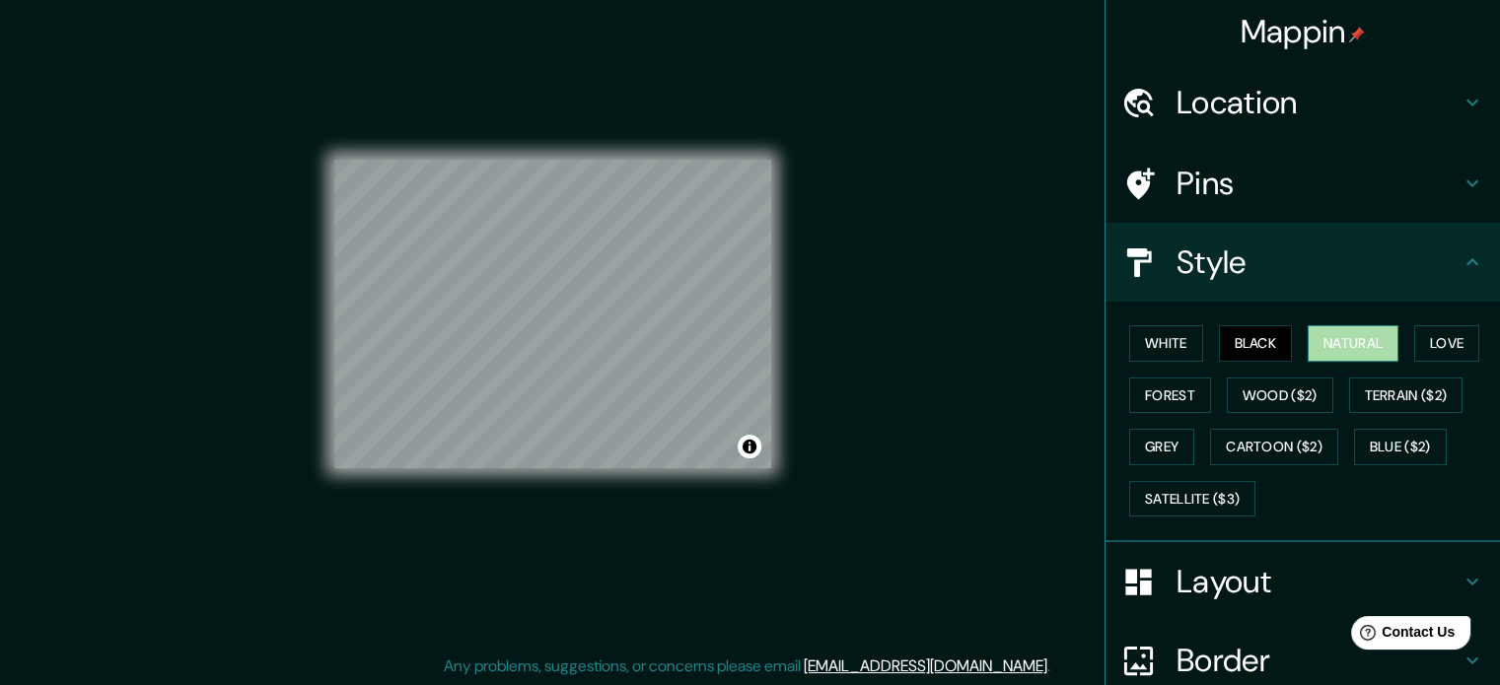
click at [1356, 341] on button "Natural" at bounding box center [1353, 343] width 91 height 36
click at [1434, 343] on button "Love" at bounding box center [1446, 343] width 65 height 36
click at [1381, 343] on button "Natural" at bounding box center [1353, 343] width 91 height 36
click at [1223, 342] on button "Black" at bounding box center [1256, 343] width 74 height 36
click at [1171, 344] on button "White" at bounding box center [1166, 343] width 74 height 36
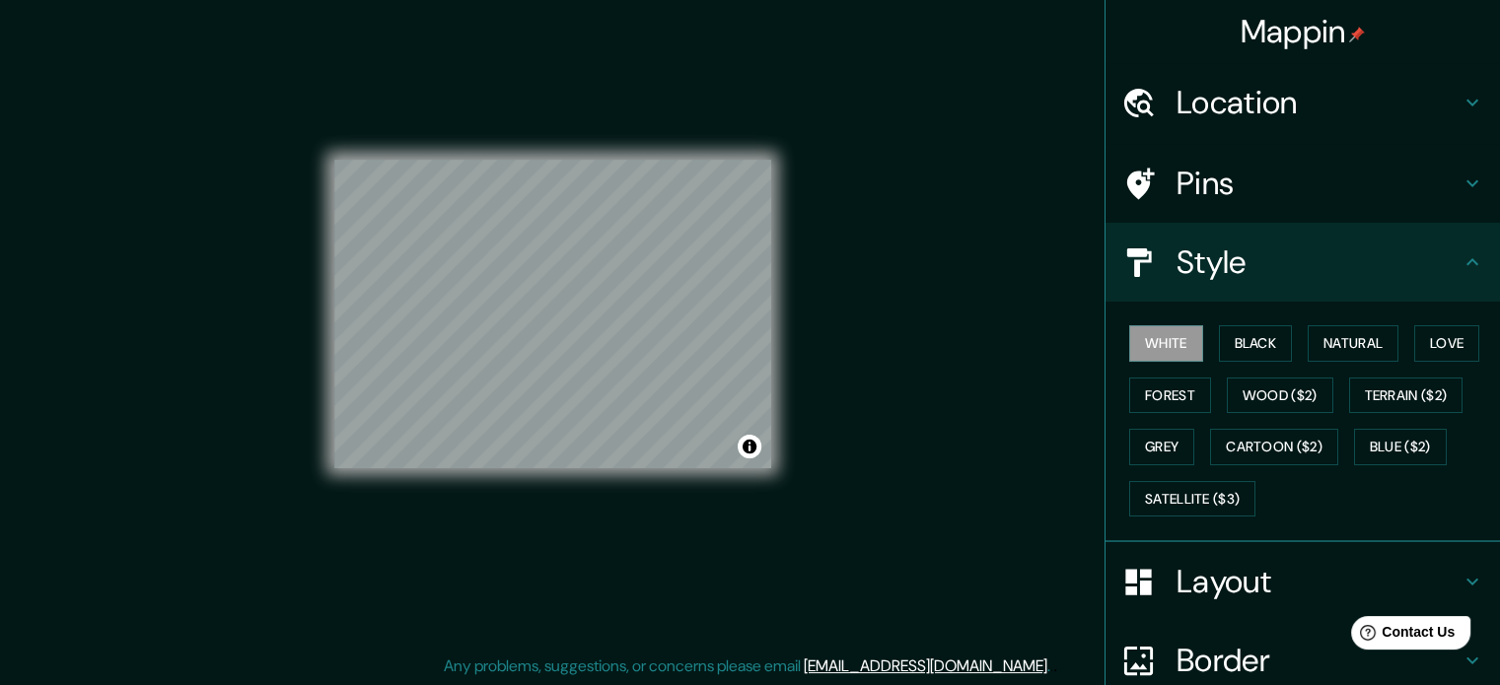
click at [1290, 342] on div "White Black Natural Love Forest Wood ($2) Terrain ($2) Grey Cartoon ($2) Blue (…" at bounding box center [1310, 421] width 379 height 207
click at [1340, 340] on button "Natural" at bounding box center [1353, 343] width 91 height 36
click at [1229, 339] on button "Black" at bounding box center [1256, 343] width 74 height 36
click at [1336, 337] on button "Natural" at bounding box center [1353, 343] width 91 height 36
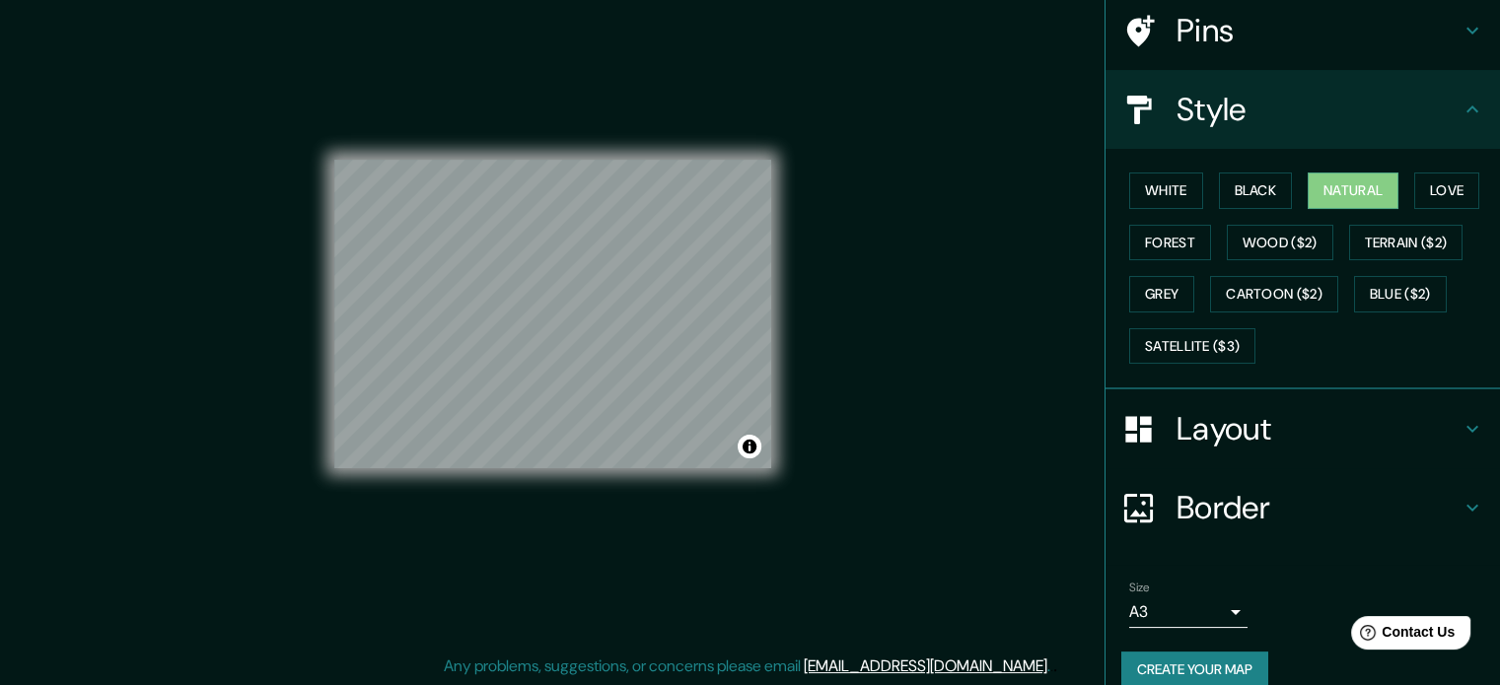
scroll to position [176, 0]
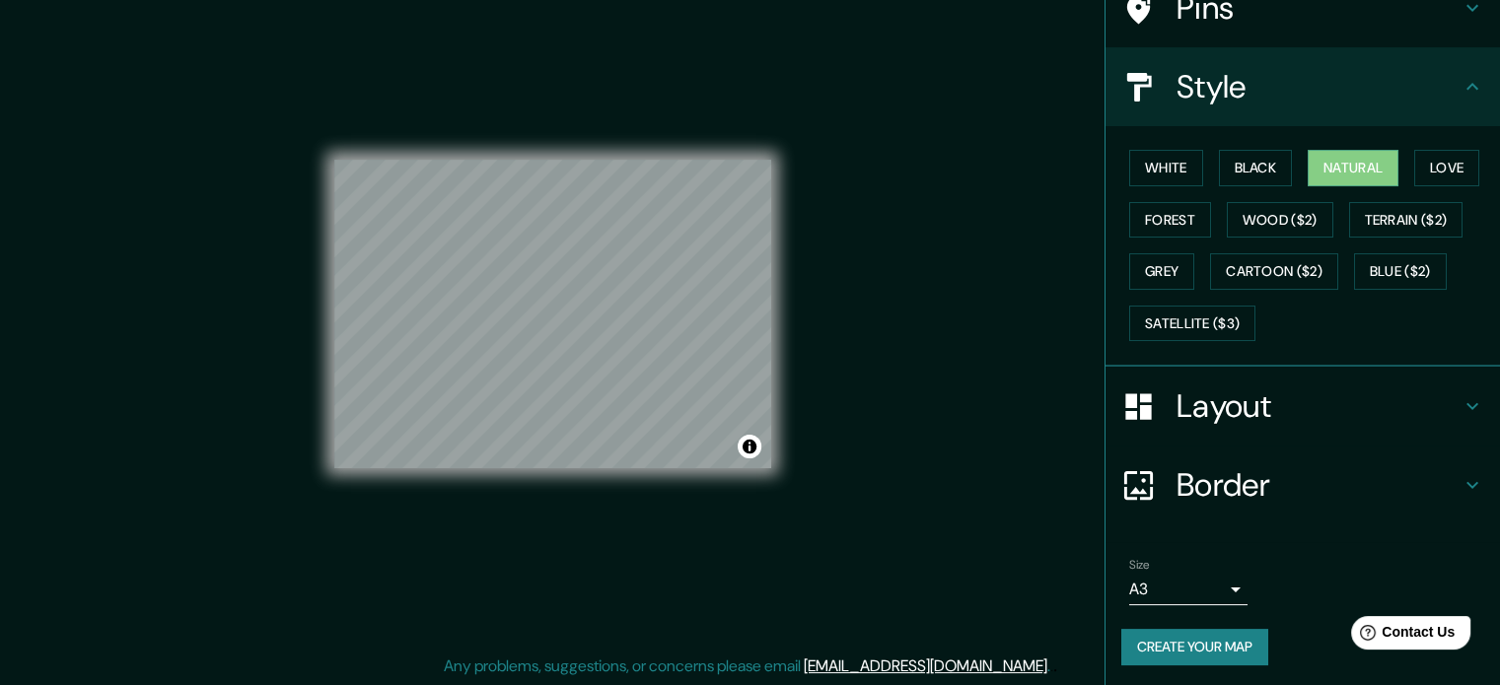
click at [1211, 641] on button "Create your map" at bounding box center [1194, 647] width 147 height 36
click at [1215, 641] on button "Create your map" at bounding box center [1194, 647] width 147 height 36
click at [1197, 633] on button "Create your map" at bounding box center [1194, 647] width 147 height 36
click at [1258, 402] on h4 "Layout" at bounding box center [1318, 406] width 284 height 39
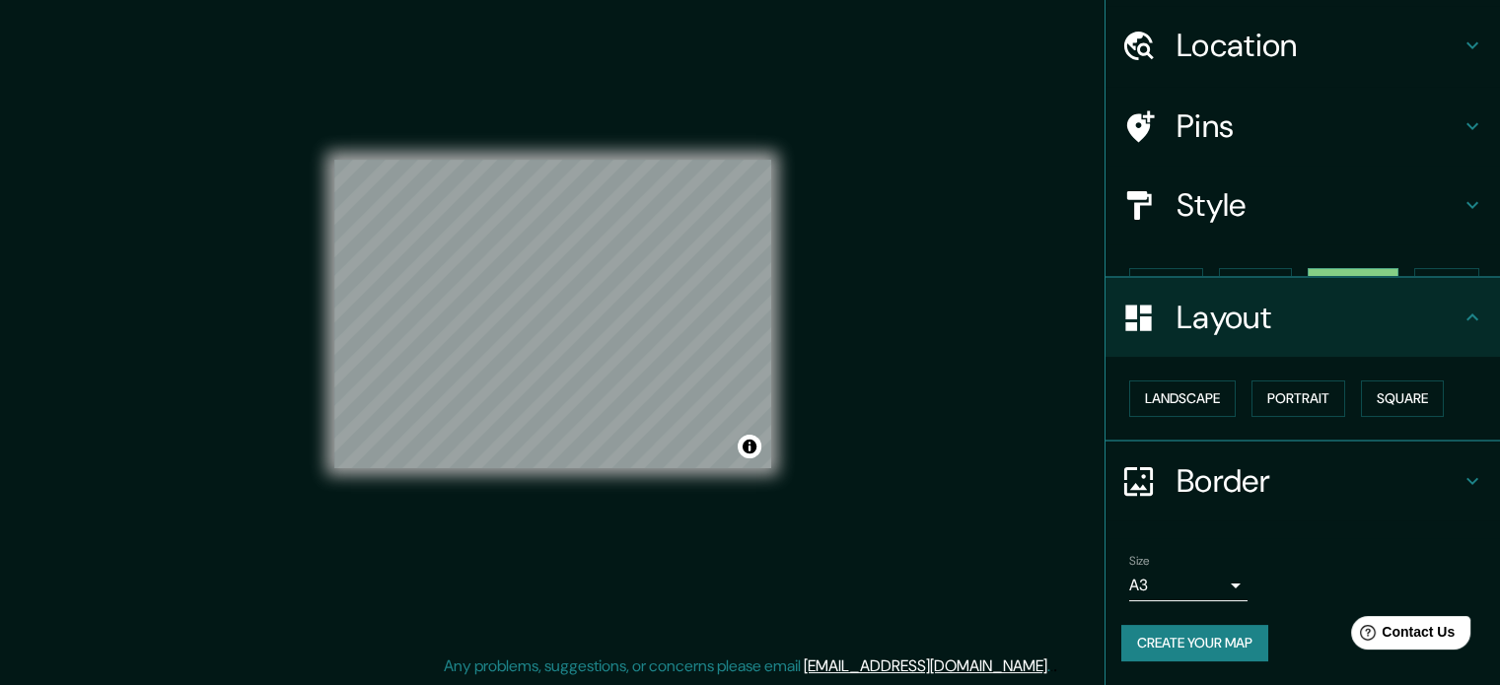
scroll to position [22, 0]
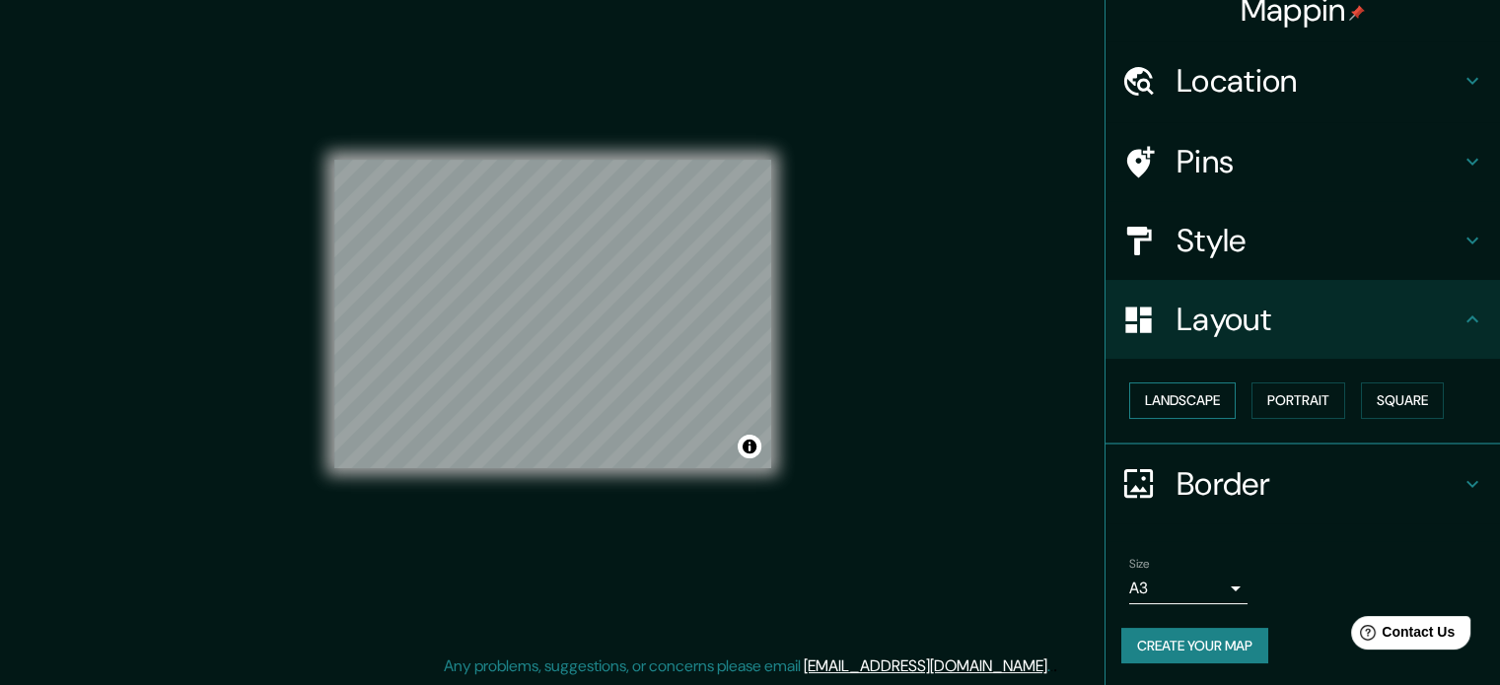
click at [1179, 403] on button "Landscape" at bounding box center [1182, 401] width 106 height 36
click at [1317, 402] on button "Portrait" at bounding box center [1298, 401] width 94 height 36
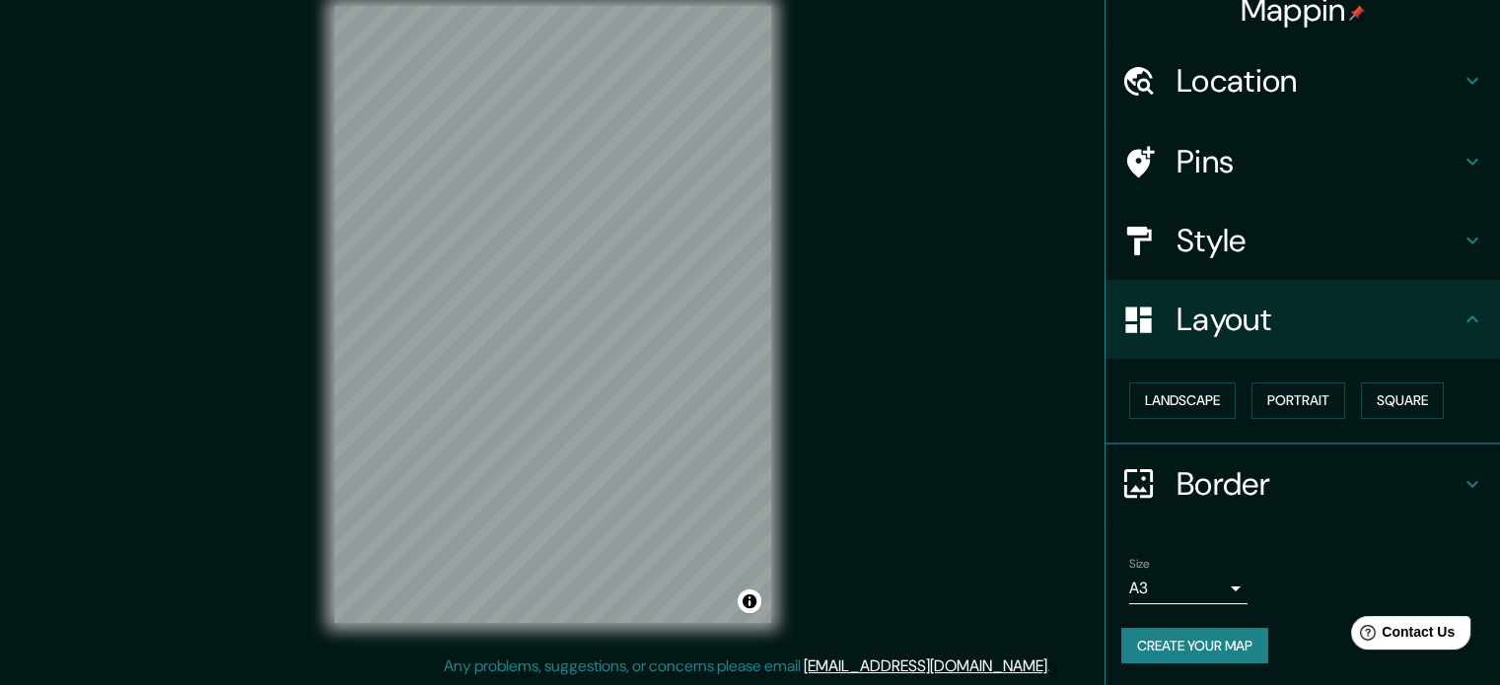
click at [1301, 264] on div "Style" at bounding box center [1302, 240] width 394 height 79
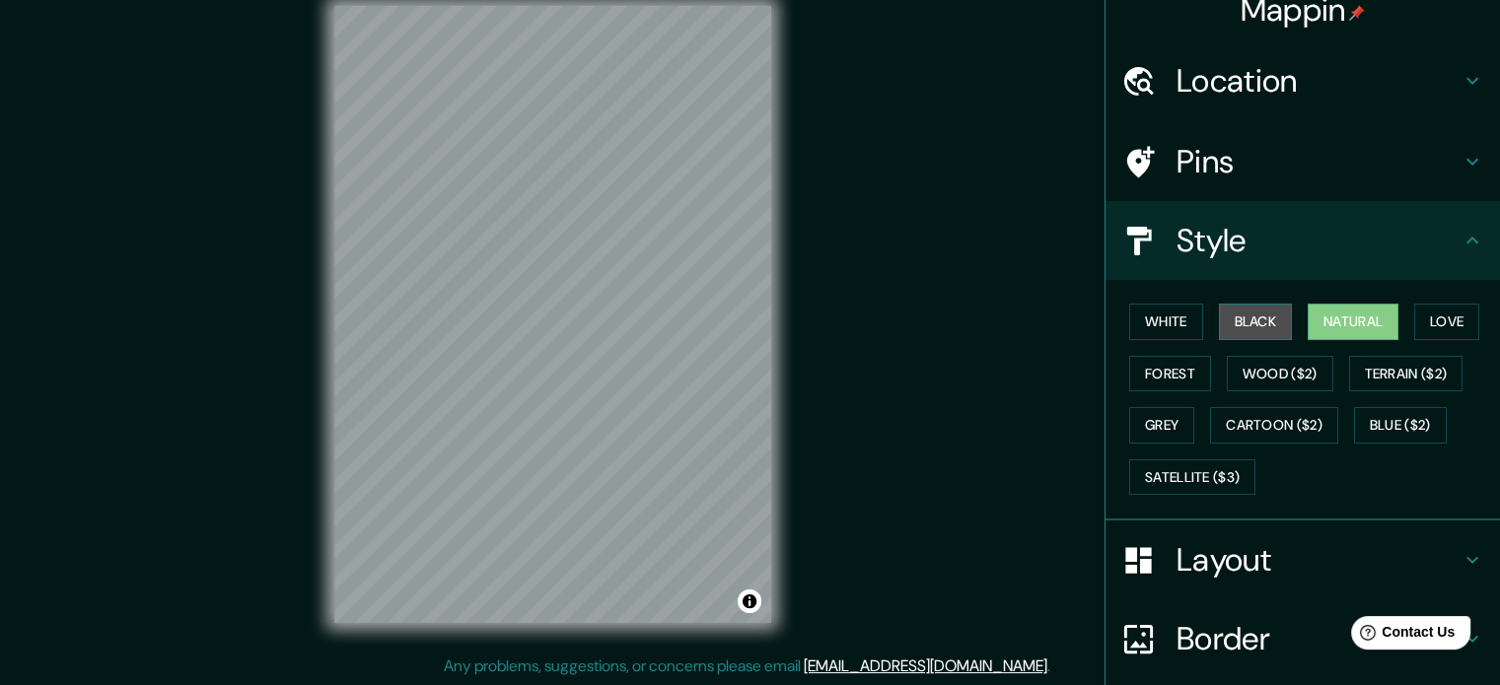
click at [1261, 321] on button "Black" at bounding box center [1256, 322] width 74 height 36
click at [1156, 315] on button "White" at bounding box center [1166, 322] width 74 height 36
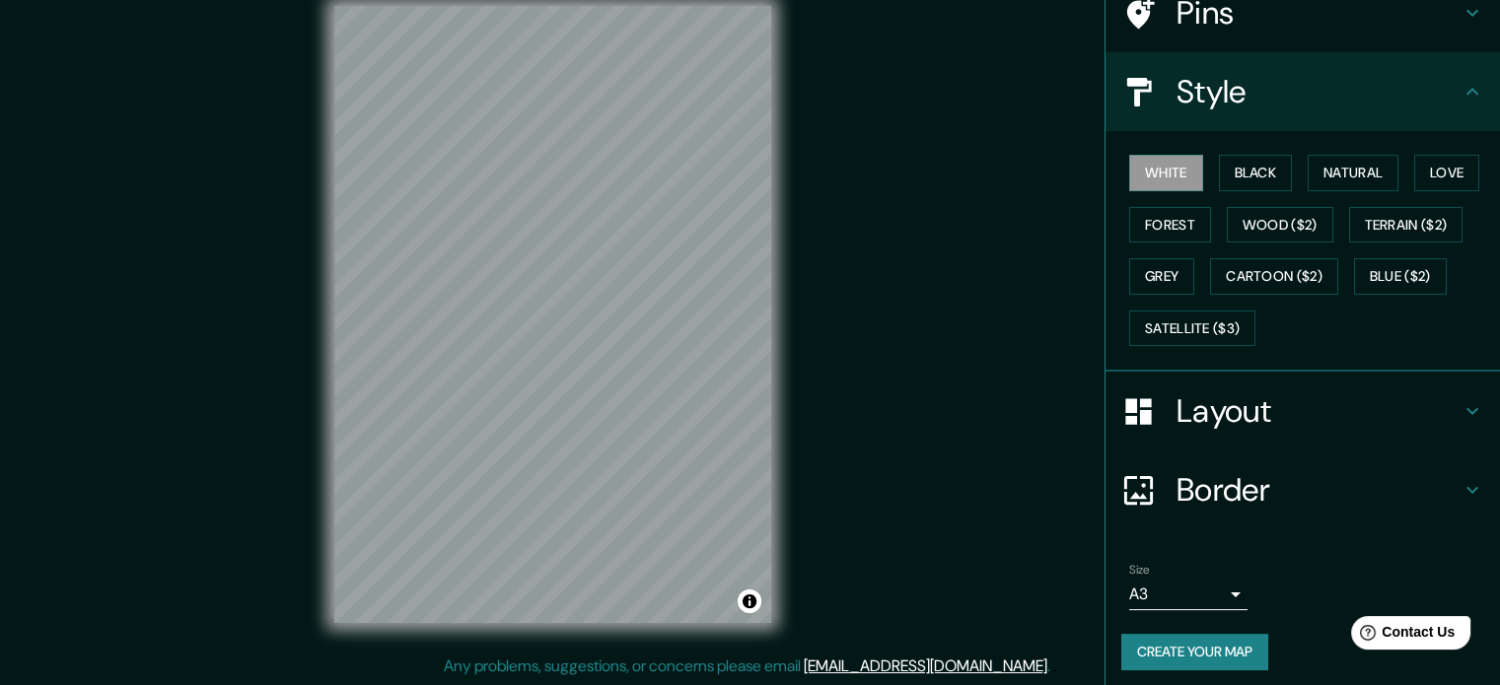
scroll to position [176, 0]
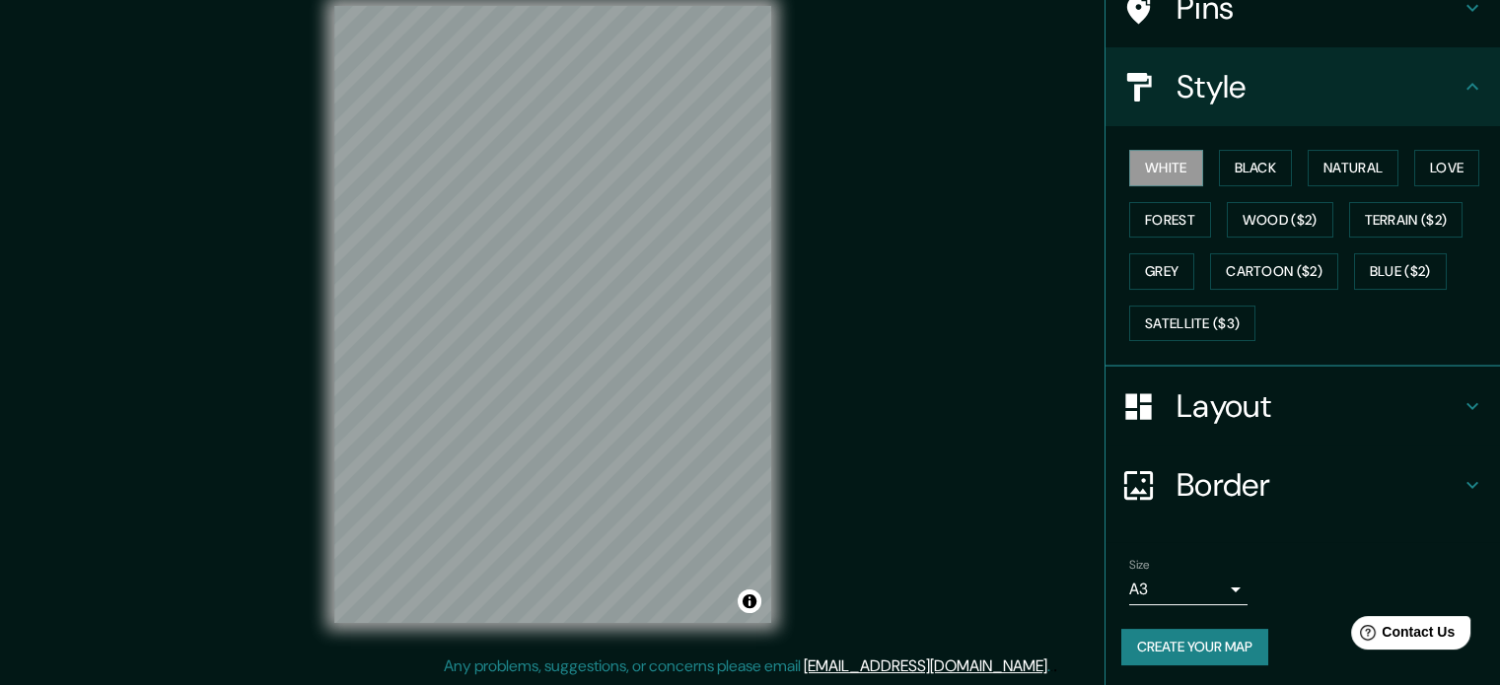
click at [1183, 650] on button "Create your map" at bounding box center [1194, 647] width 147 height 36
click at [1249, 168] on button "Black" at bounding box center [1256, 168] width 74 height 36
click at [1341, 169] on button "Natural" at bounding box center [1353, 168] width 91 height 36
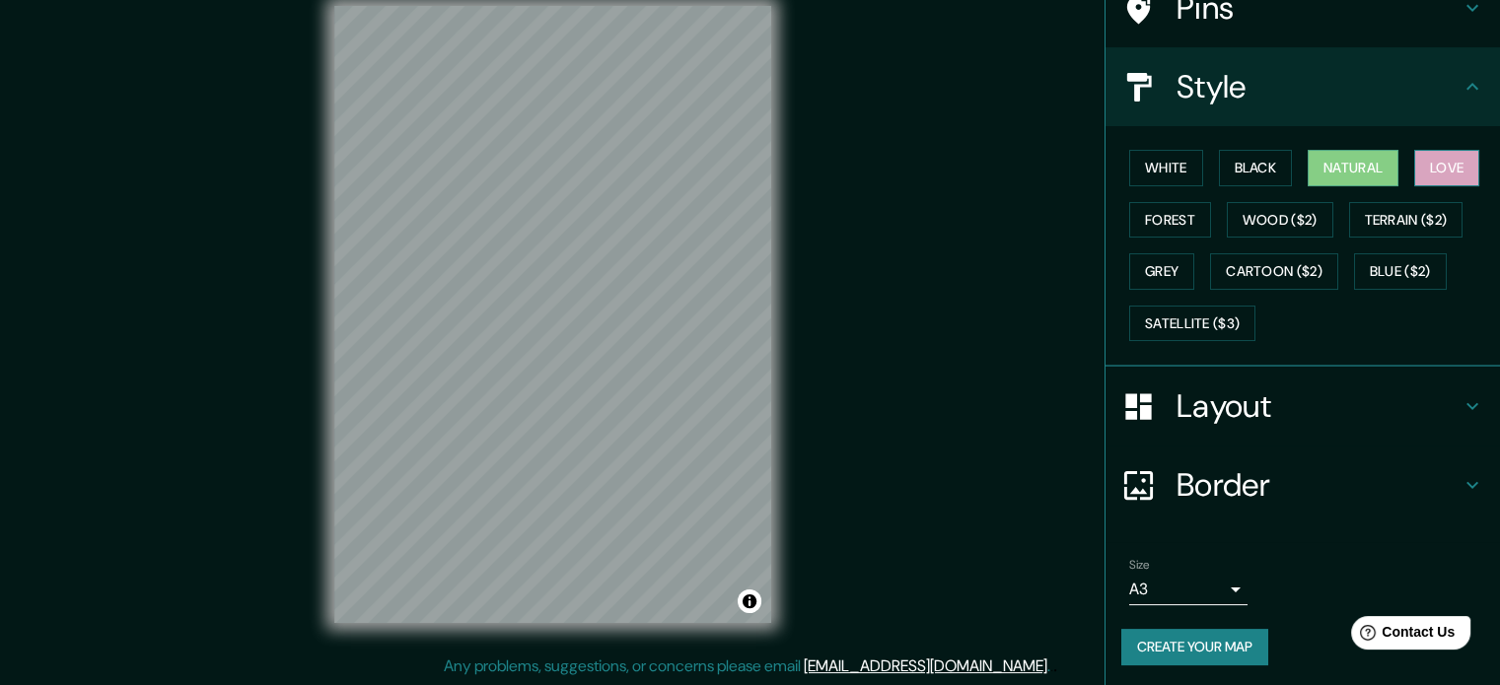
click at [1422, 168] on button "Love" at bounding box center [1446, 168] width 65 height 36
click at [1152, 223] on button "Forest" at bounding box center [1170, 220] width 82 height 36
click at [1350, 177] on button "Natural" at bounding box center [1353, 168] width 91 height 36
click at [1249, 161] on button "Black" at bounding box center [1256, 168] width 74 height 36
click at [1185, 423] on h4 "Layout" at bounding box center [1318, 406] width 284 height 39
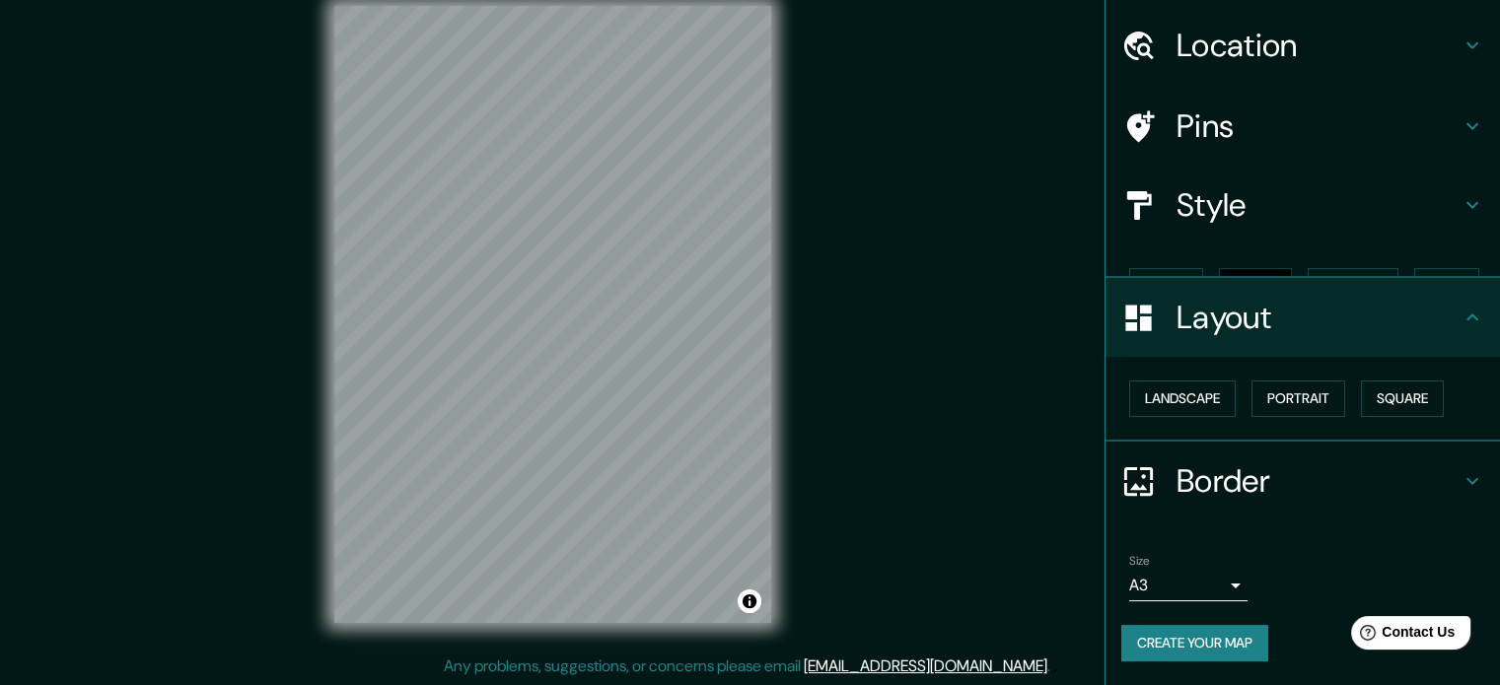
scroll to position [22, 0]
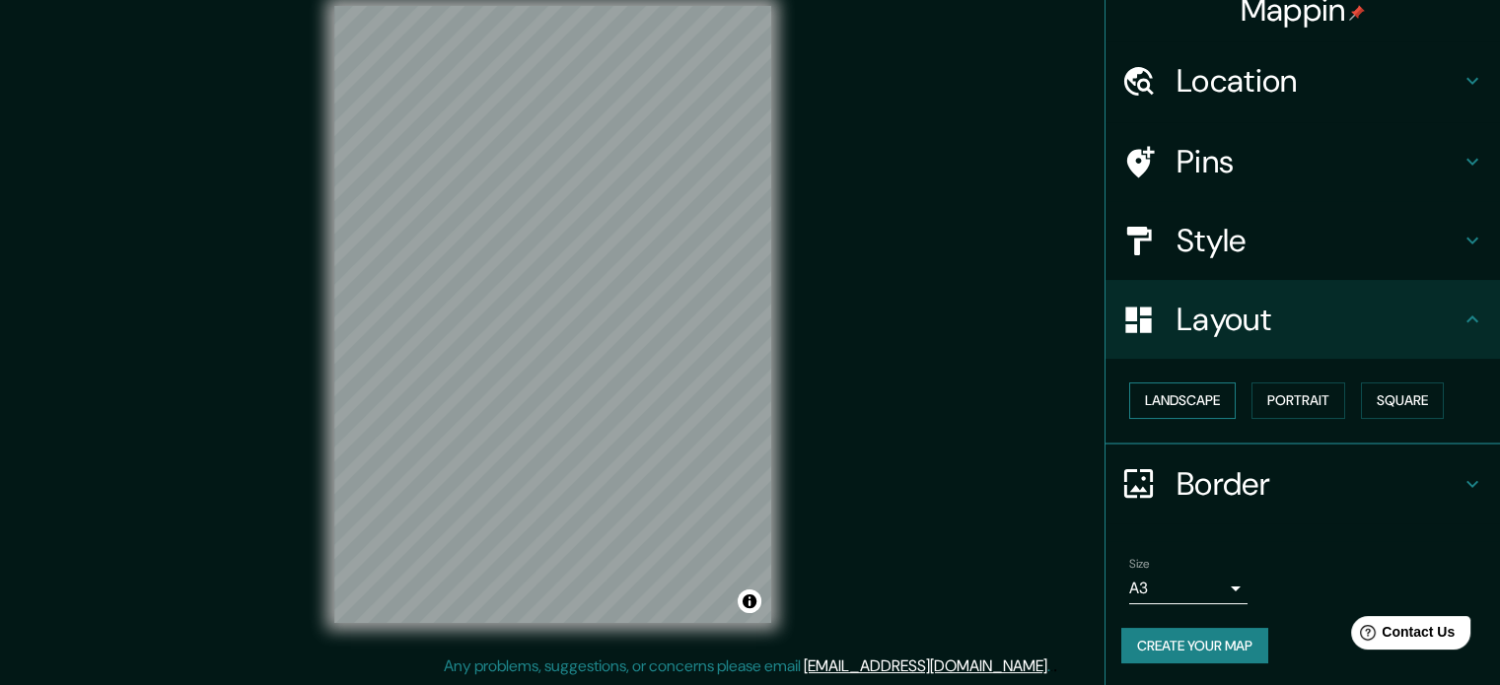
click at [1191, 401] on button "Landscape" at bounding box center [1182, 401] width 106 height 36
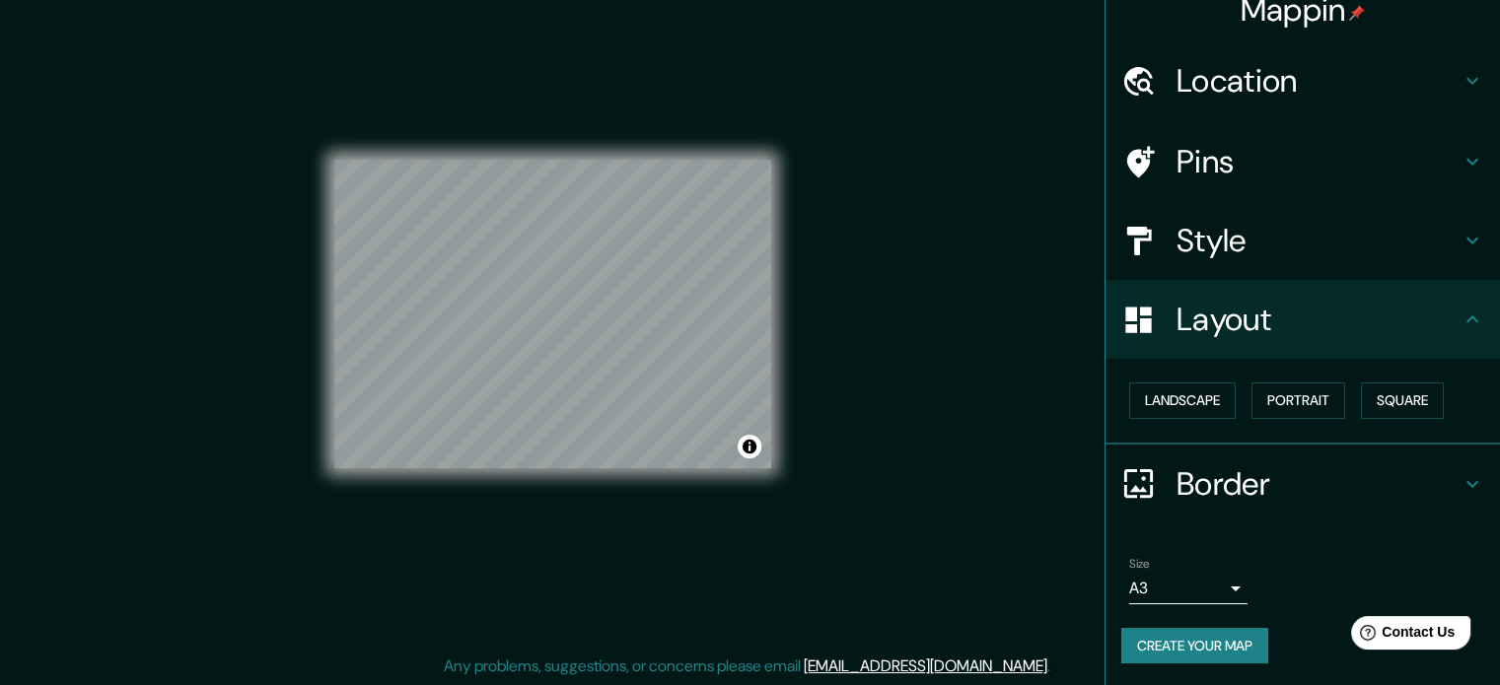
click at [1195, 245] on h4 "Style" at bounding box center [1318, 240] width 284 height 39
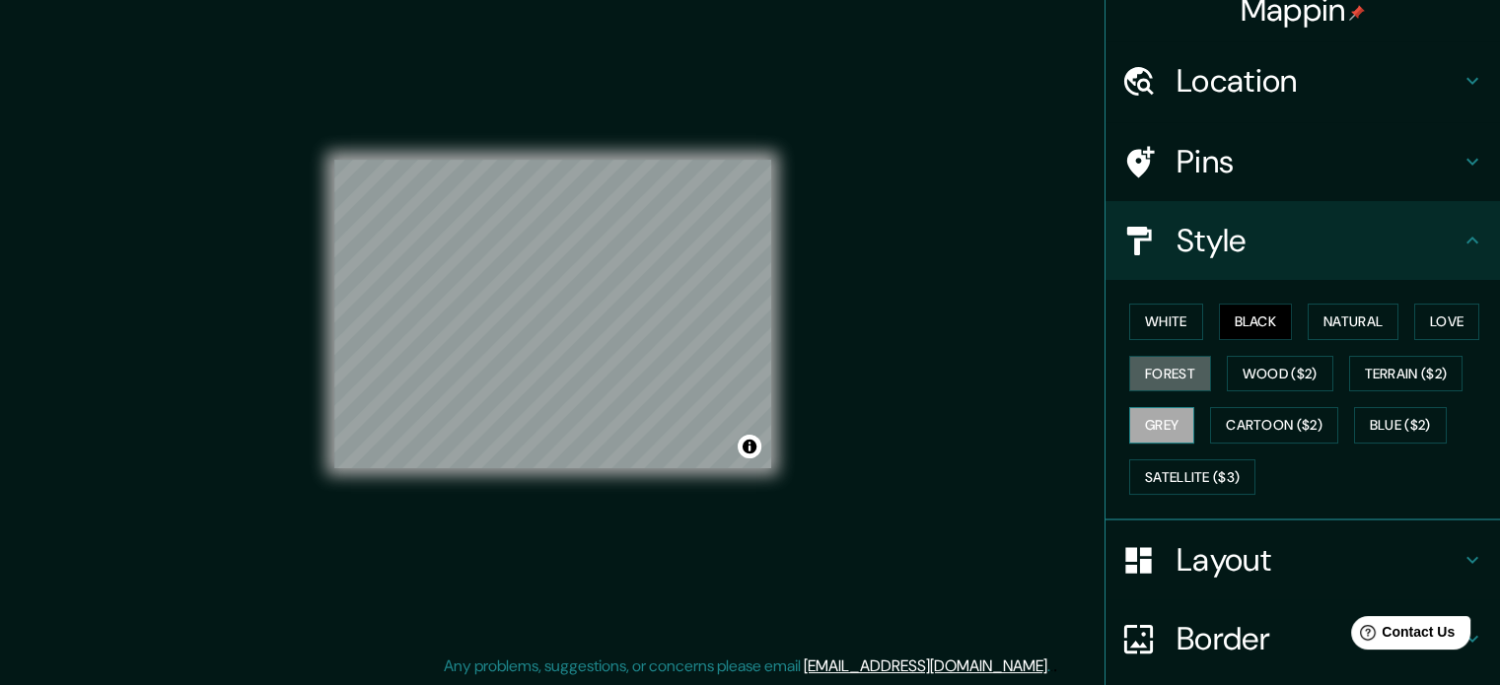
drag, startPoint x: 1148, startPoint y: 389, endPoint x: 1153, endPoint y: 417, distance: 29.0
click at [1148, 389] on div "White Black Natural Love Forest Wood ($2) Terrain ($2) Grey Cartoon ($2) Blue (…" at bounding box center [1310, 399] width 379 height 207
click at [1153, 417] on button "Grey" at bounding box center [1161, 425] width 65 height 36
click at [1161, 304] on button "White" at bounding box center [1166, 322] width 74 height 36
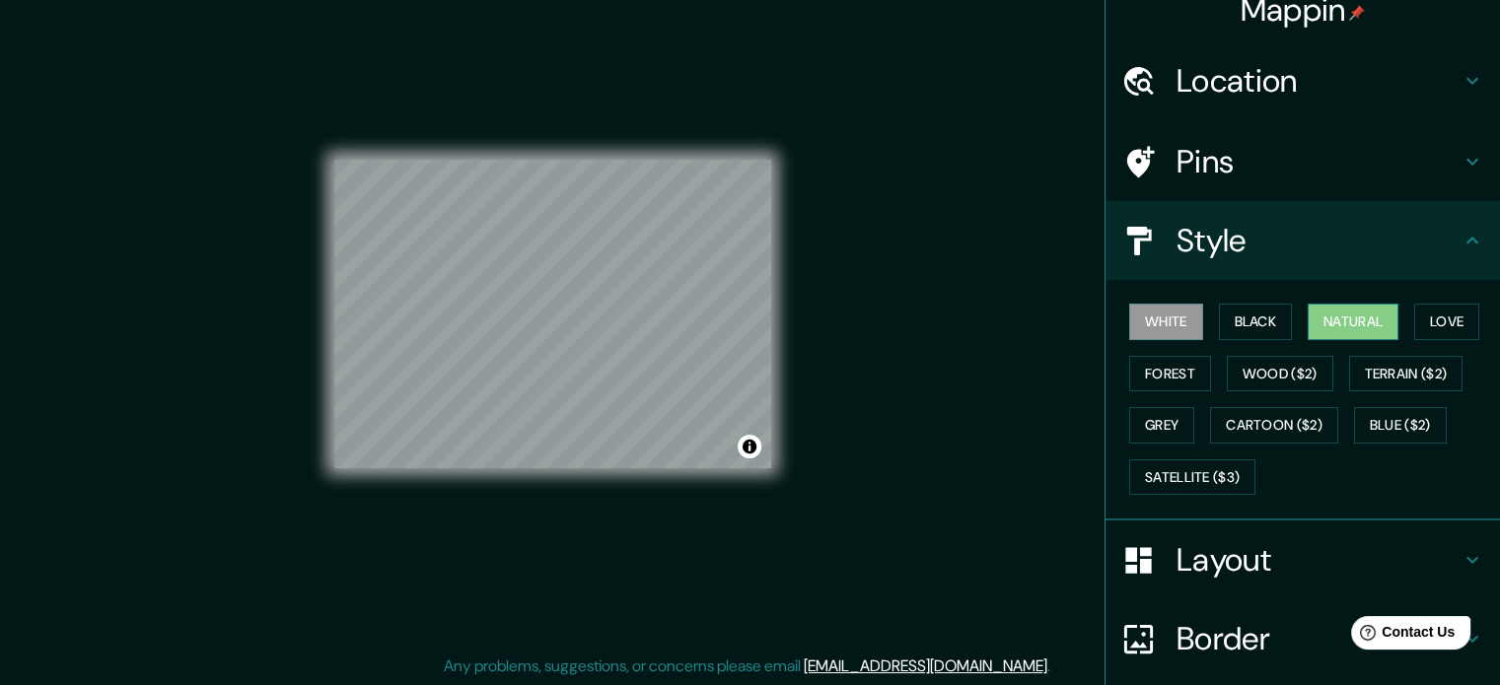
drag, startPoint x: 1239, startPoint y: 323, endPoint x: 1355, endPoint y: 338, distance: 117.3
click at [1239, 325] on button "Black" at bounding box center [1256, 322] width 74 height 36
click at [1364, 337] on button "Natural" at bounding box center [1353, 322] width 91 height 36
click at [1440, 327] on button "Love" at bounding box center [1446, 322] width 65 height 36
drag, startPoint x: 1268, startPoint y: 332, endPoint x: 990, endPoint y: 331, distance: 278.1
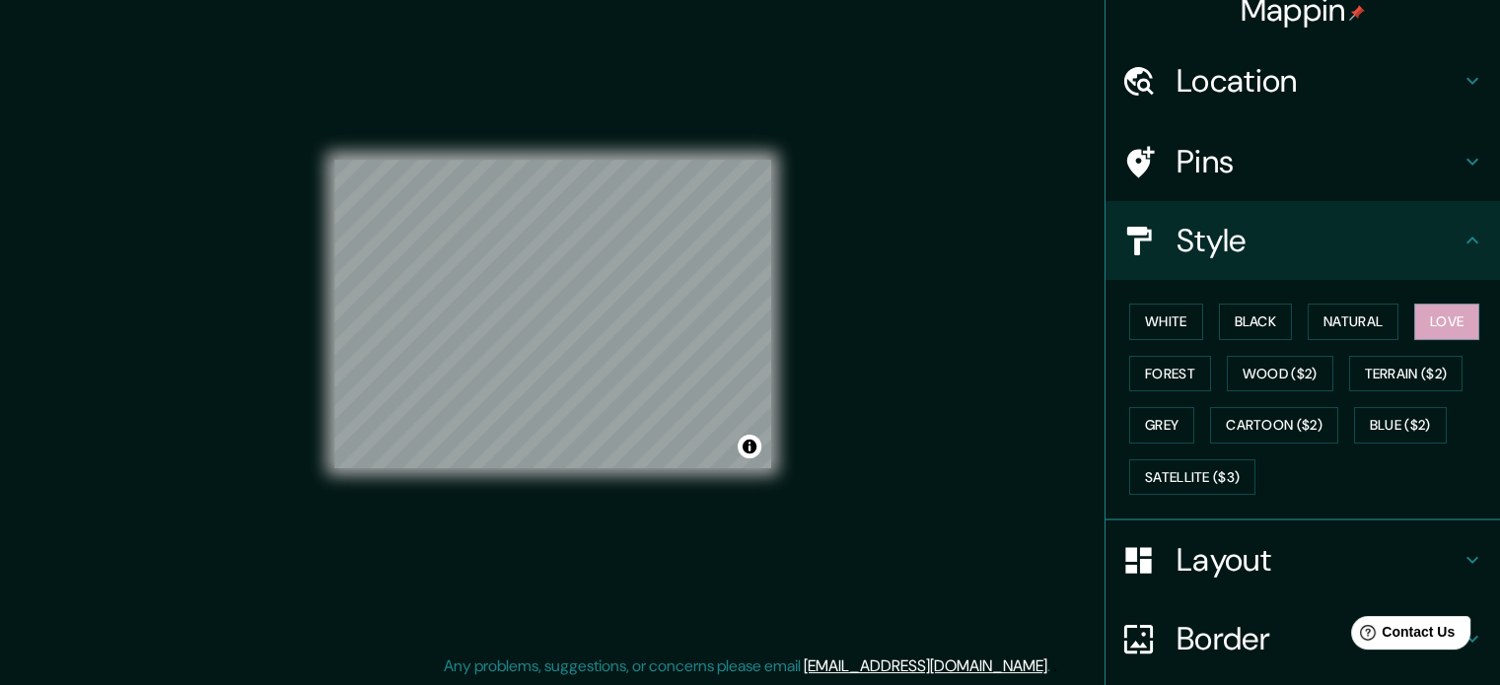
click at [1267, 331] on button "Black" at bounding box center [1256, 322] width 74 height 36
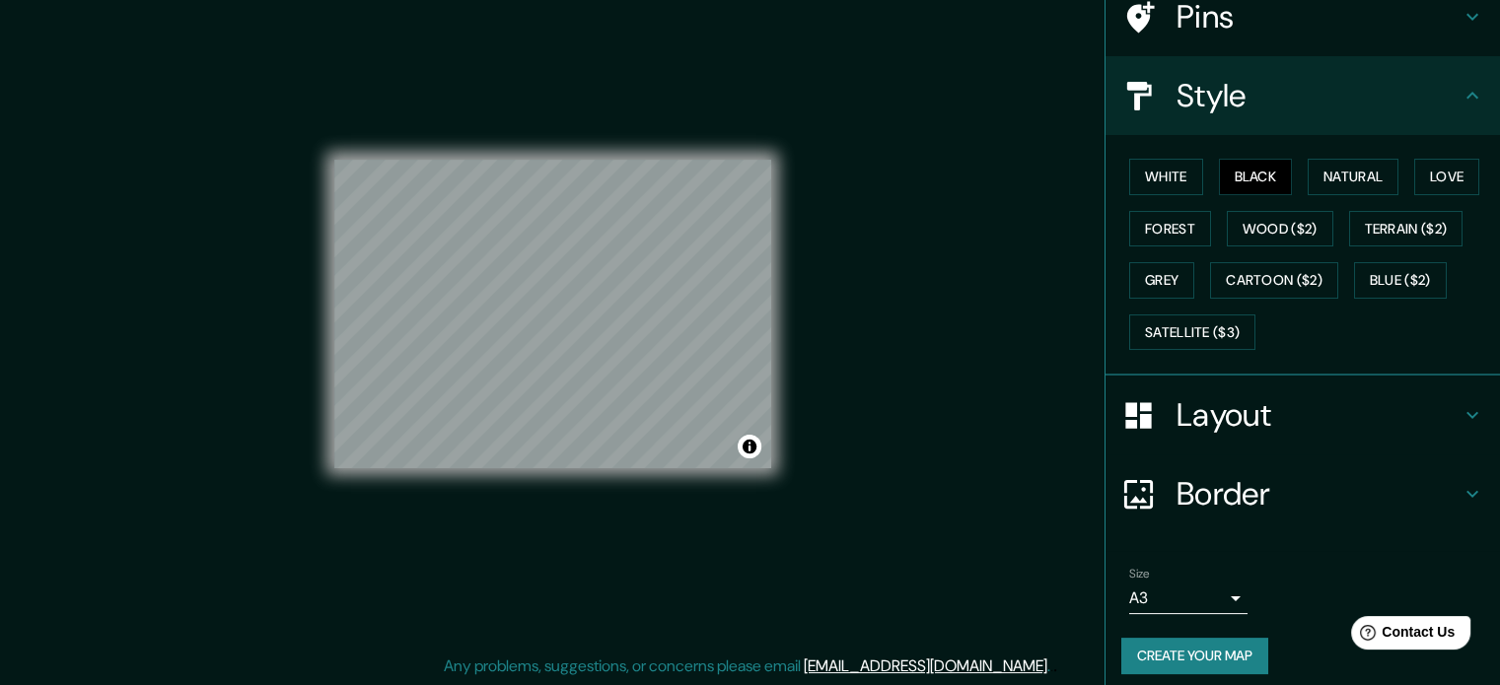
scroll to position [176, 0]
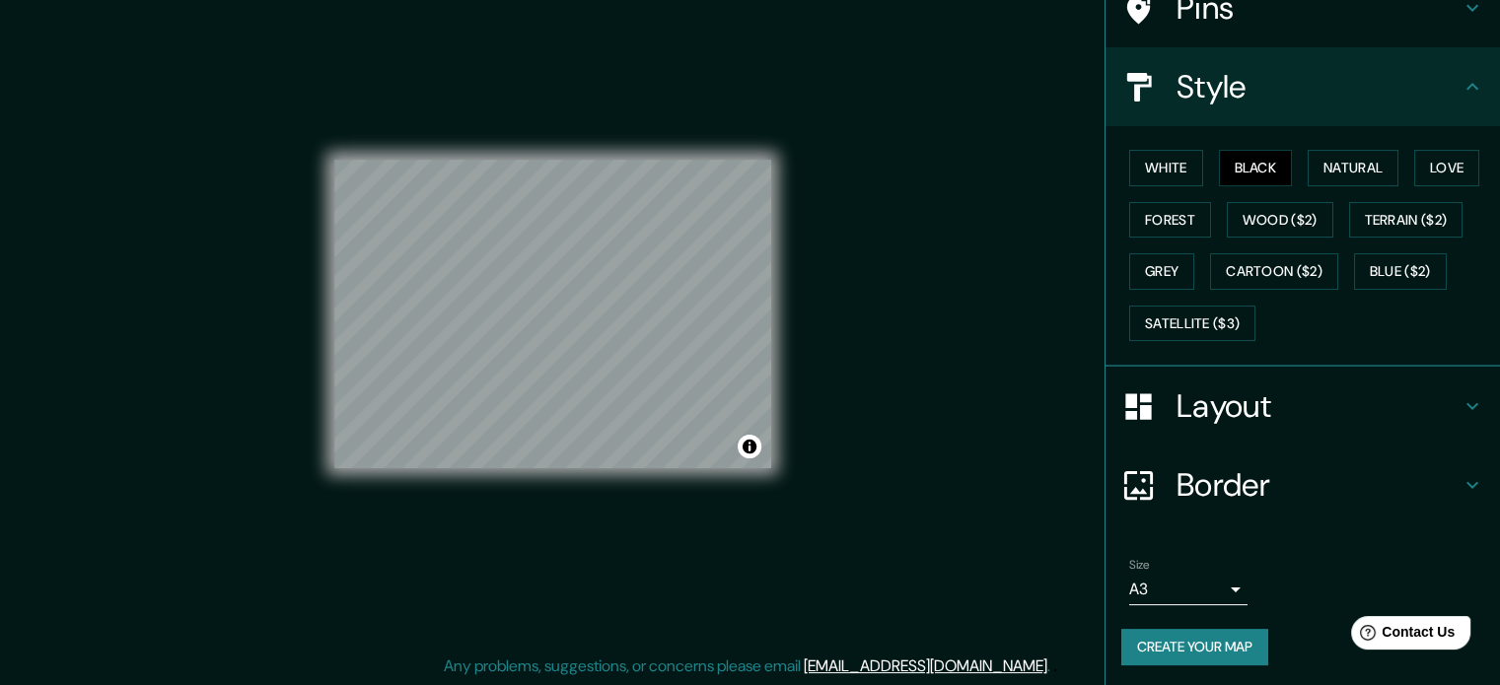
click at [1204, 639] on button "Create your map" at bounding box center [1194, 647] width 147 height 36
